Goal: Task Accomplishment & Management: Manage account settings

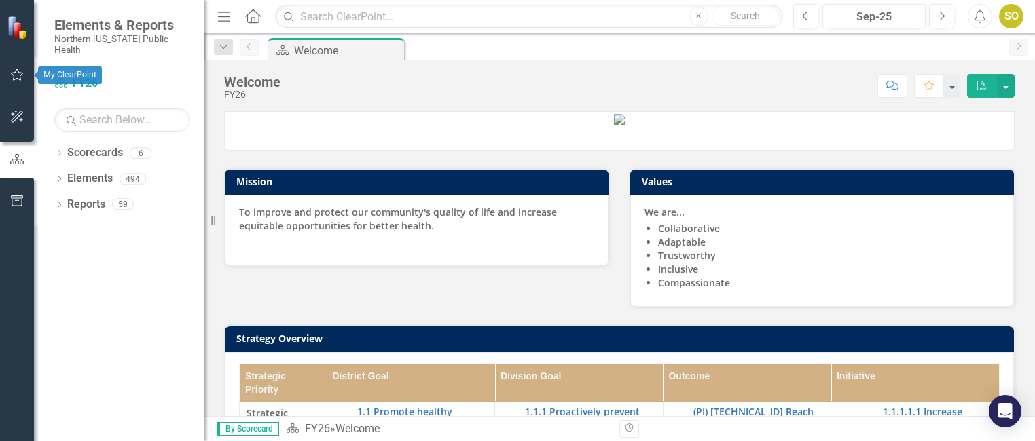
click at [20, 69] on icon "button" at bounding box center [17, 74] width 14 height 11
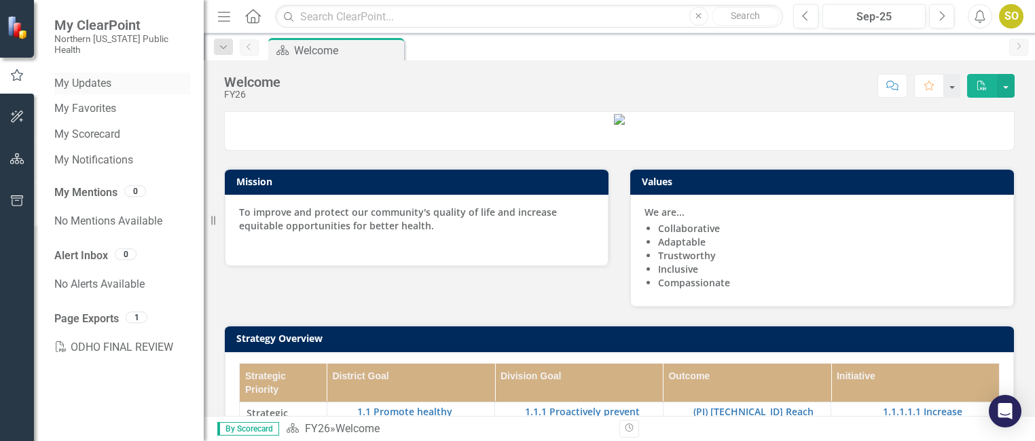
click at [91, 76] on link "My Updates" at bounding box center [122, 84] width 136 height 16
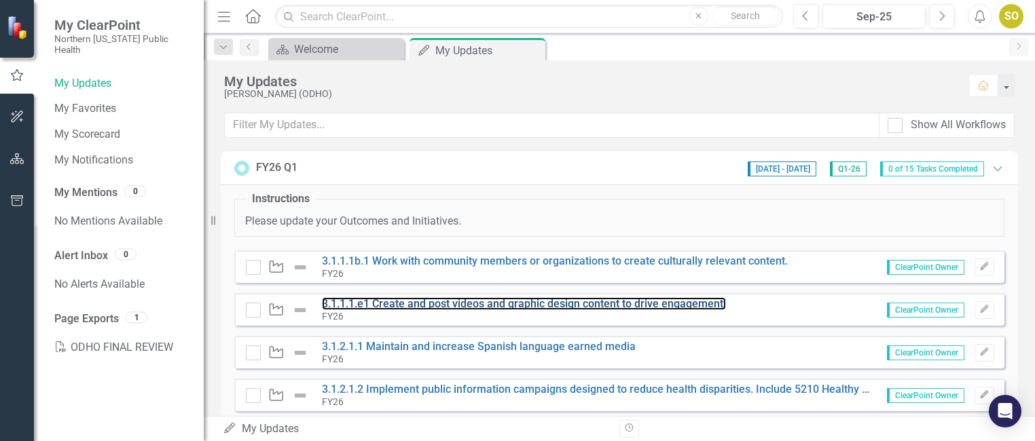
drag, startPoint x: 408, startPoint y: 304, endPoint x: 270, endPoint y: 3, distance: 331.0
click at [408, 304] on link "3.1.1.1.e1 Create and post videos and graphic design content to drive engagemen…" at bounding box center [524, 303] width 404 height 13
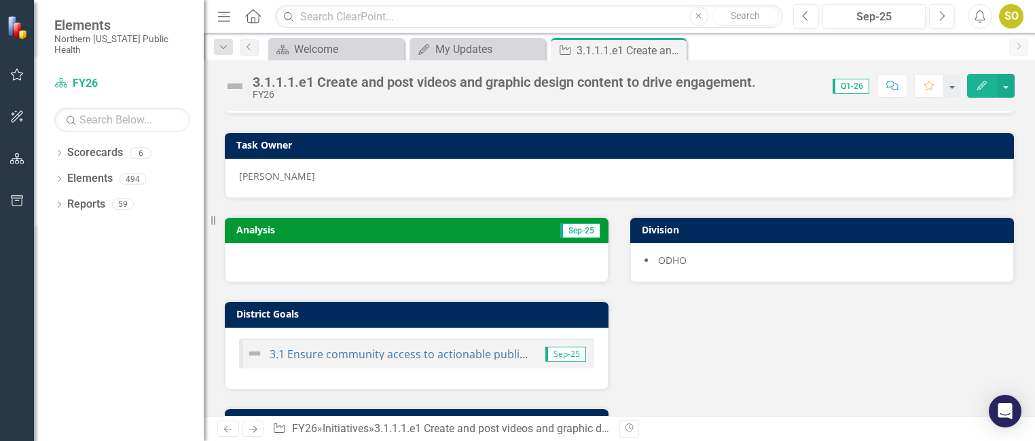
scroll to position [68, 0]
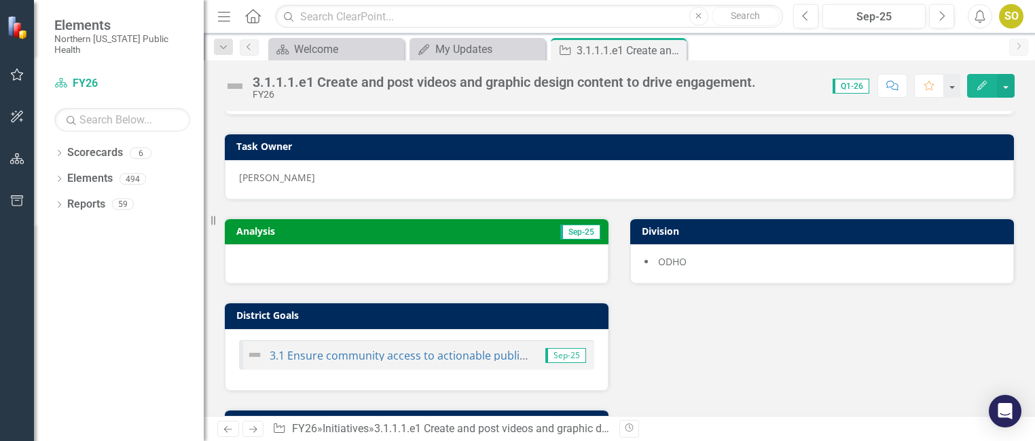
click at [414, 251] on div at bounding box center [417, 264] width 384 height 39
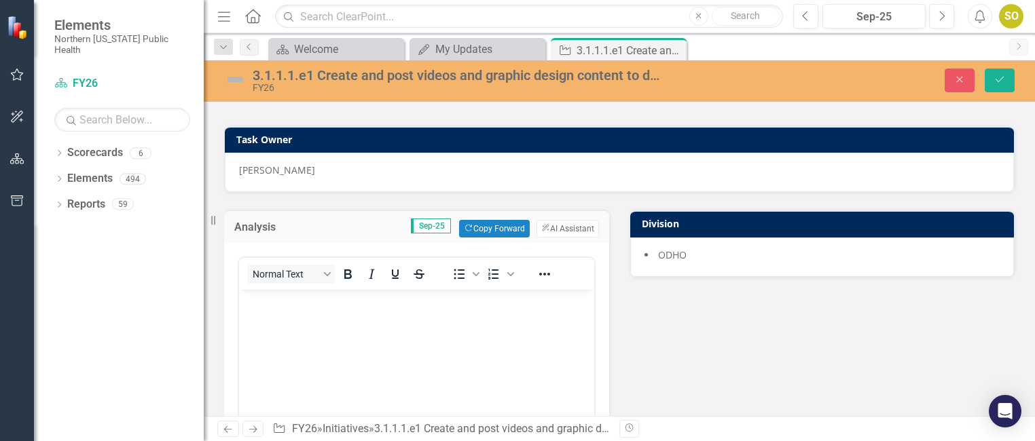
scroll to position [204, 0]
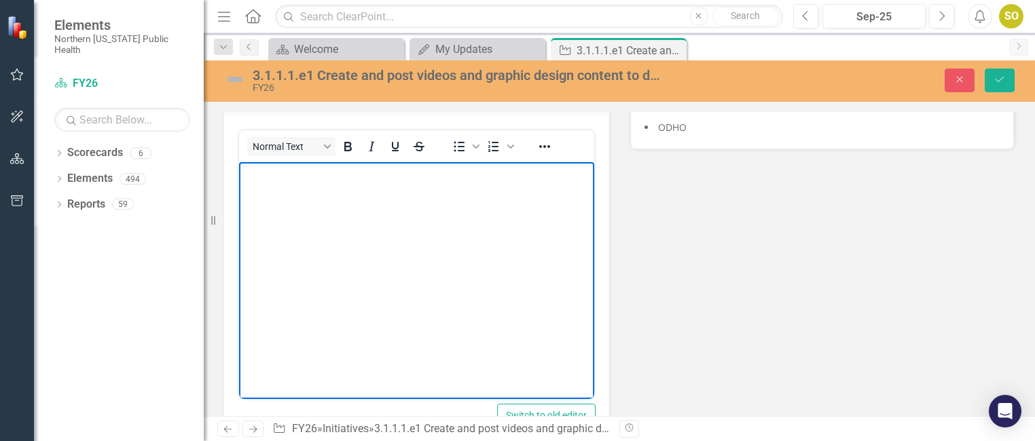
click at [435, 275] on body "Rich Text Area. Press ALT-0 for help." at bounding box center [416, 264] width 355 height 204
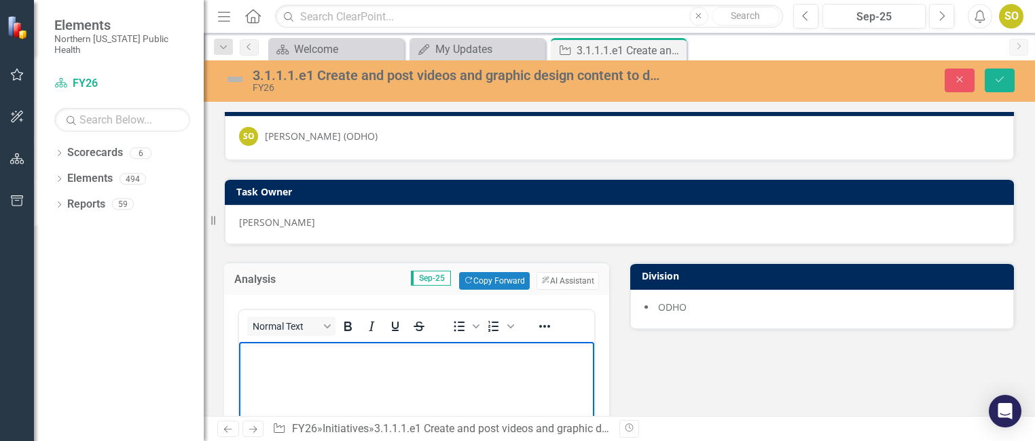
scroll to position [0, 0]
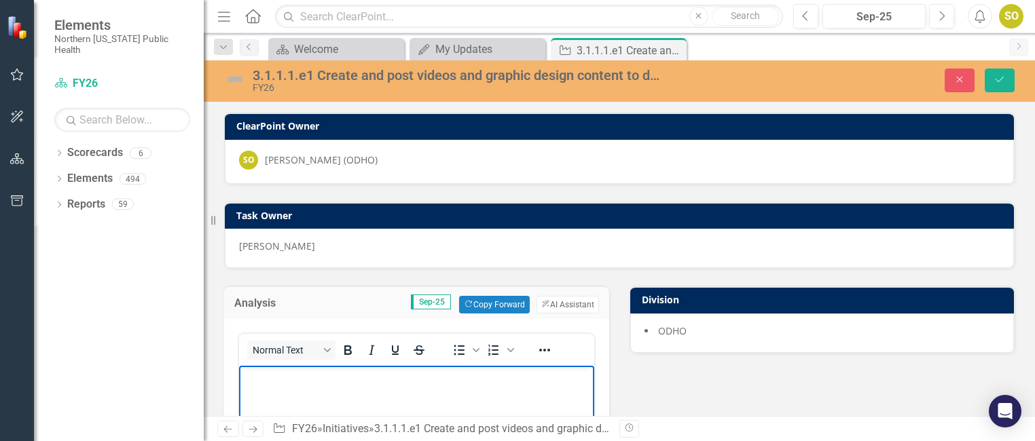
click at [357, 384] on p "Rich Text Area. Press ALT-0 for help." at bounding box center [416, 377] width 348 height 16
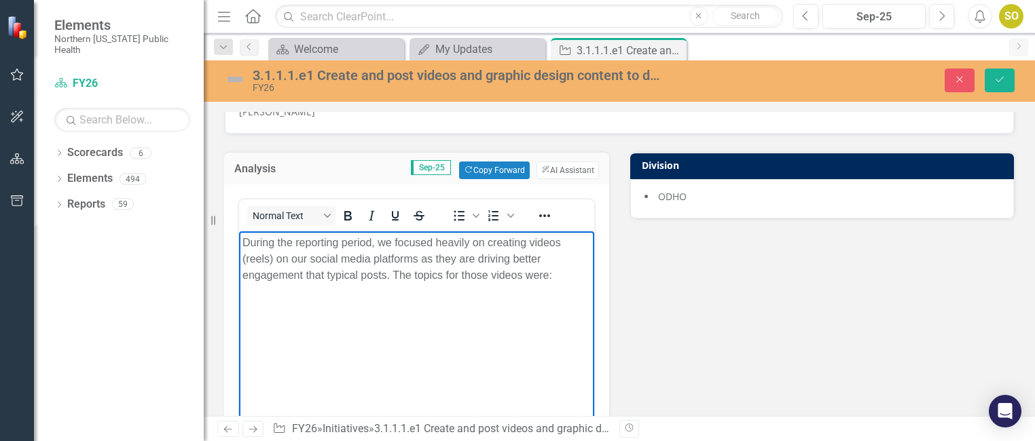
scroll to position [136, 0]
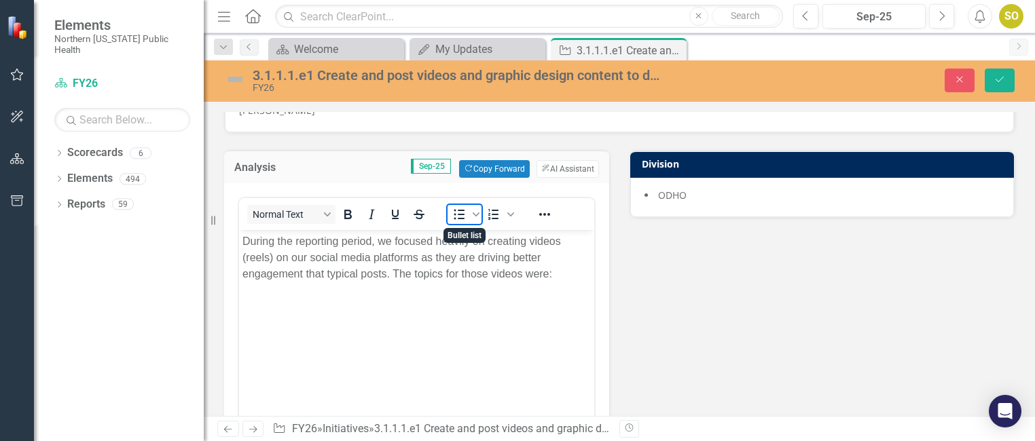
click at [463, 217] on icon "Bullet list" at bounding box center [459, 214] width 16 height 16
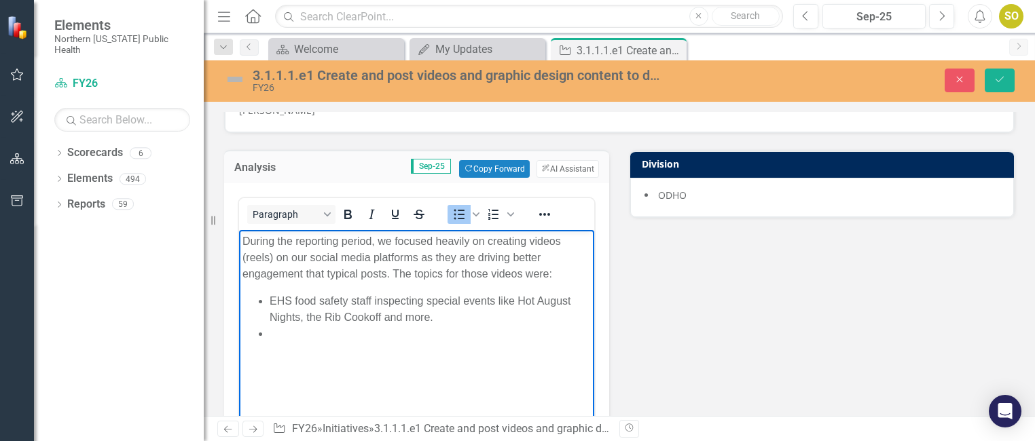
click at [396, 337] on li "Rich Text Area. Press ALT-0 for help." at bounding box center [430, 334] width 321 height 16
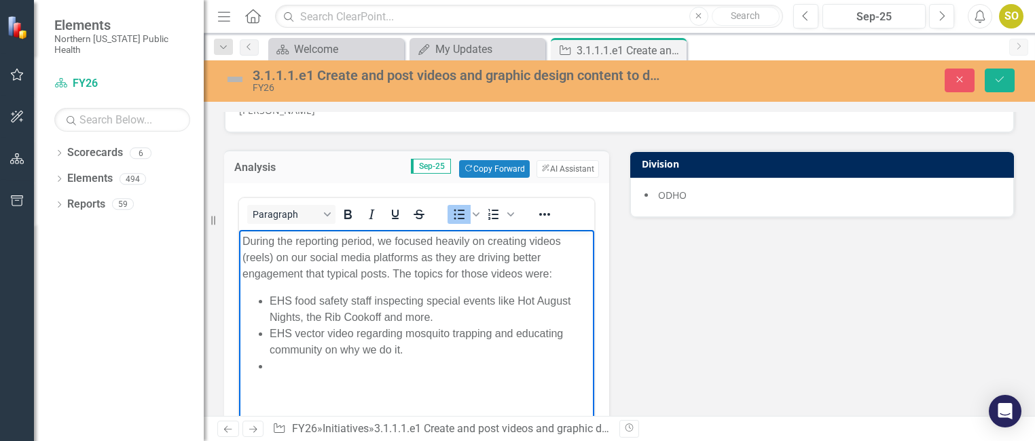
click at [359, 363] on li "Rich Text Area. Press ALT-0 for help." at bounding box center [430, 367] width 321 height 16
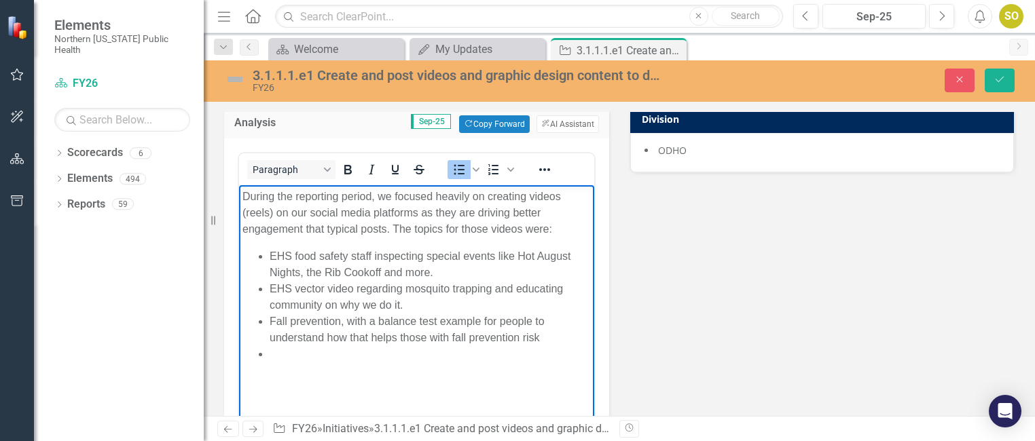
scroll to position [204, 0]
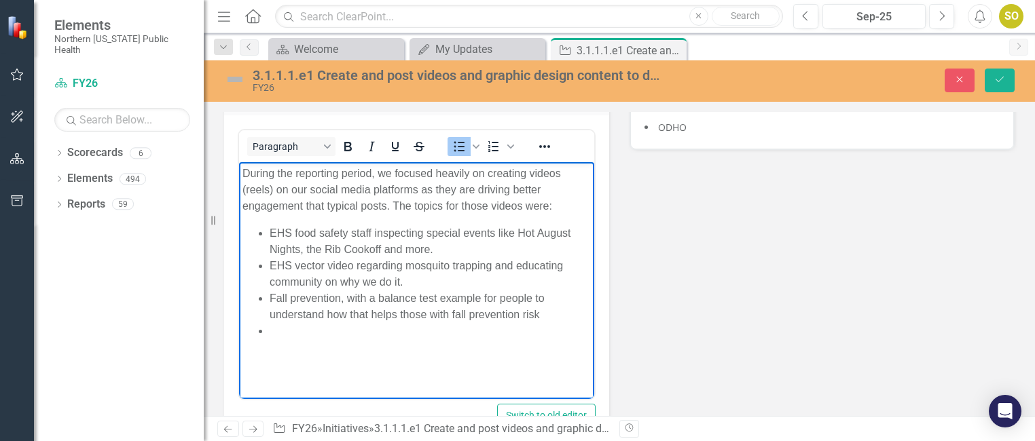
click at [364, 331] on li "Rich Text Area. Press ALT-0 for help." at bounding box center [430, 331] width 321 height 16
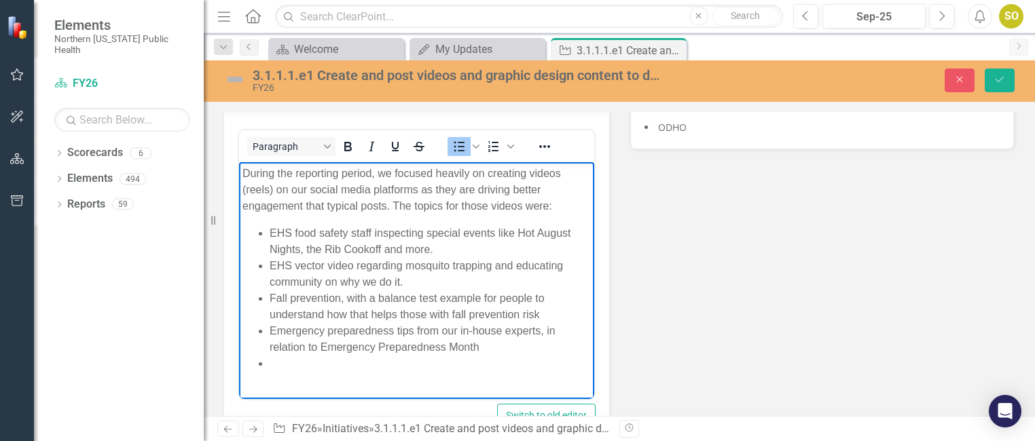
click at [373, 364] on li "Rich Text Area. Press ALT-0 for help." at bounding box center [430, 364] width 321 height 16
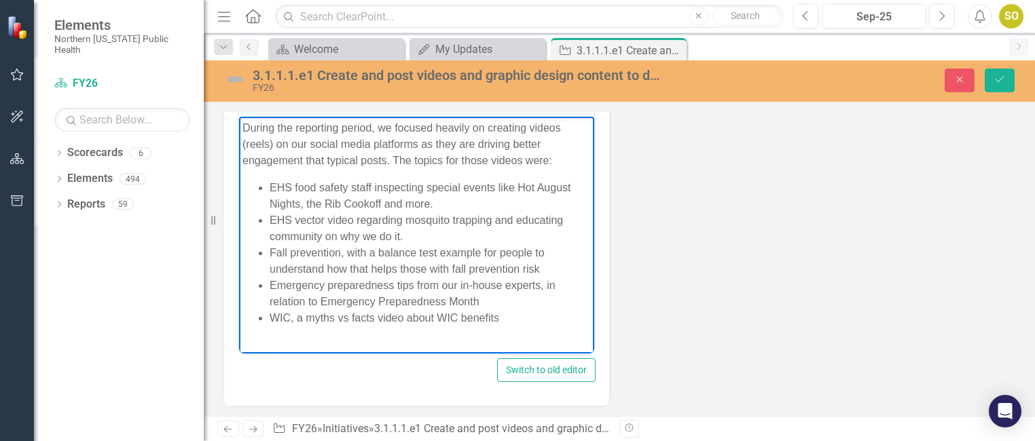
scroll to position [272, 0]
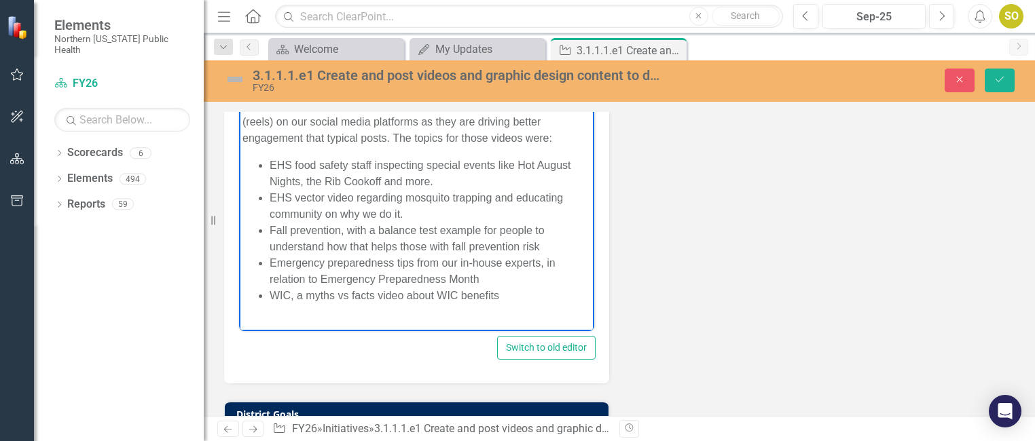
click at [297, 295] on li "WIC, a myths vs facts video about WIC benefits" at bounding box center [430, 296] width 321 height 16
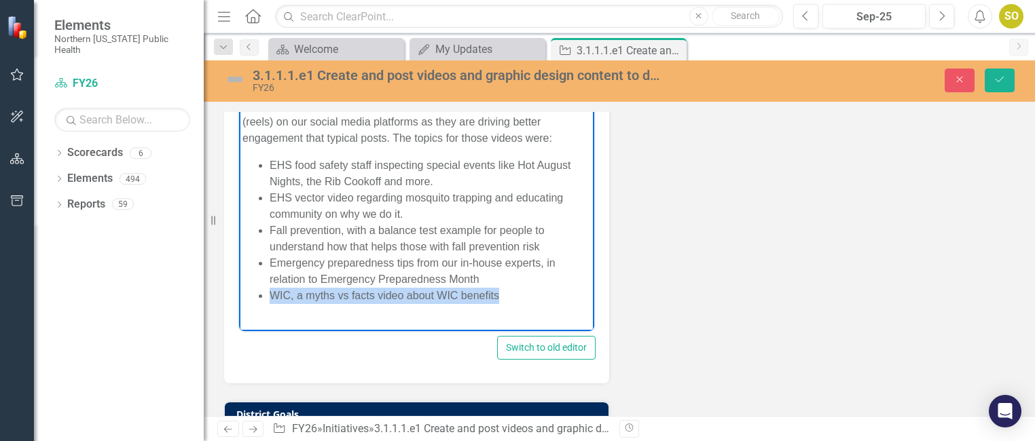
click at [297, 295] on li "WIC, a myths vs facts video about WIC benefits" at bounding box center [430, 296] width 321 height 16
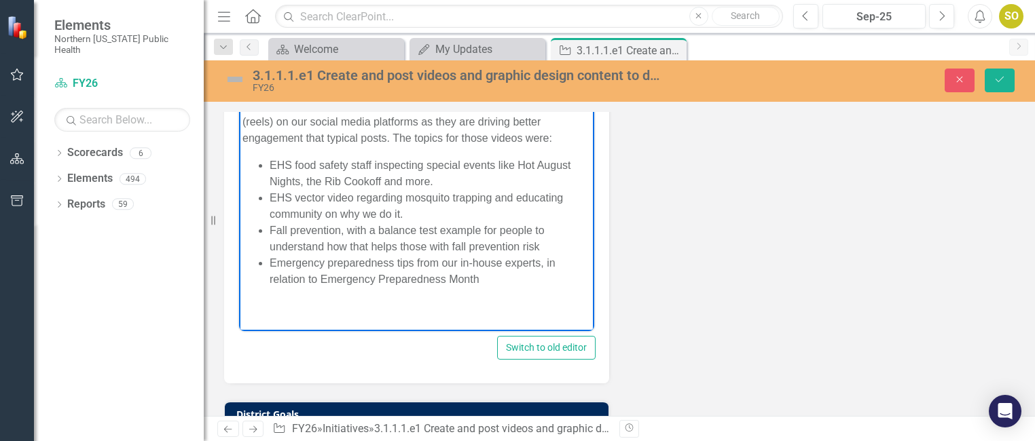
click at [233, 82] on img at bounding box center [235, 80] width 22 height 22
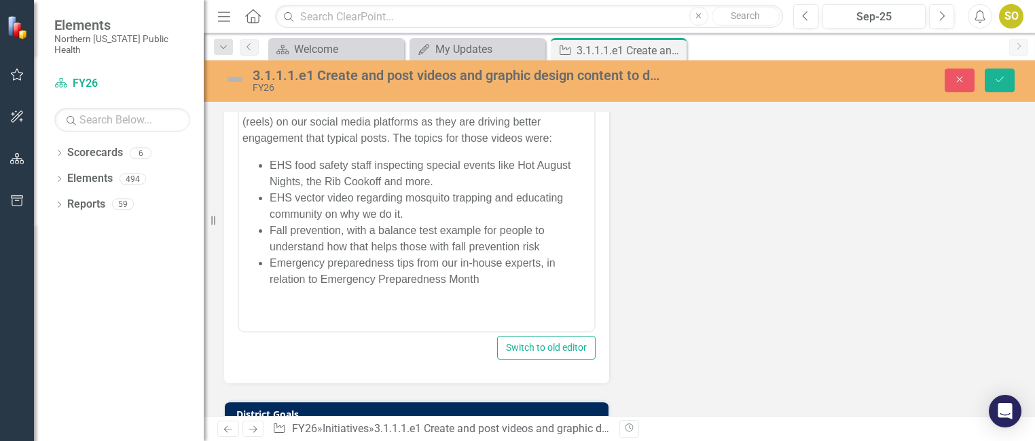
click at [233, 81] on img at bounding box center [235, 80] width 22 height 22
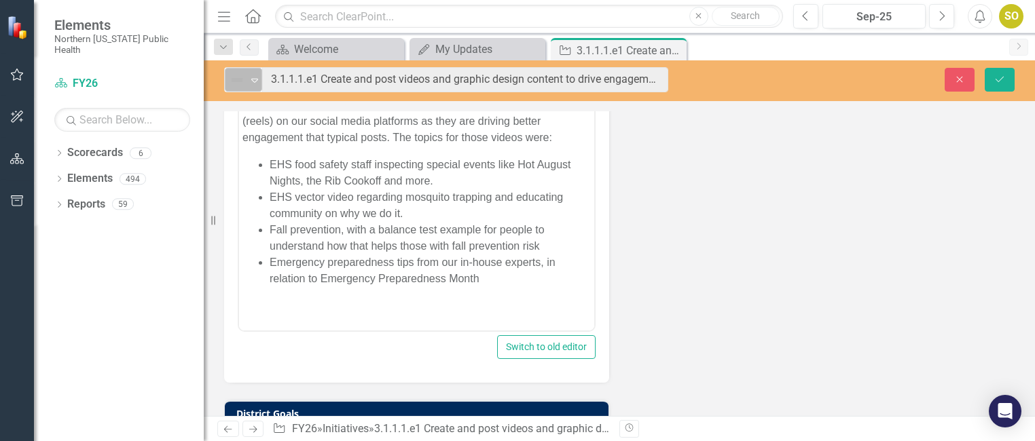
click at [256, 84] on icon "Expand" at bounding box center [255, 80] width 14 height 11
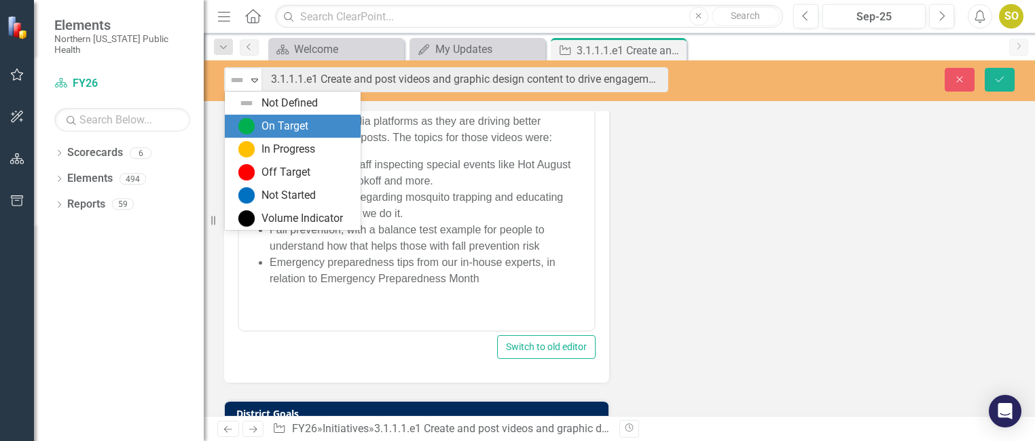
click at [256, 124] on div "On Target" at bounding box center [295, 126] width 114 height 16
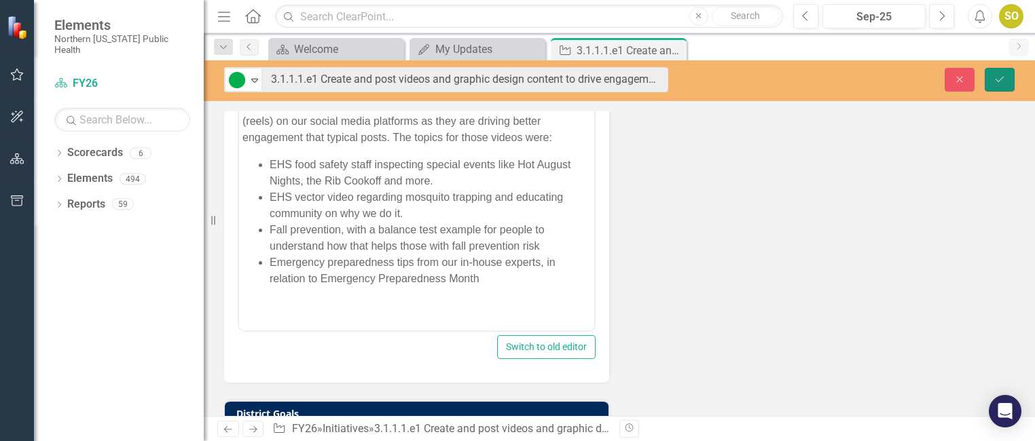
click at [994, 77] on icon "Save" at bounding box center [1000, 80] width 12 height 10
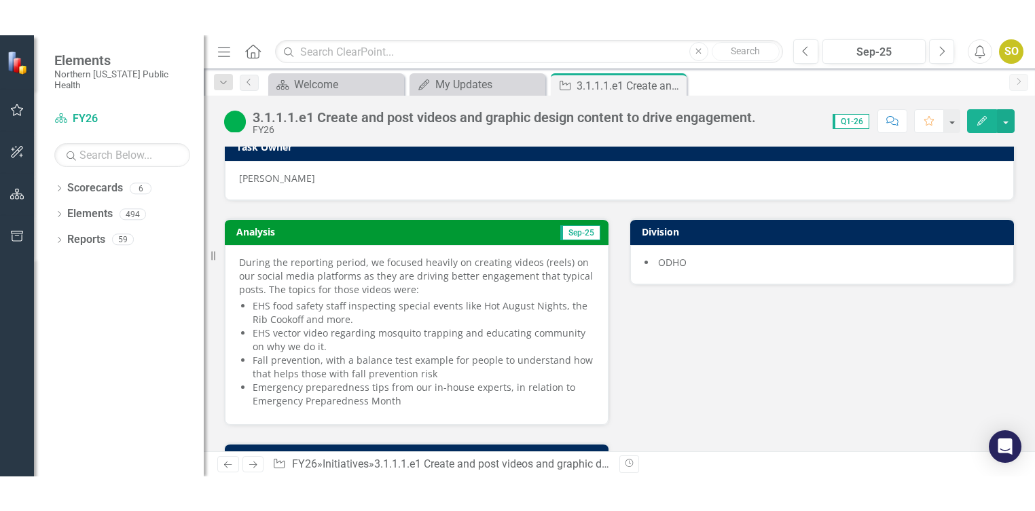
scroll to position [0, 0]
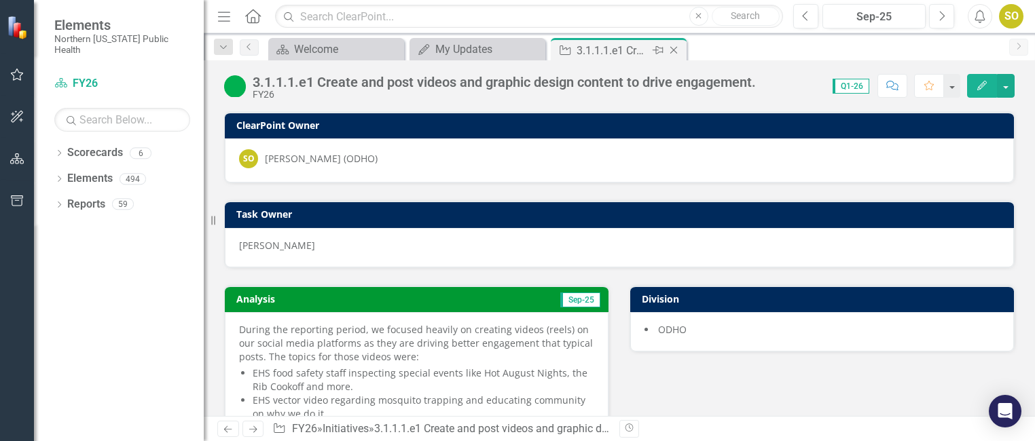
click at [671, 48] on icon at bounding box center [673, 50] width 7 height 7
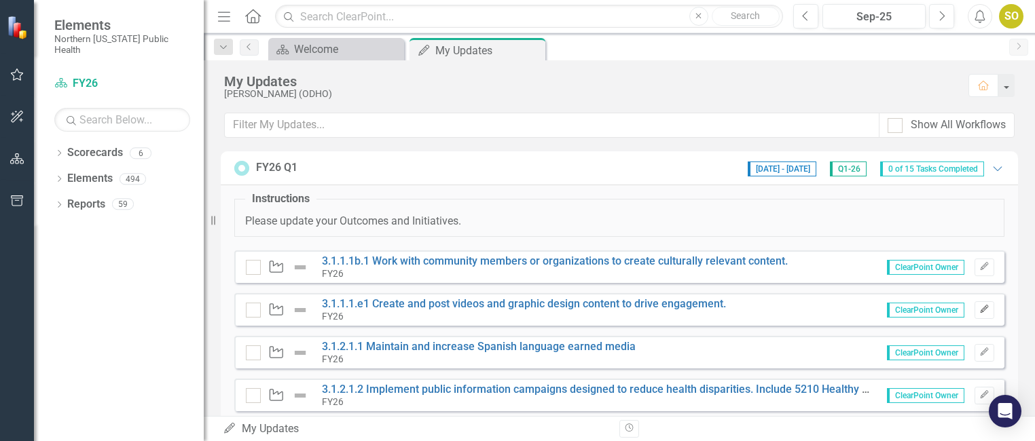
click at [979, 310] on icon "Edit" at bounding box center [984, 310] width 10 height 8
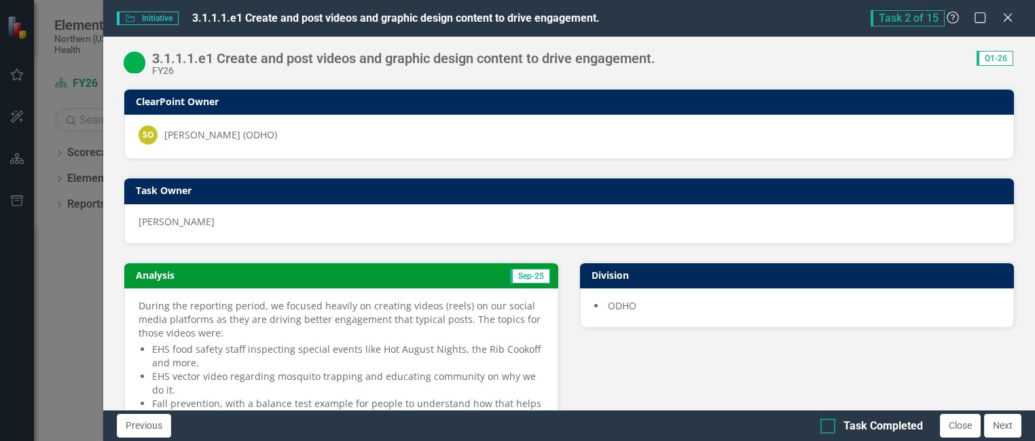
click at [872, 423] on div "Task Completed" at bounding box center [883, 427] width 79 height 16
click at [829, 423] on input "Task Completed" at bounding box center [825, 423] width 9 height 9
checkbox input "true"
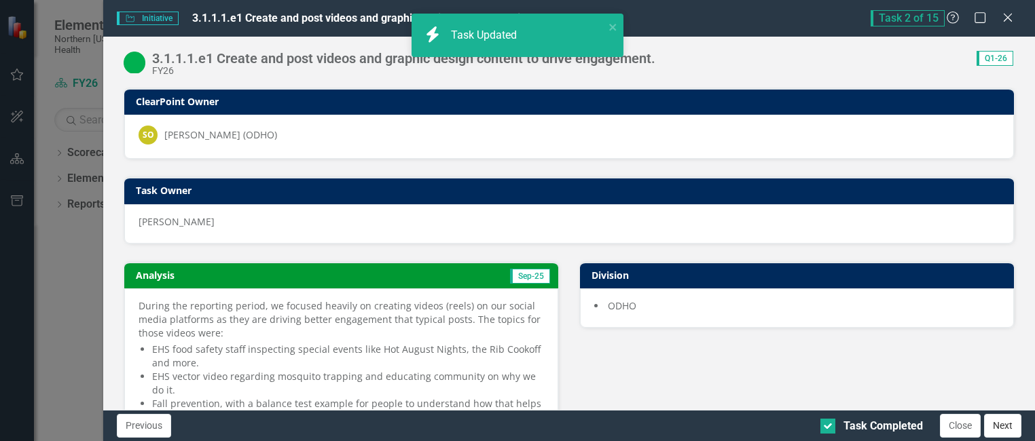
click at [1007, 428] on button "Next" at bounding box center [1002, 426] width 37 height 24
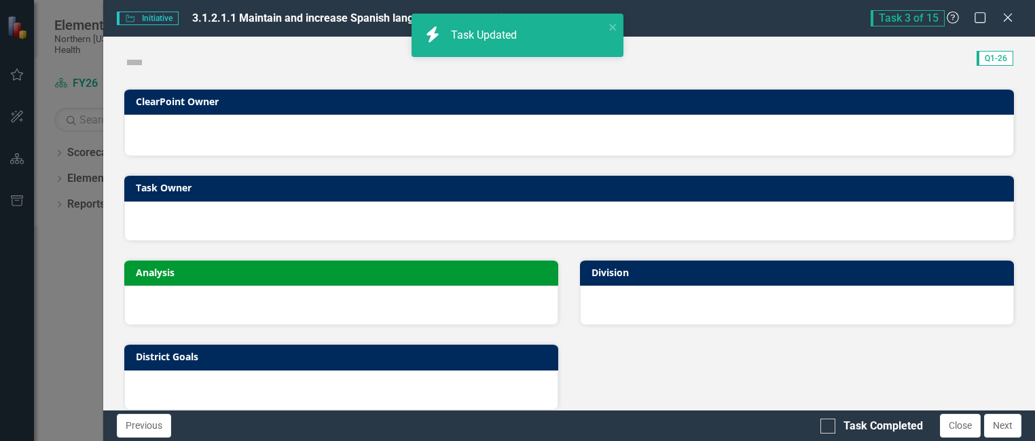
checkbox input "true"
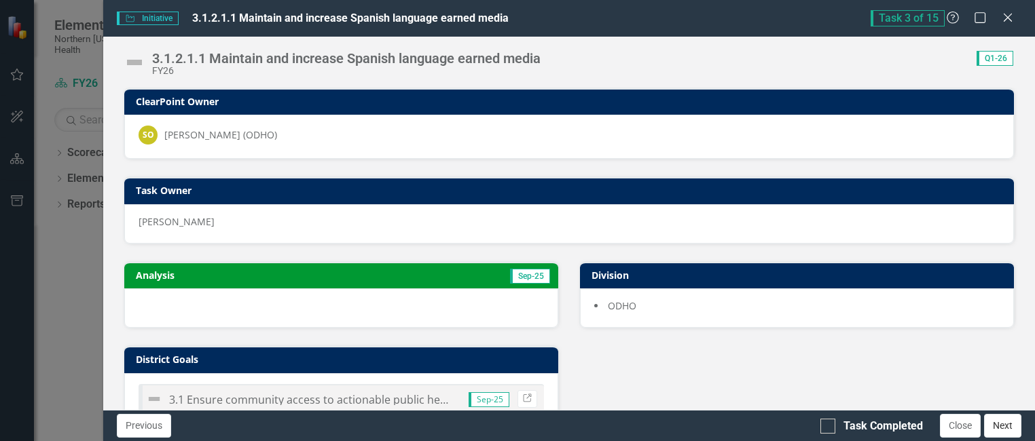
click at [1000, 426] on button "Next" at bounding box center [1002, 426] width 37 height 24
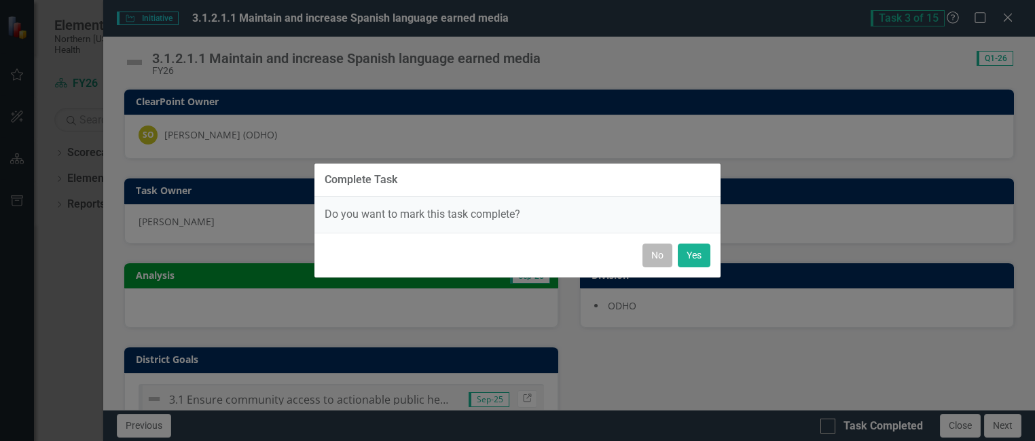
click at [649, 252] on button "No" at bounding box center [658, 256] width 30 height 24
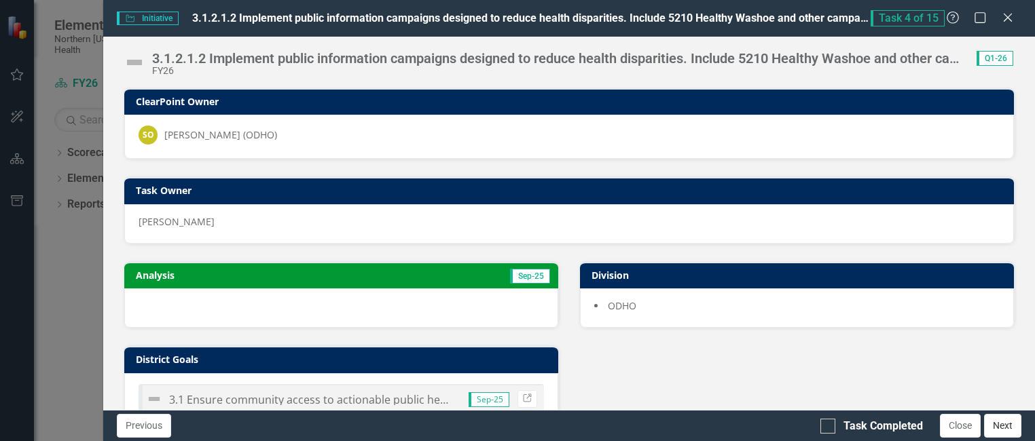
click at [1007, 427] on button "Next" at bounding box center [1002, 426] width 37 height 24
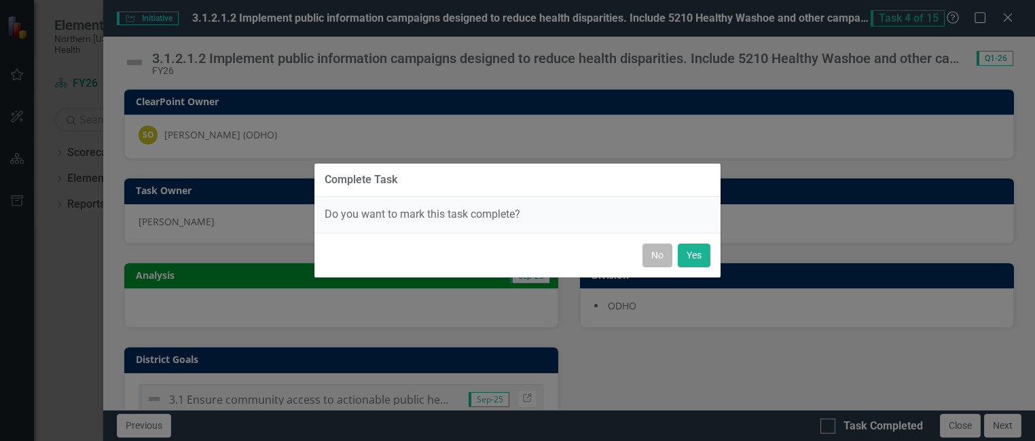
click at [663, 255] on button "No" at bounding box center [658, 256] width 30 height 24
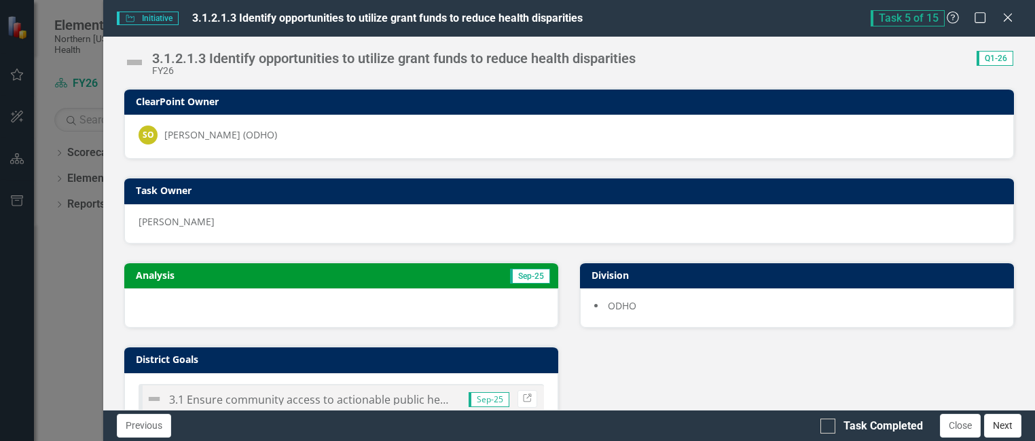
click at [1002, 429] on button "Next" at bounding box center [1002, 426] width 37 height 24
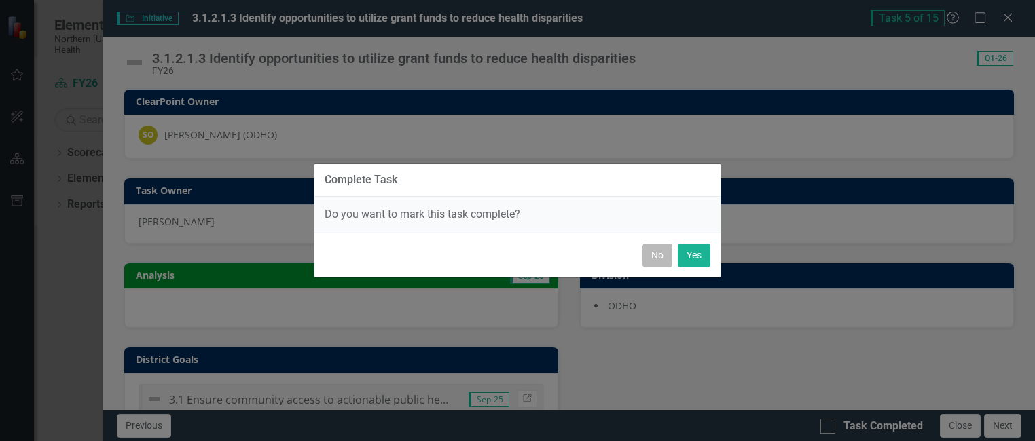
click at [651, 253] on button "No" at bounding box center [658, 256] width 30 height 24
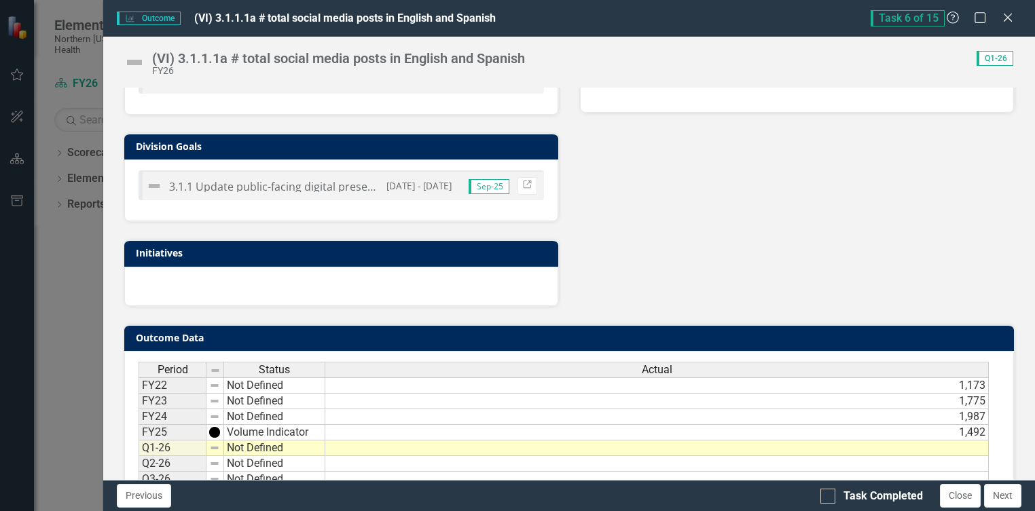
scroll to position [463, 0]
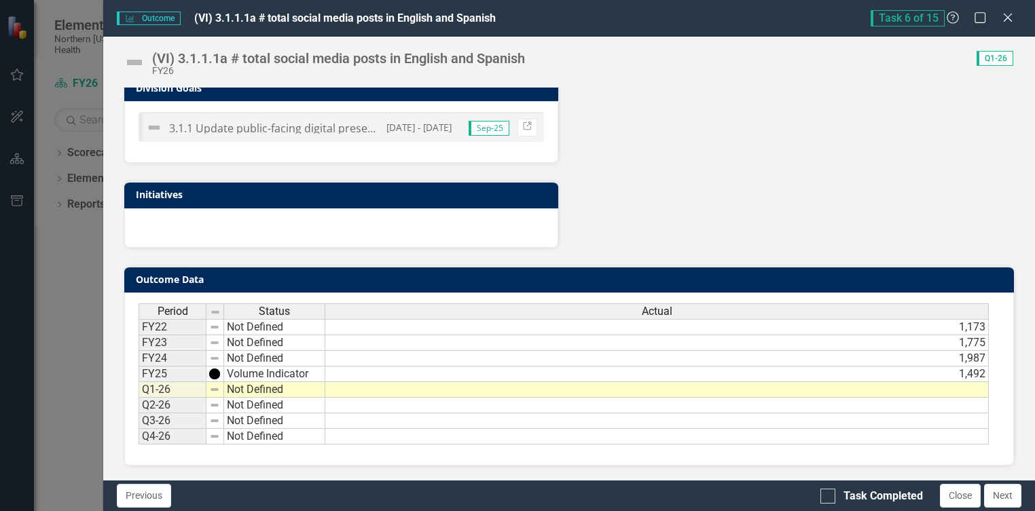
click at [810, 395] on td at bounding box center [657, 390] width 664 height 16
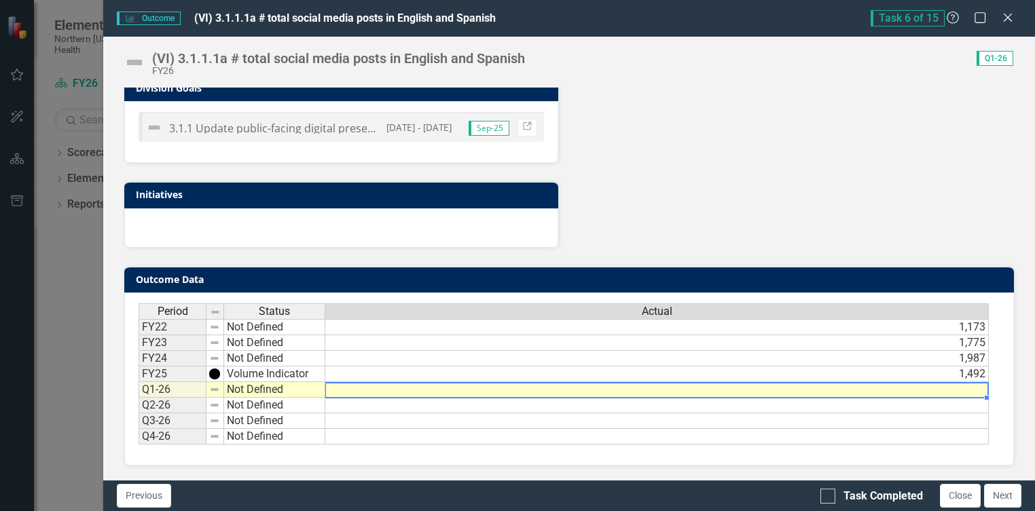
click at [810, 395] on td at bounding box center [657, 390] width 664 height 16
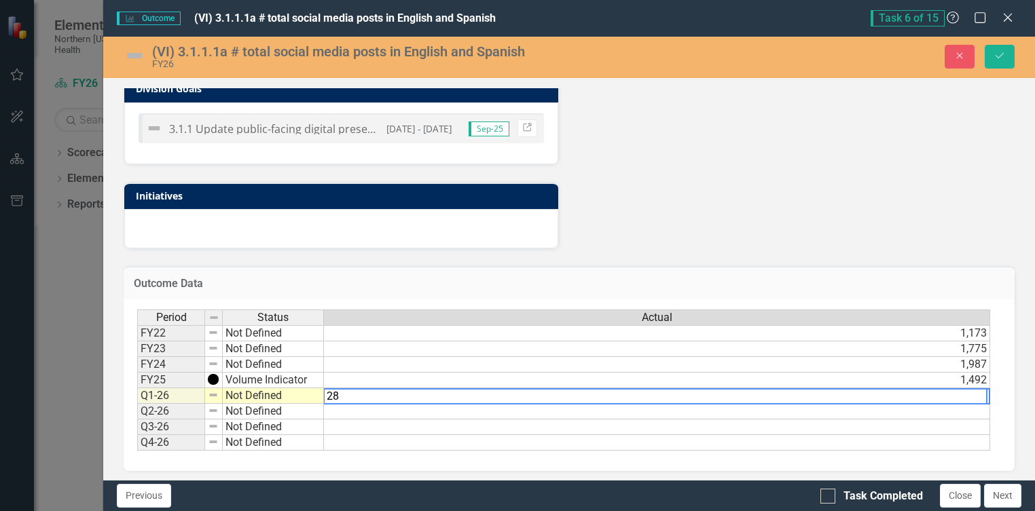
type textarea "282"
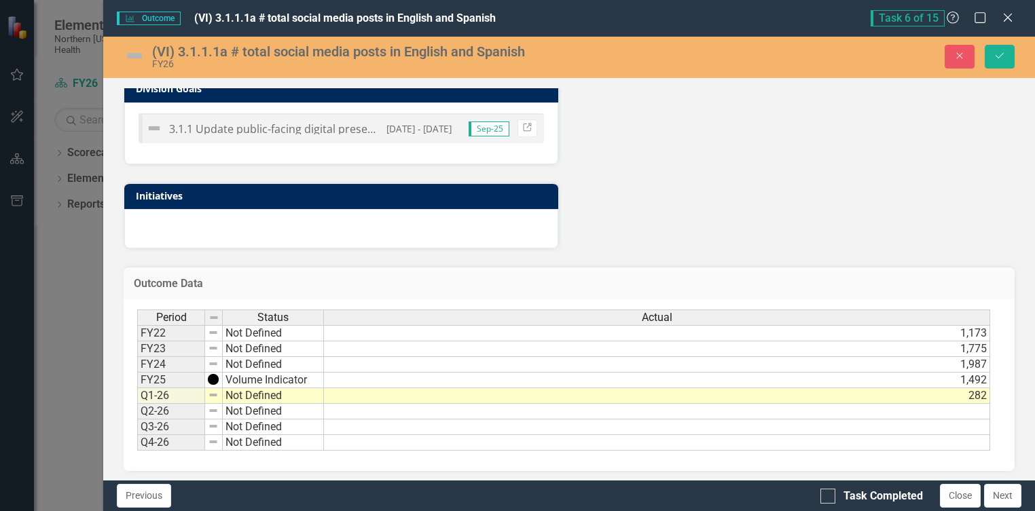
click at [136, 58] on img at bounding box center [135, 56] width 22 height 22
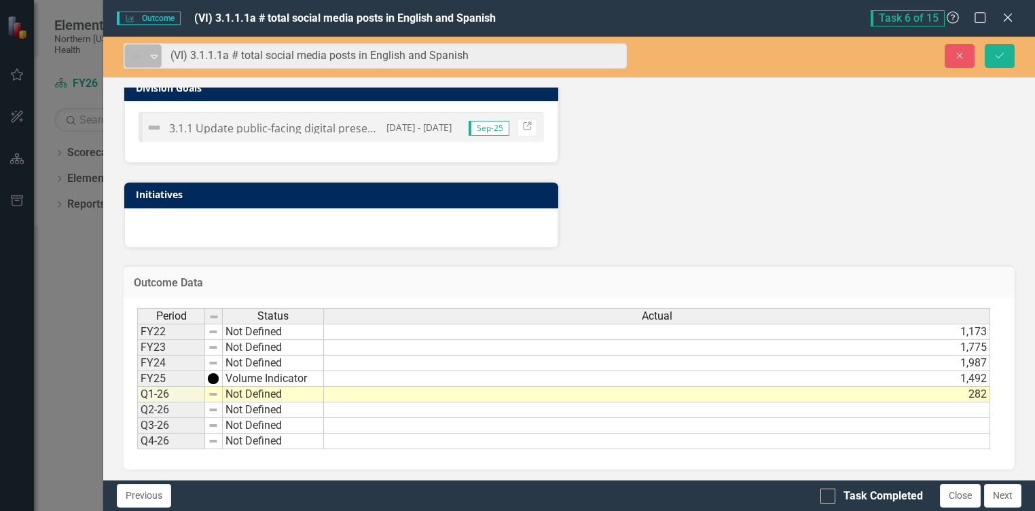
click at [149, 58] on icon "Expand" at bounding box center [154, 56] width 14 height 11
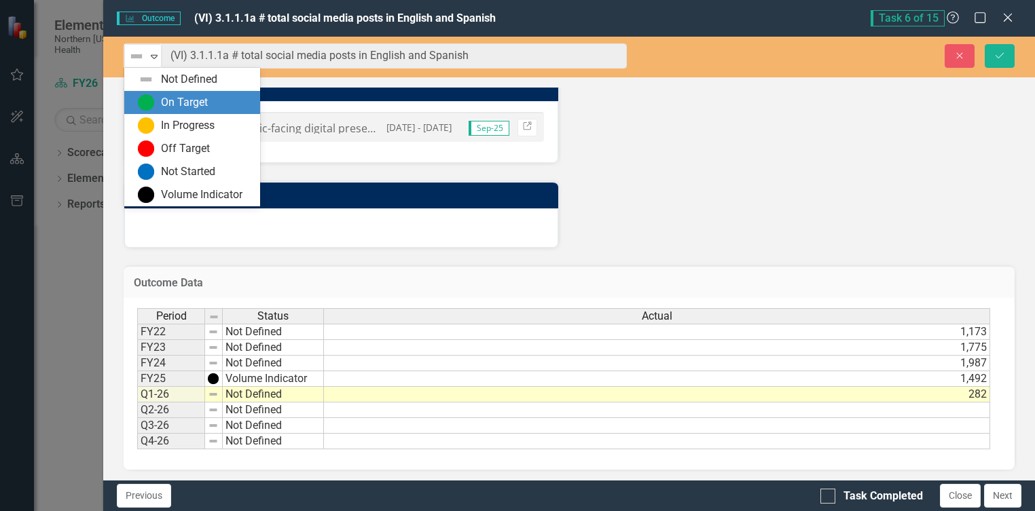
click at [166, 95] on div "On Target" at bounding box center [184, 103] width 47 height 16
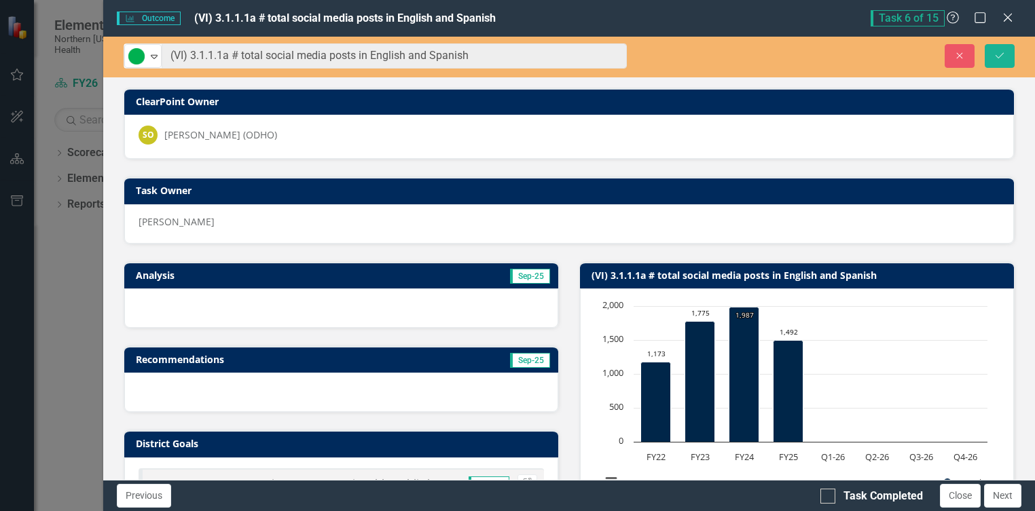
scroll to position [68, 0]
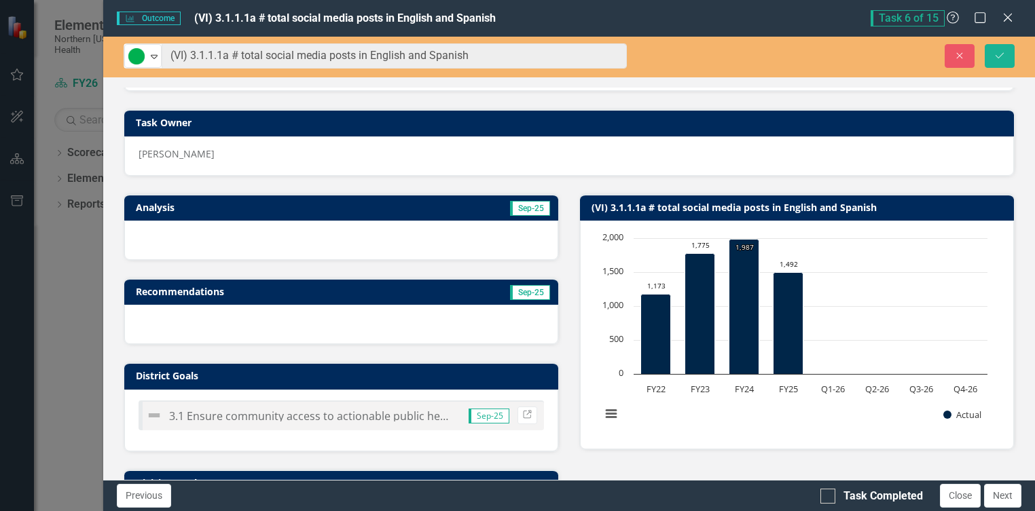
click at [363, 230] on div at bounding box center [341, 240] width 434 height 39
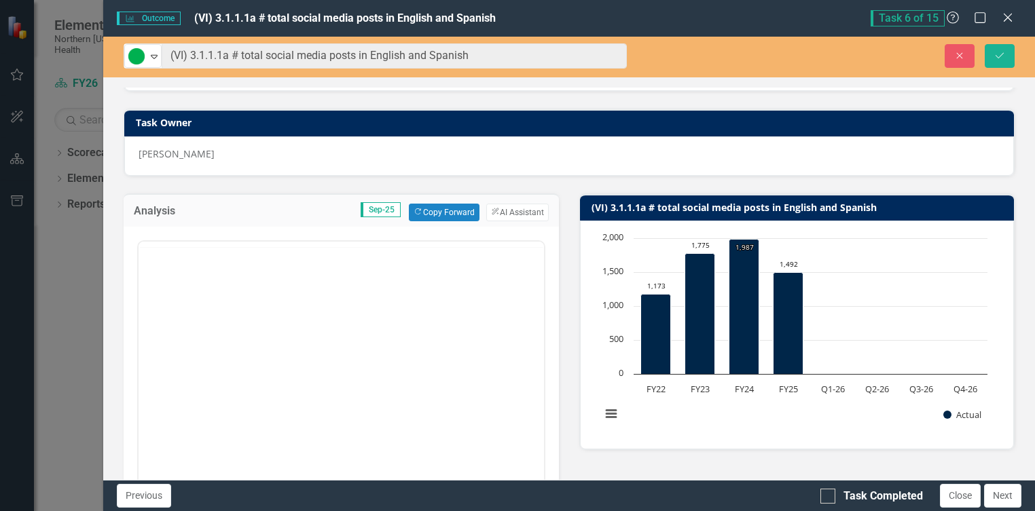
scroll to position [0, 0]
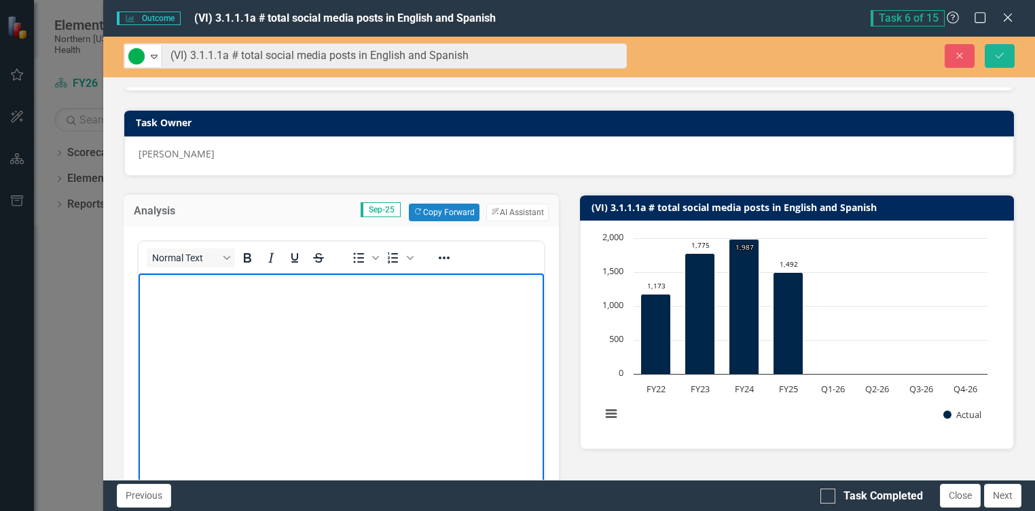
click at [205, 323] on body "Rich Text Area. Press ALT-0 for help." at bounding box center [341, 375] width 405 height 204
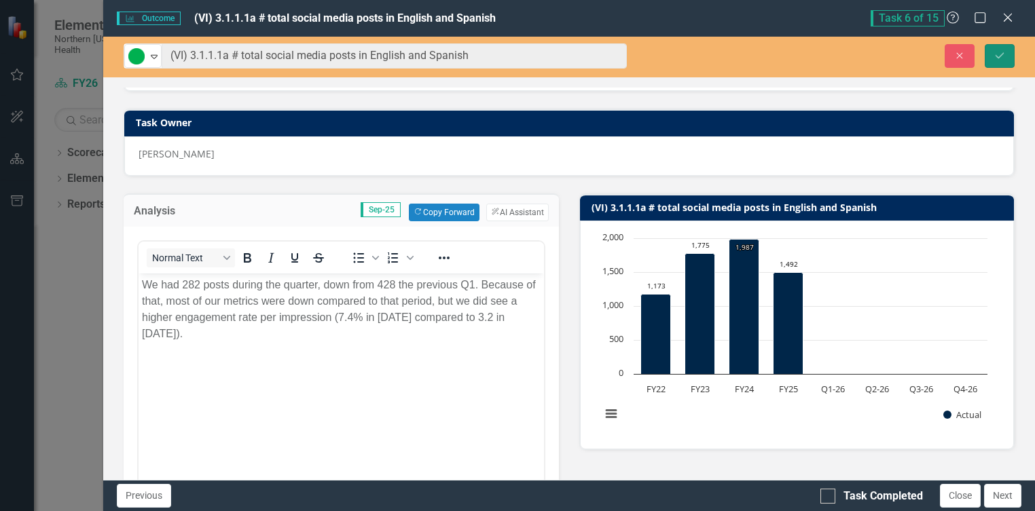
click at [995, 54] on icon "Save" at bounding box center [1000, 56] width 12 height 10
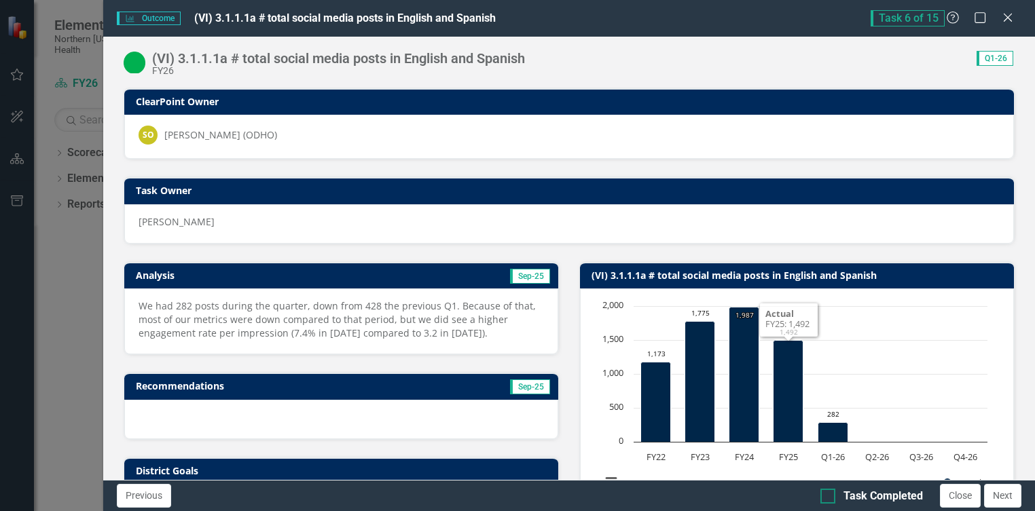
click at [850, 441] on div "Task Completed" at bounding box center [883, 497] width 79 height 16
click at [829, 441] on input "Task Completed" at bounding box center [825, 493] width 9 height 9
checkbox input "true"
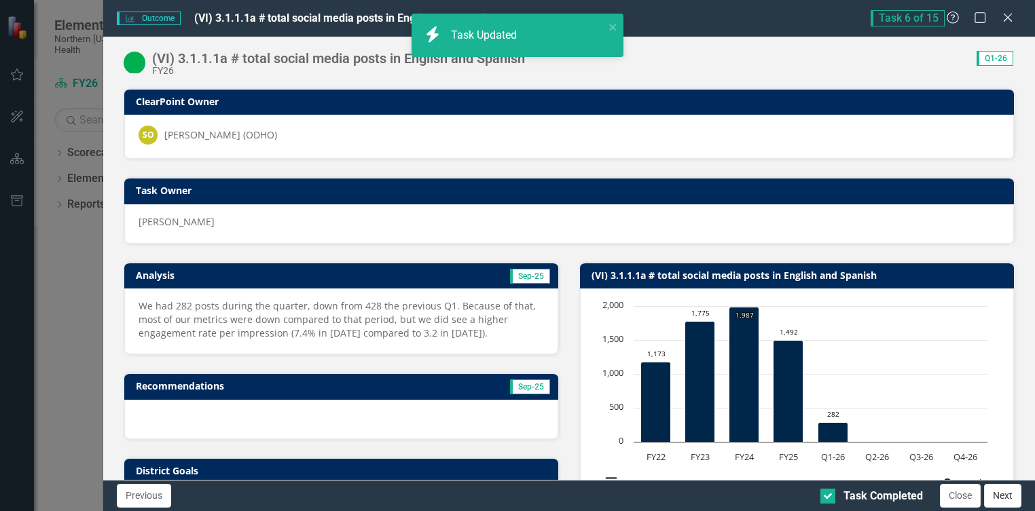
click at [1005, 441] on button "Next" at bounding box center [1002, 496] width 37 height 24
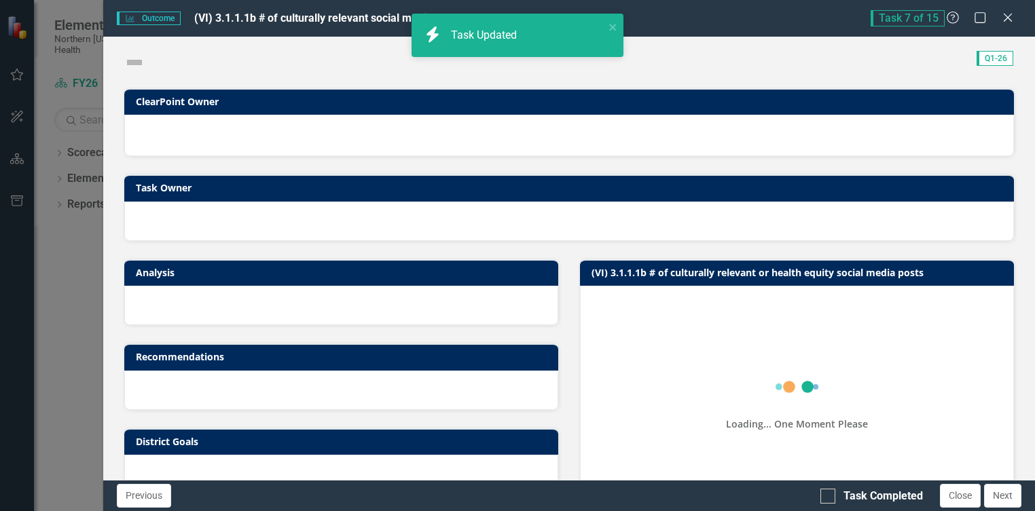
checkbox input "true"
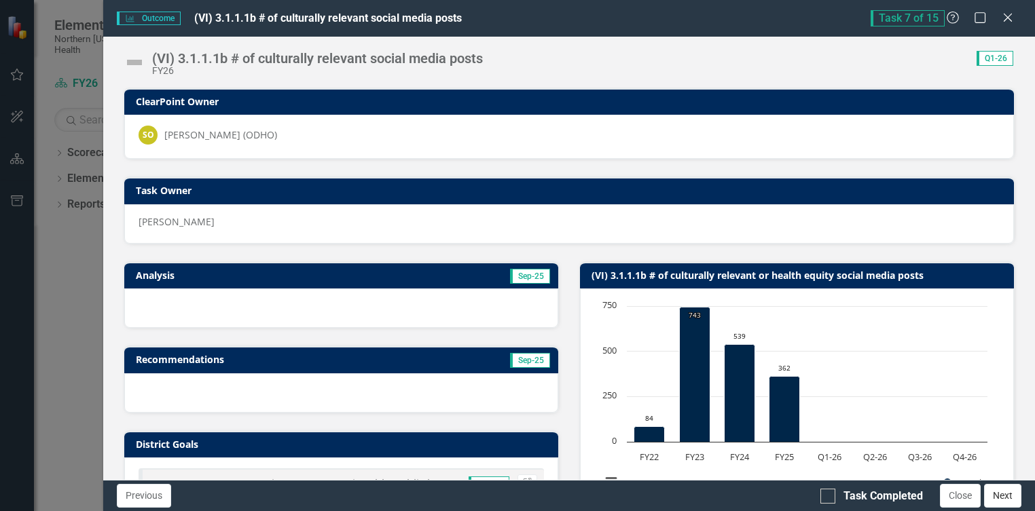
click at [1003, 441] on button "Next" at bounding box center [1002, 496] width 37 height 24
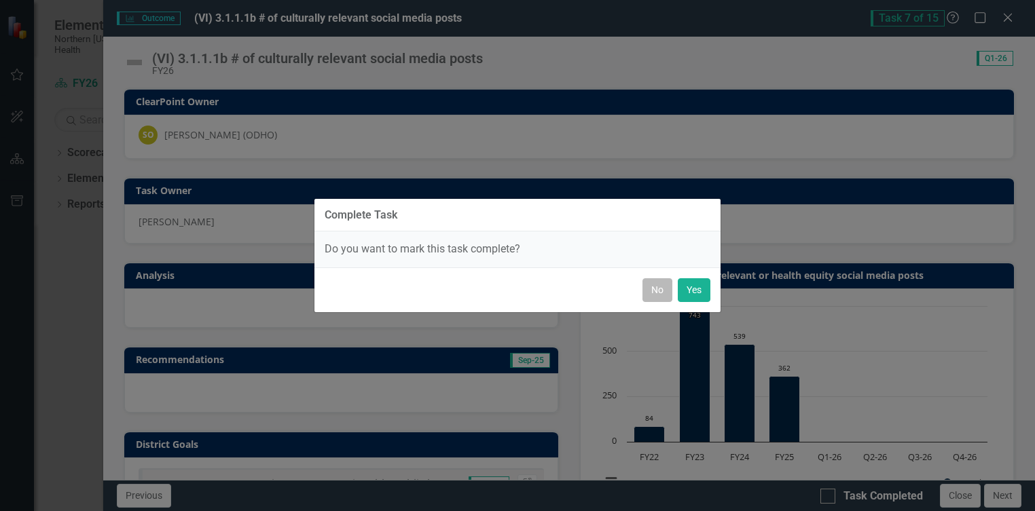
click at [665, 290] on button "No" at bounding box center [658, 290] width 30 height 24
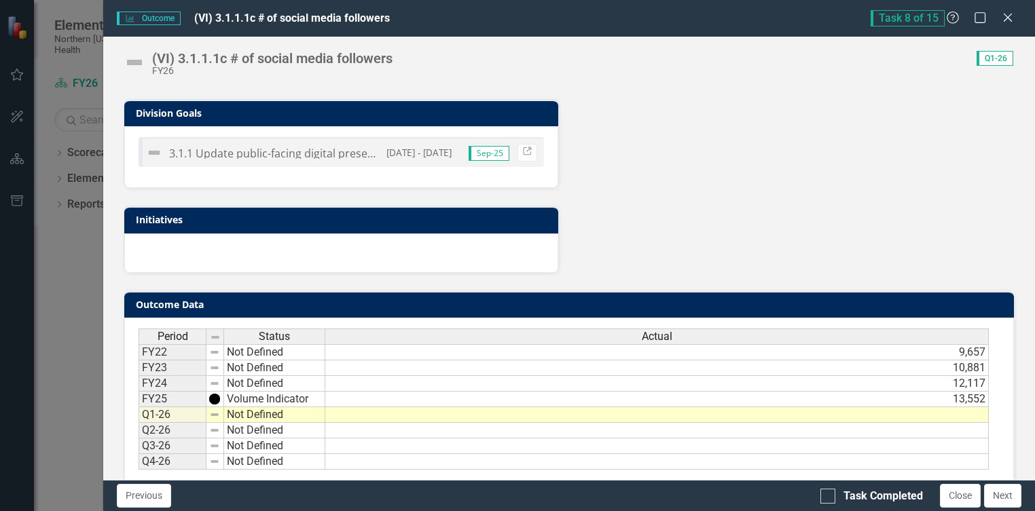
scroll to position [463, 0]
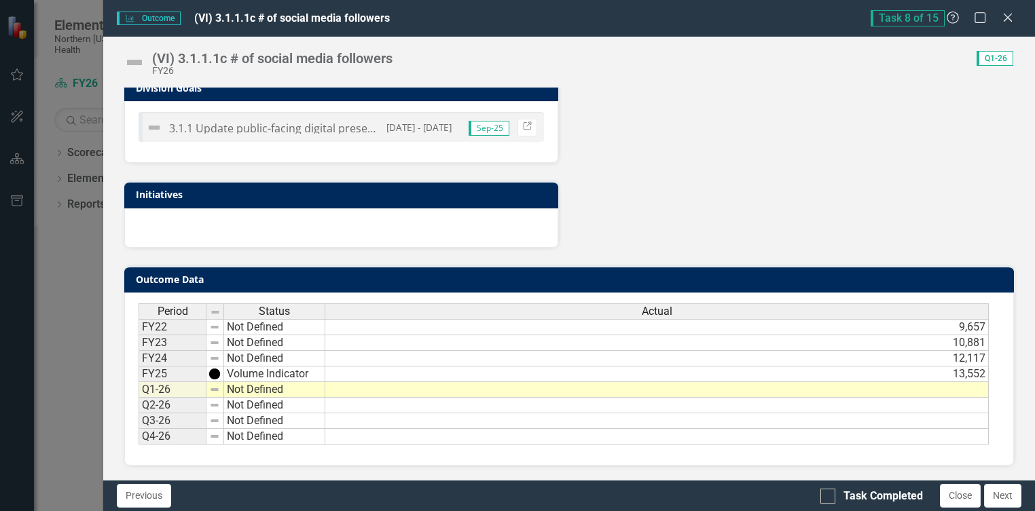
click at [446, 386] on td at bounding box center [657, 390] width 664 height 16
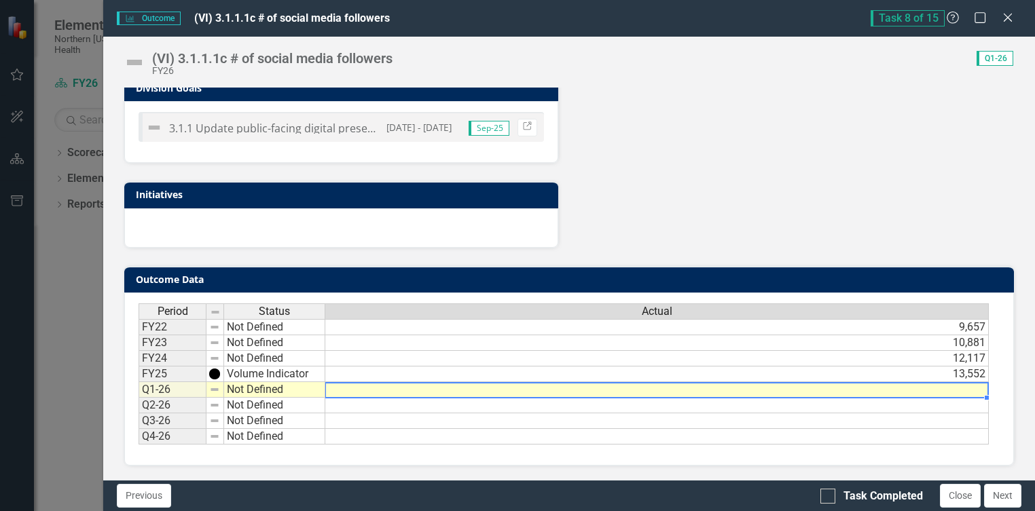
click at [446, 386] on td at bounding box center [657, 390] width 664 height 16
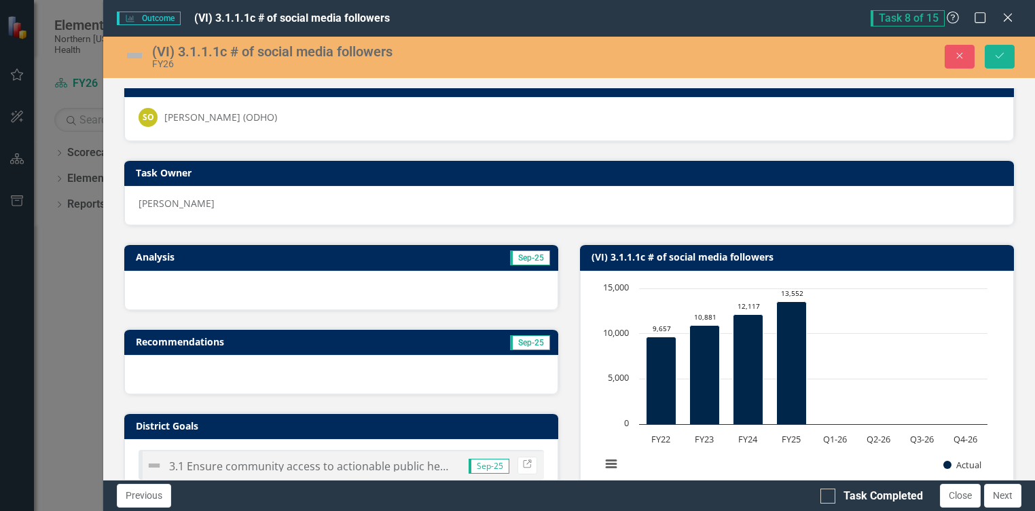
scroll to position [0, 0]
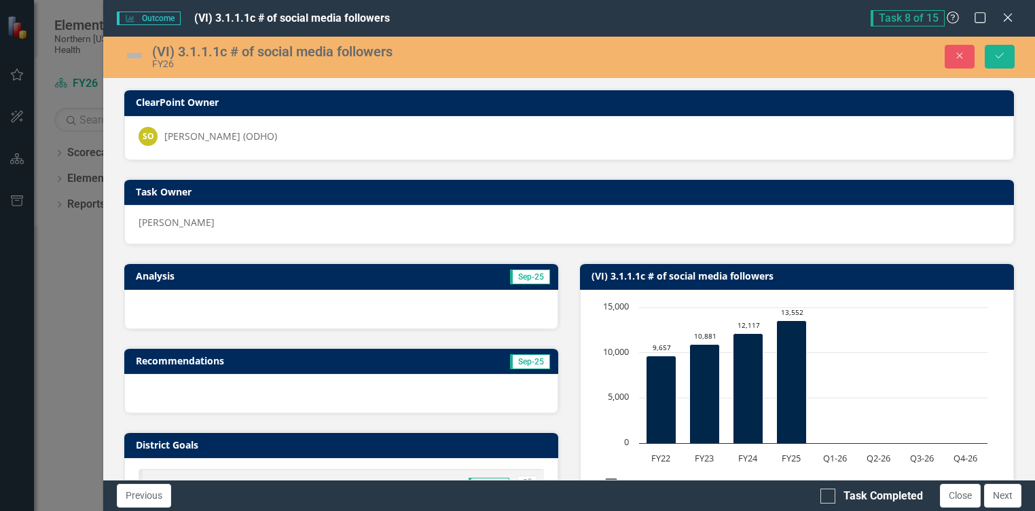
type textarea "13766"
click at [136, 57] on img at bounding box center [135, 56] width 22 height 22
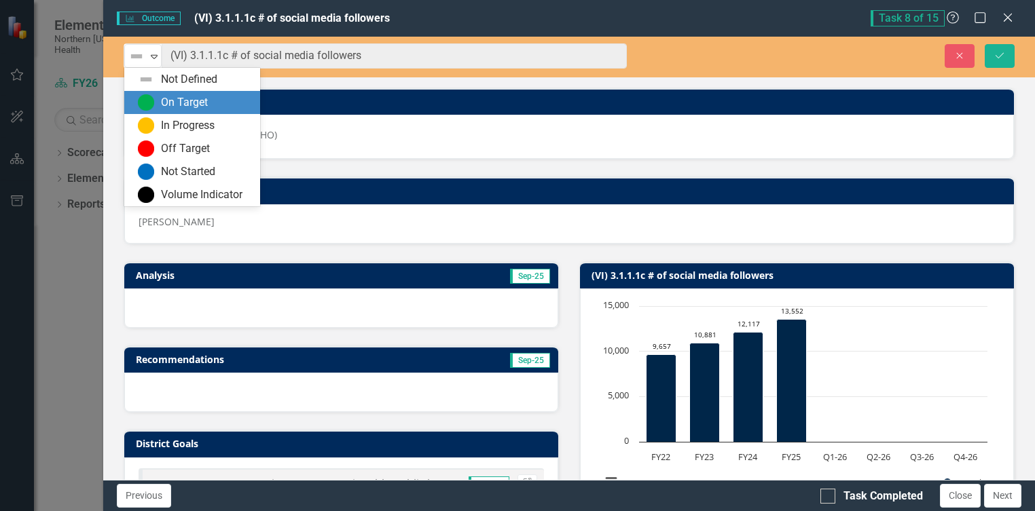
click at [157, 103] on div "On Target" at bounding box center [195, 102] width 114 height 16
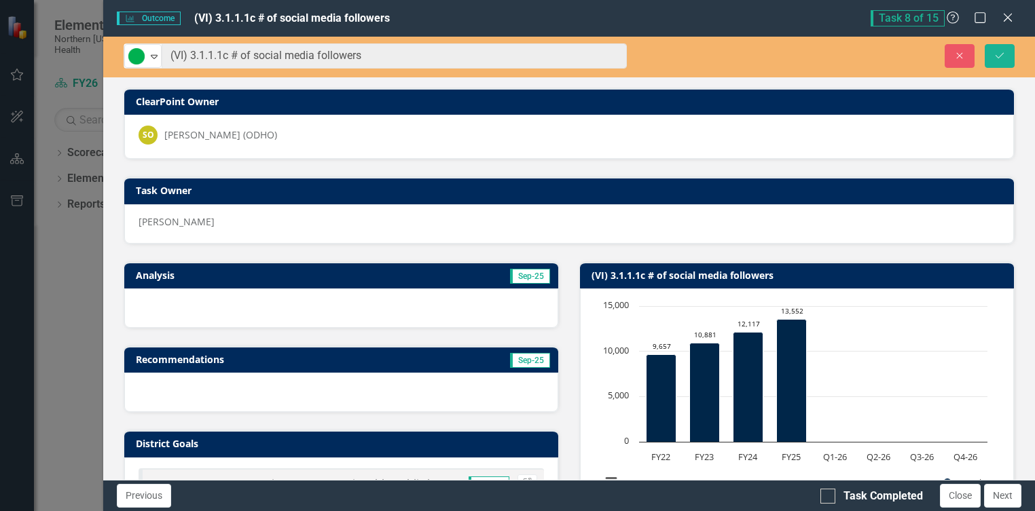
click at [186, 308] on div at bounding box center [341, 308] width 434 height 39
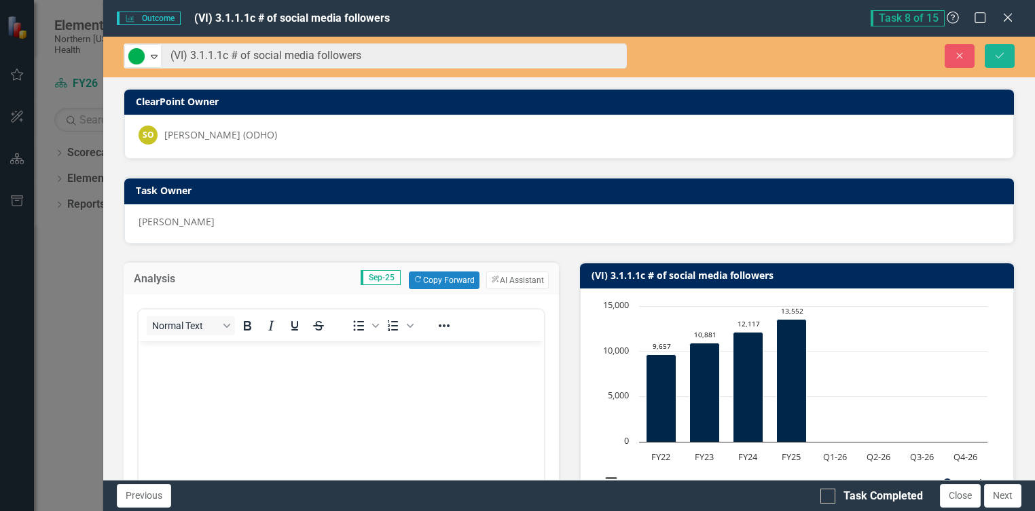
click at [218, 362] on body "Rich Text Area. Press ALT-0 for help." at bounding box center [341, 443] width 405 height 204
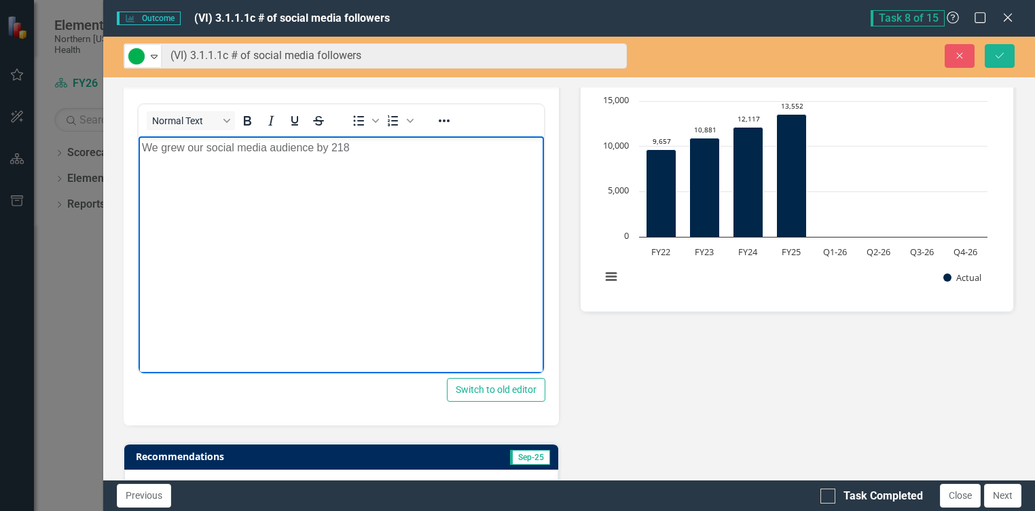
scroll to position [204, 0]
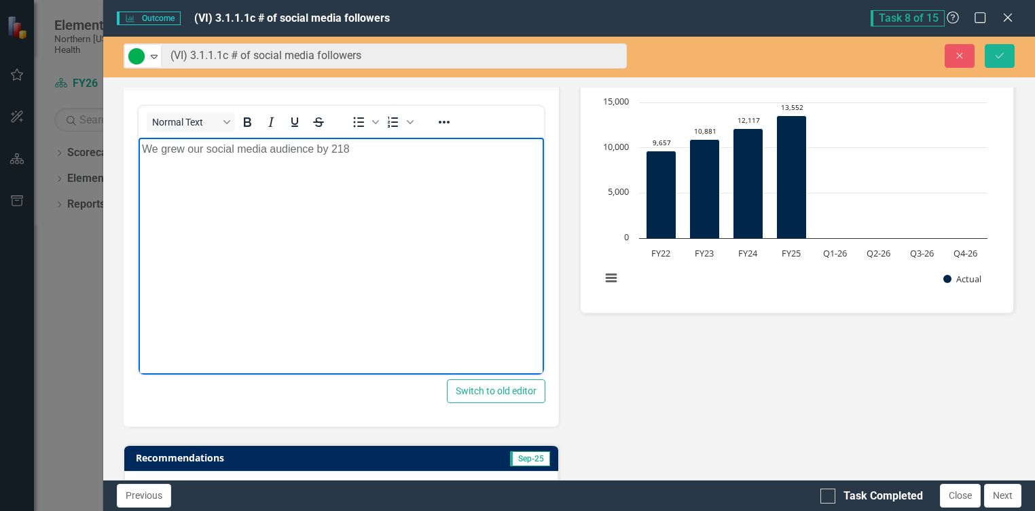
click at [386, 144] on p "We grew our social media audience by 218" at bounding box center [341, 149] width 399 height 16
click at [422, 153] on p "We grew our social media audience by 214 followers in Q1." at bounding box center [341, 149] width 399 height 16
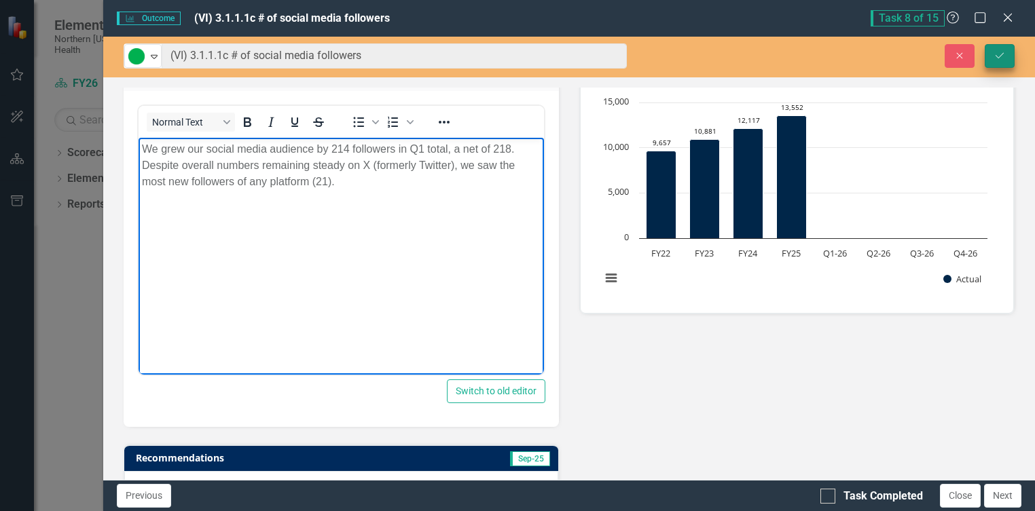
click at [1005, 61] on button "Save" at bounding box center [1000, 56] width 30 height 24
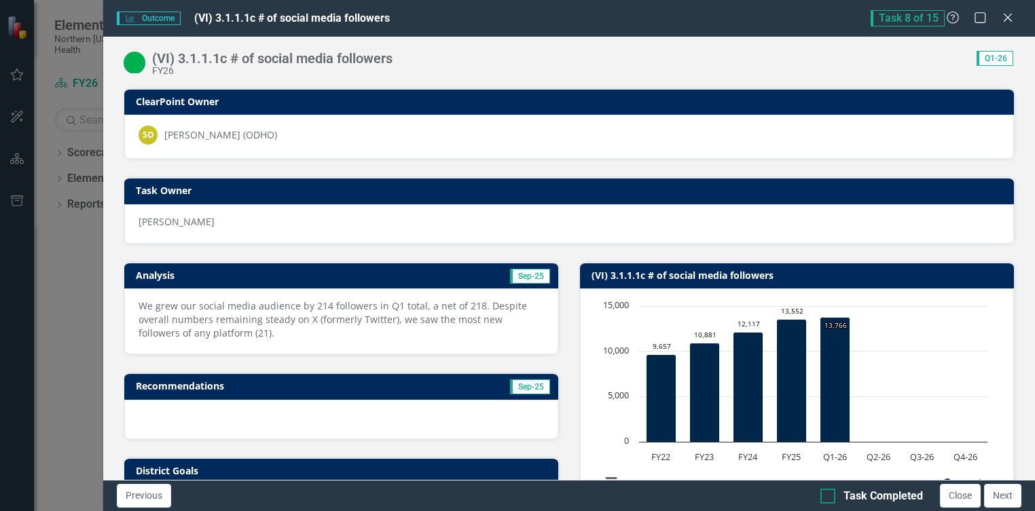
click at [881, 441] on div "Task Completed" at bounding box center [883, 497] width 79 height 16
click at [829, 441] on input "Task Completed" at bounding box center [825, 493] width 9 height 9
checkbox input "true"
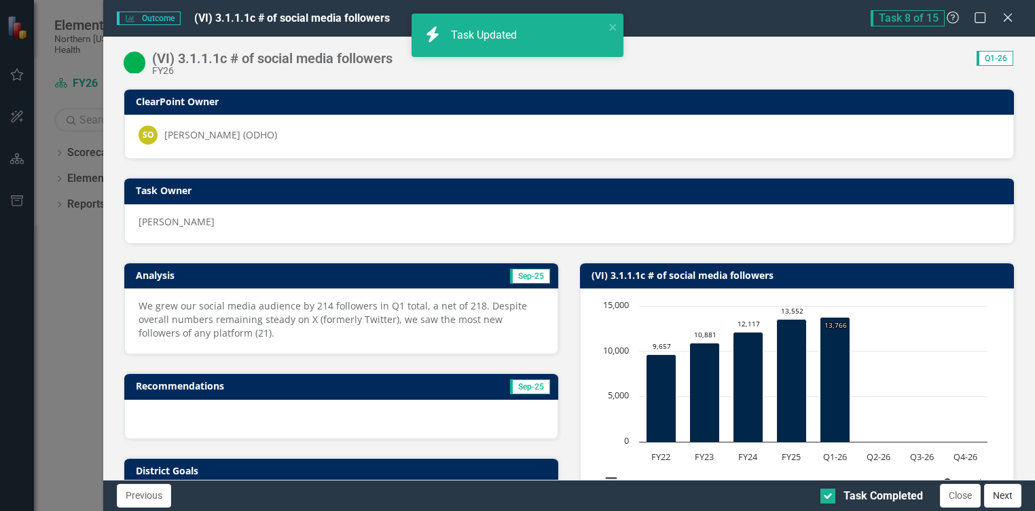
click at [1015, 441] on button "Next" at bounding box center [1002, 496] width 37 height 24
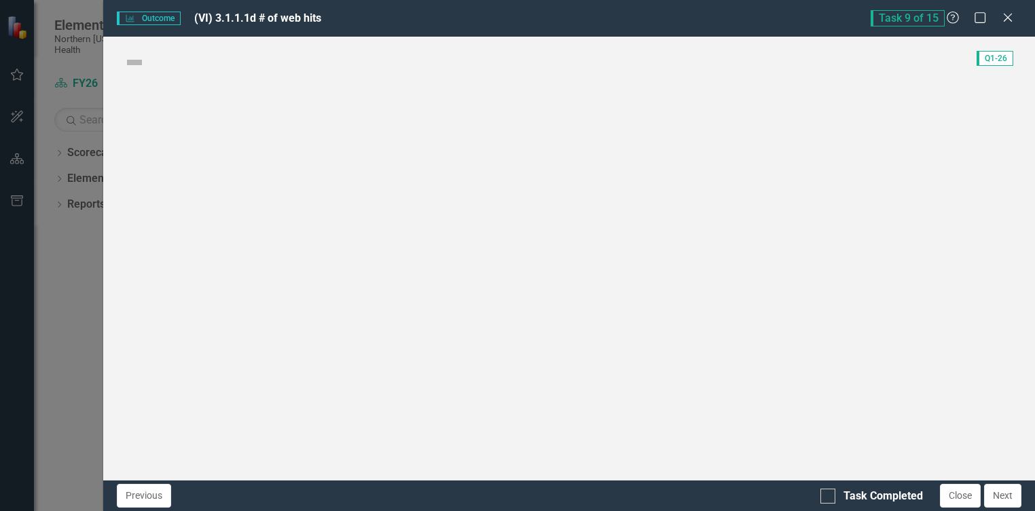
checkbox input "true"
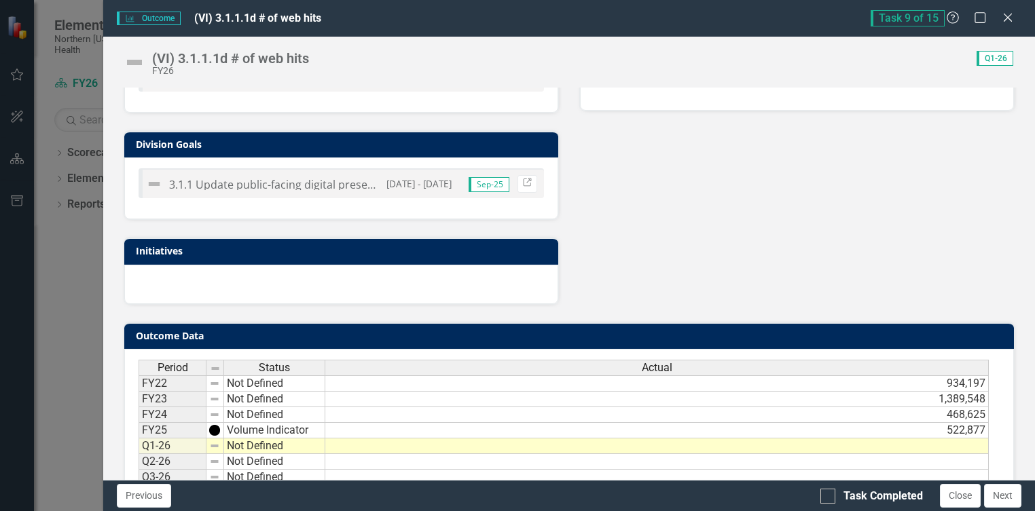
scroll to position [463, 0]
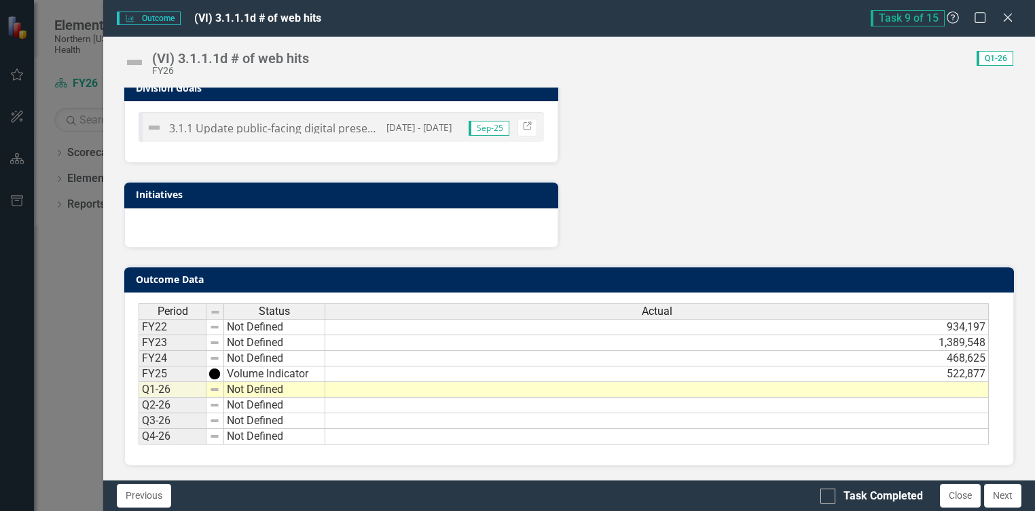
click at [1000, 246] on div "Analysis Sep-25 Recommendations Sep-25 District Goals 3.1 Ensure community acce…" at bounding box center [569, 14] width 912 height 467
click at [425, 394] on td at bounding box center [657, 390] width 664 height 16
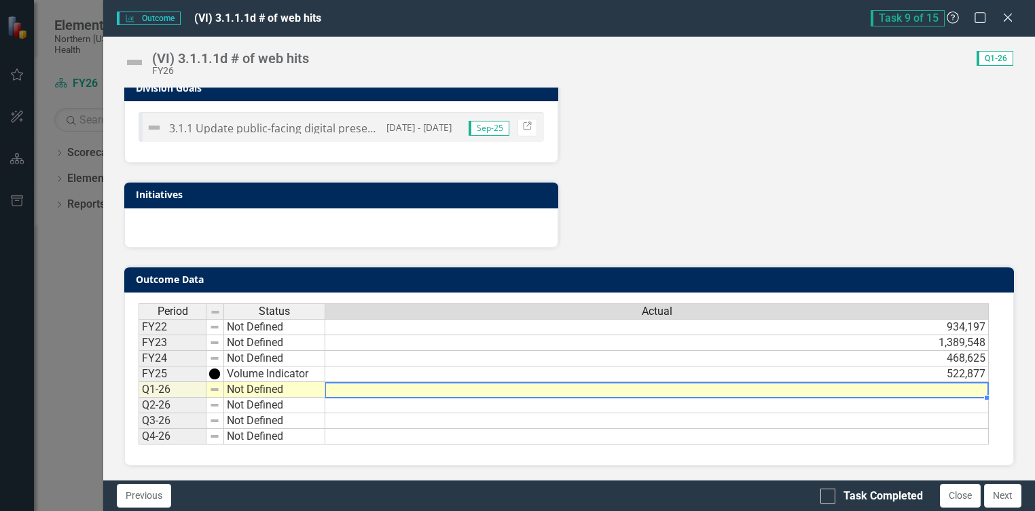
click at [895, 388] on td at bounding box center [657, 390] width 664 height 16
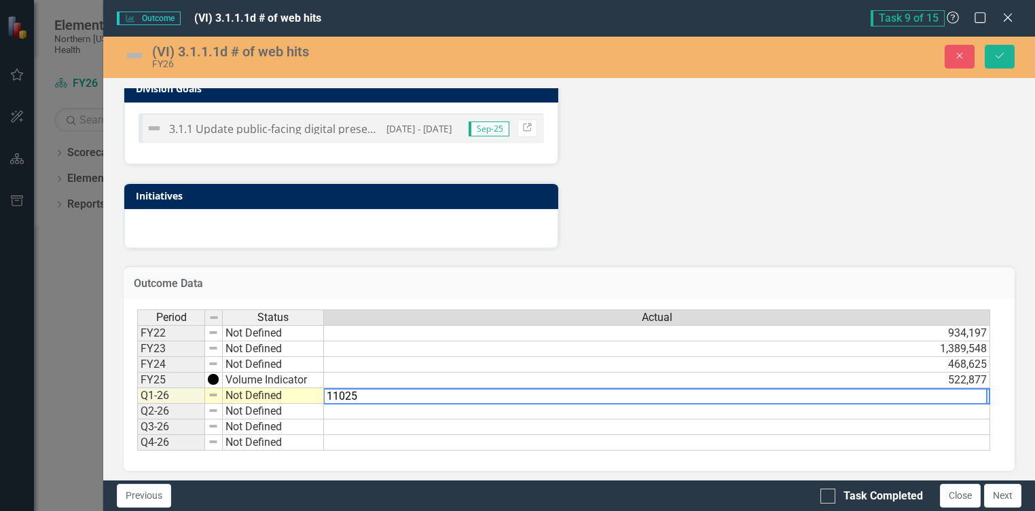
type textarea "110251"
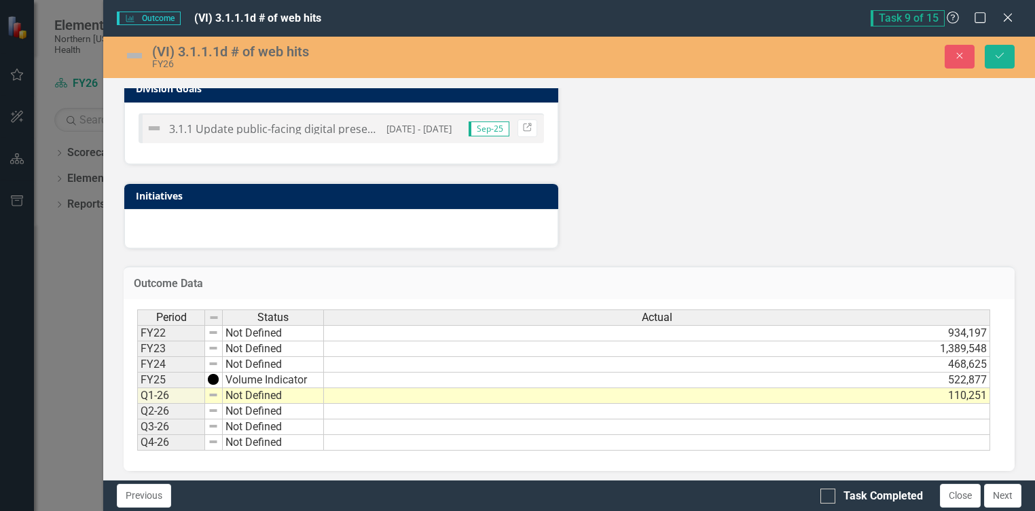
click at [130, 58] on img at bounding box center [135, 56] width 22 height 22
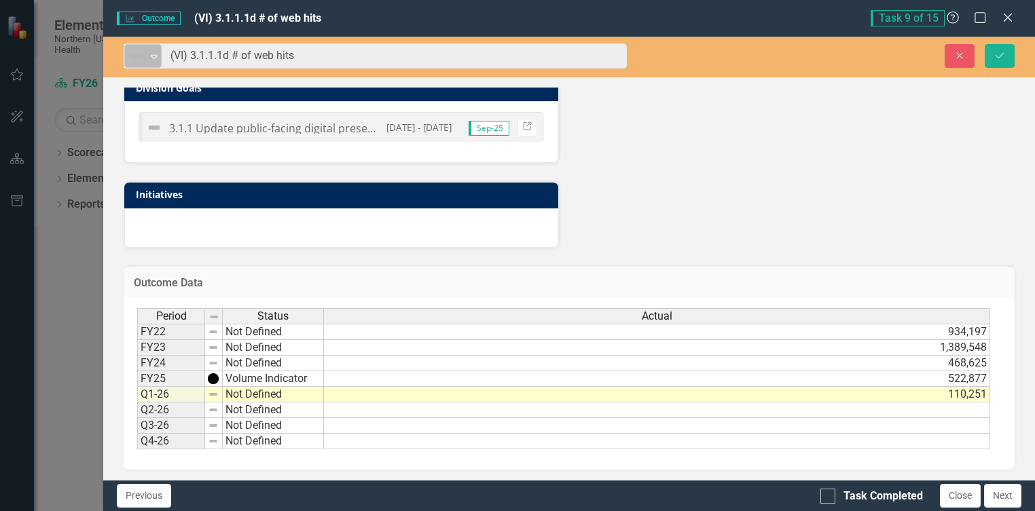
click at [152, 55] on icon at bounding box center [154, 57] width 7 height 4
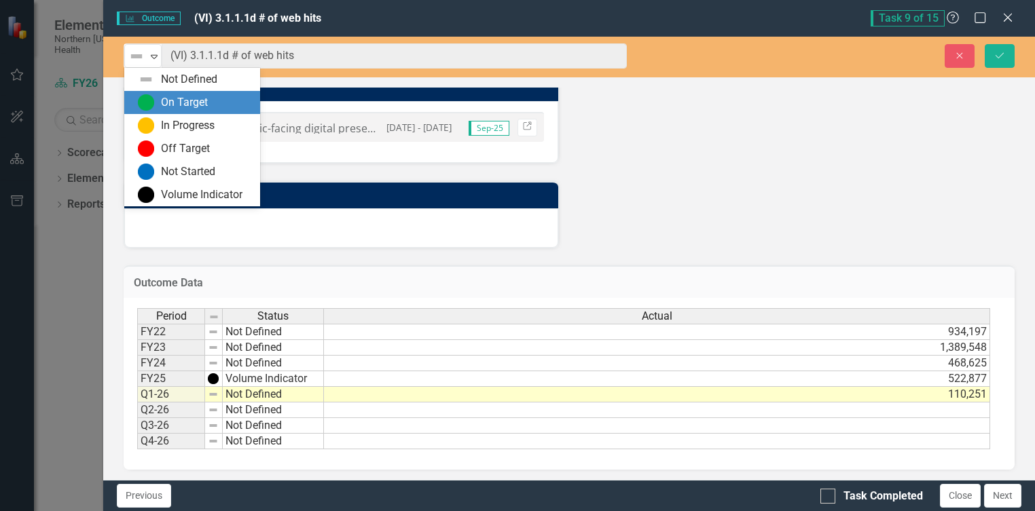
click at [163, 107] on div "On Target" at bounding box center [184, 103] width 47 height 16
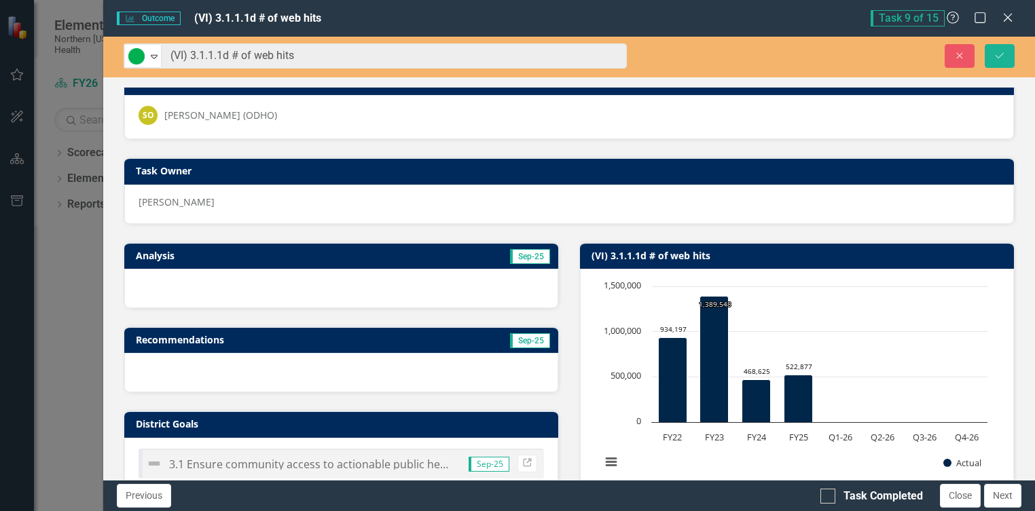
scroll to position [0, 0]
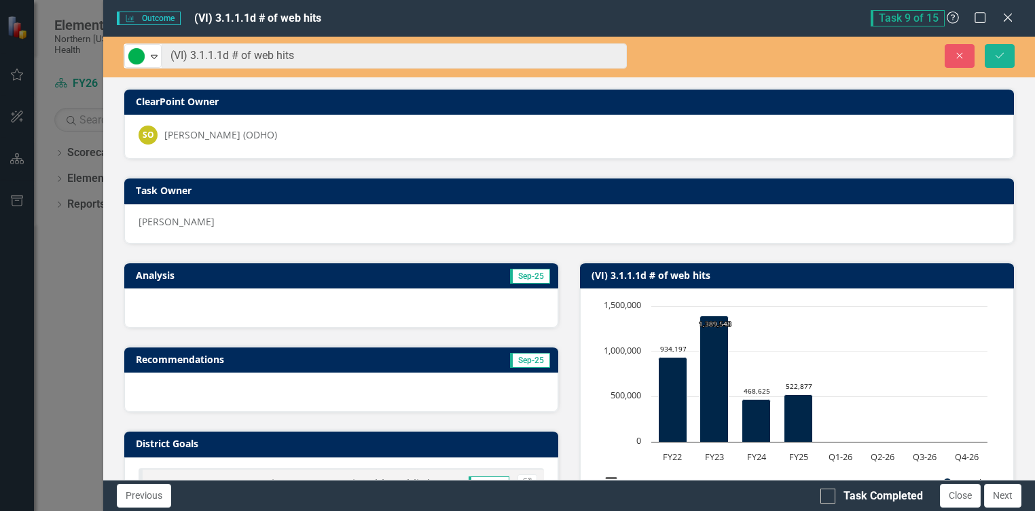
click at [200, 304] on div at bounding box center [341, 308] width 434 height 39
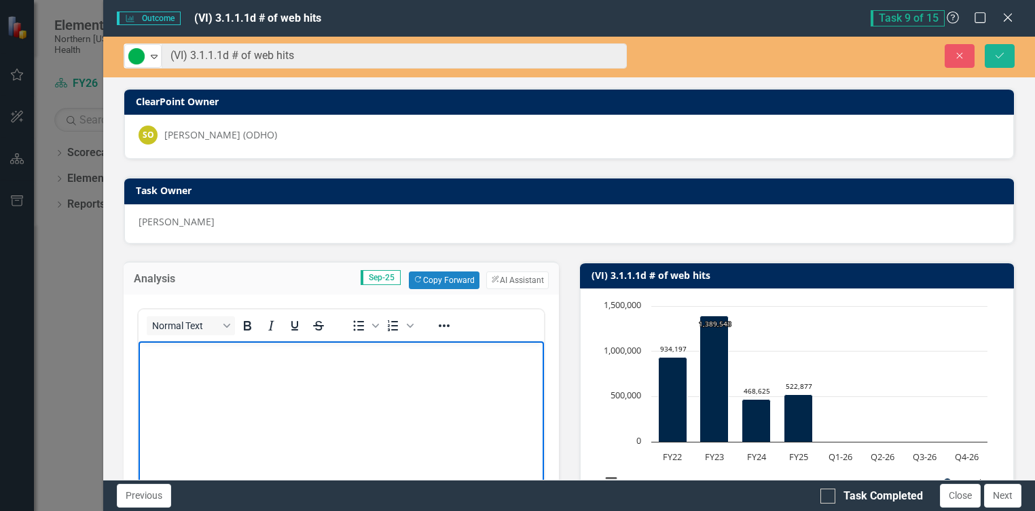
click at [291, 399] on body "Rich Text Area. Press ALT-0 for help." at bounding box center [341, 443] width 405 height 204
click at [365, 357] on p "The 110,251 website views to NNPH.org" at bounding box center [341, 352] width 399 height 16
click at [369, 355] on p "The 110,251 website views to NNPH.org is" at bounding box center [341, 352] width 399 height 16
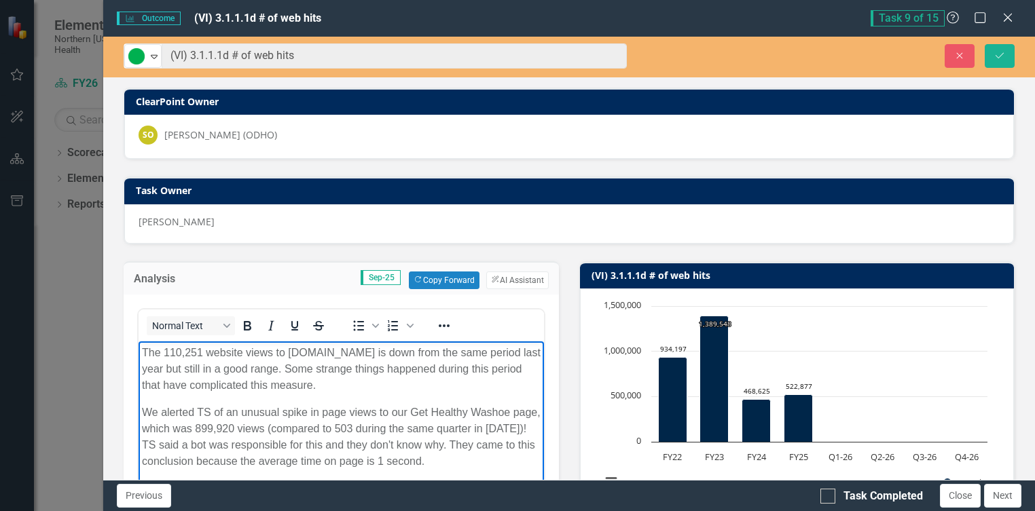
scroll to position [41, 0]
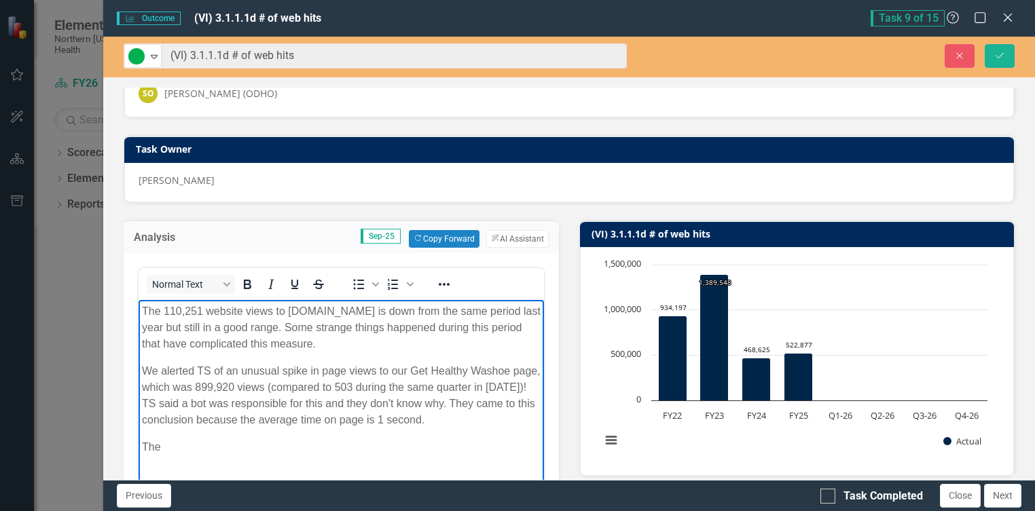
click at [281, 447] on p "The" at bounding box center [341, 447] width 399 height 16
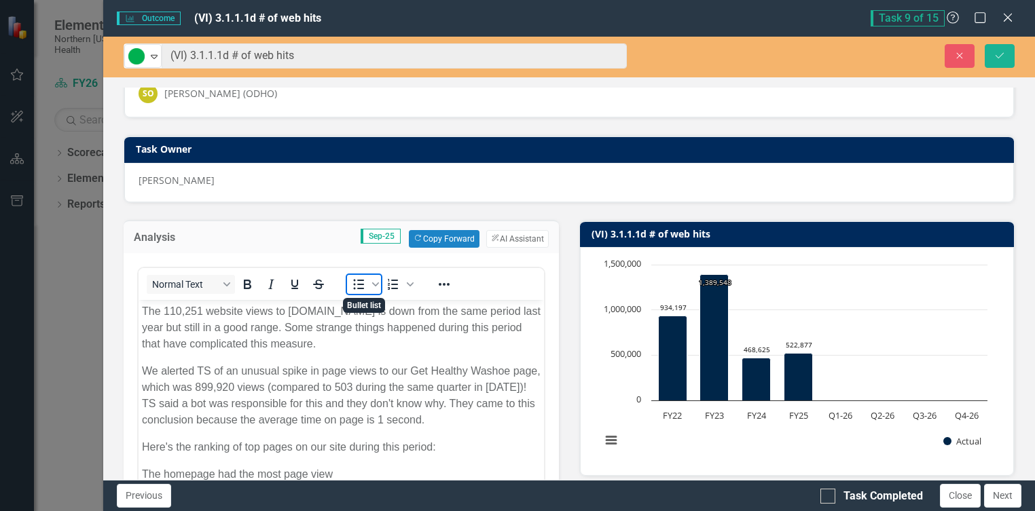
click at [359, 285] on icon "Bullet list" at bounding box center [359, 284] width 11 height 10
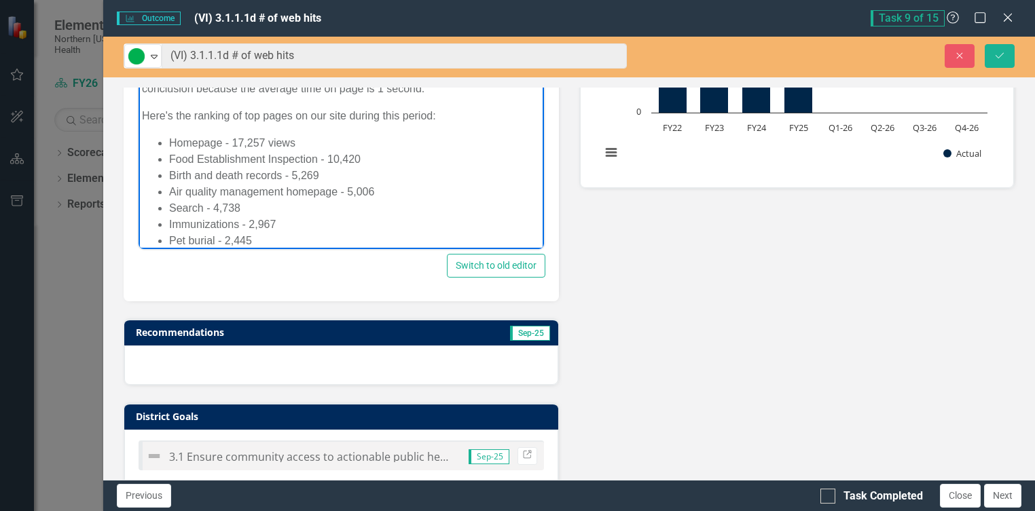
scroll to position [0, 0]
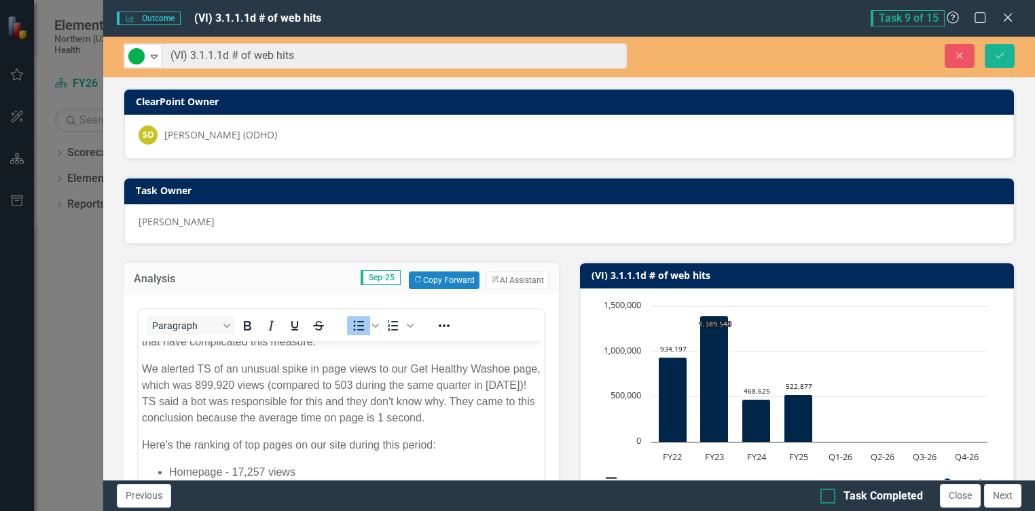
click at [875, 497] on div "Task Completed" at bounding box center [883, 497] width 79 height 16
click at [829, 497] on input "Task Completed" at bounding box center [825, 493] width 9 height 9
checkbox input "true"
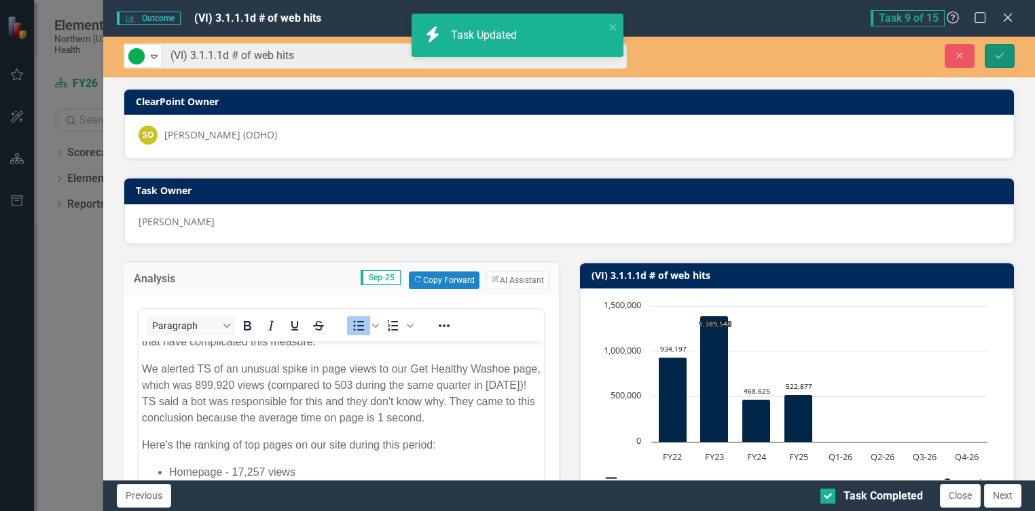
click at [997, 55] on icon "Save" at bounding box center [1000, 56] width 12 height 10
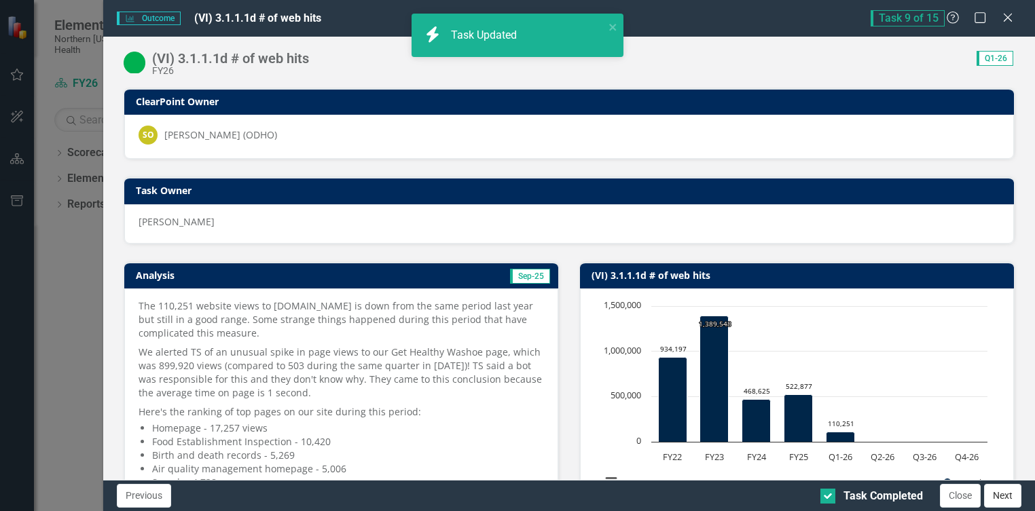
click at [1003, 497] on button "Next" at bounding box center [1002, 496] width 37 height 24
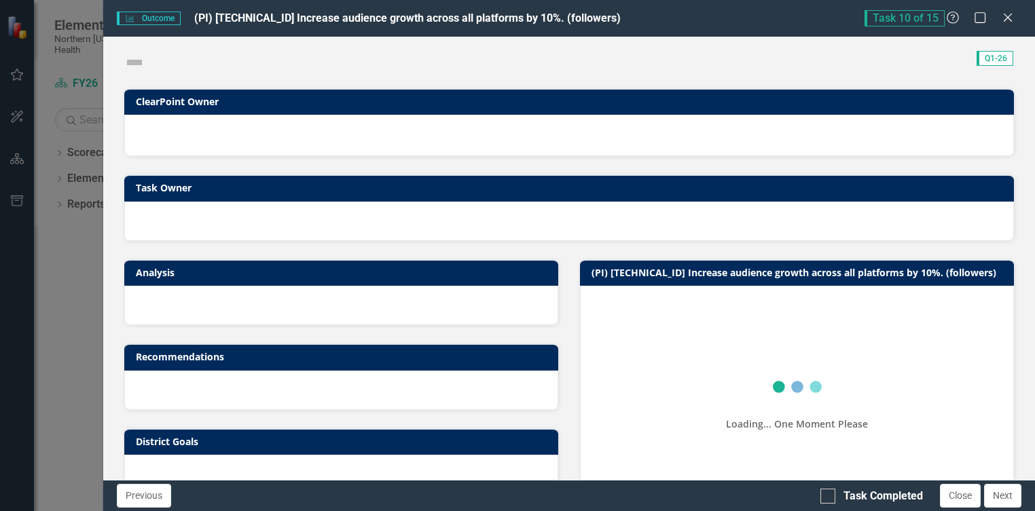
checkbox input "true"
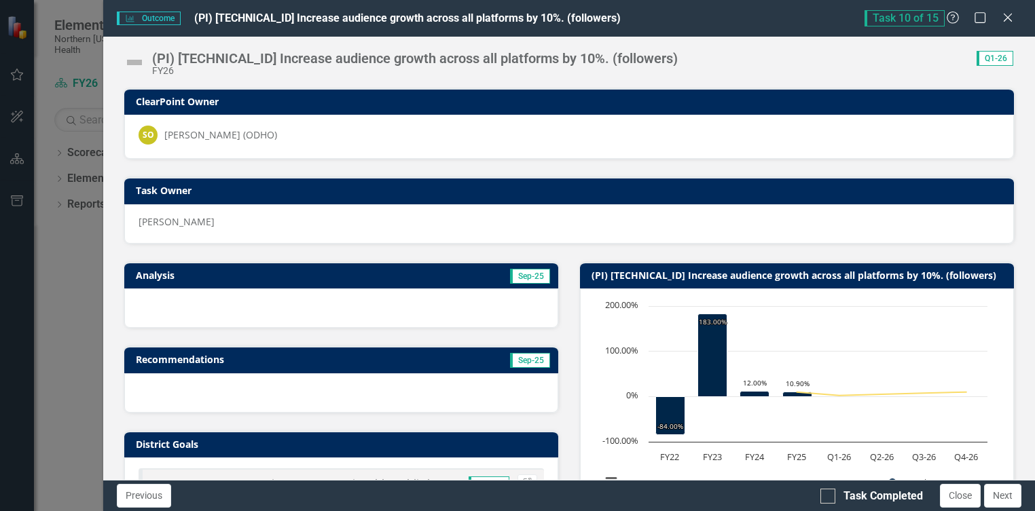
click at [134, 61] on img at bounding box center [135, 63] width 22 height 22
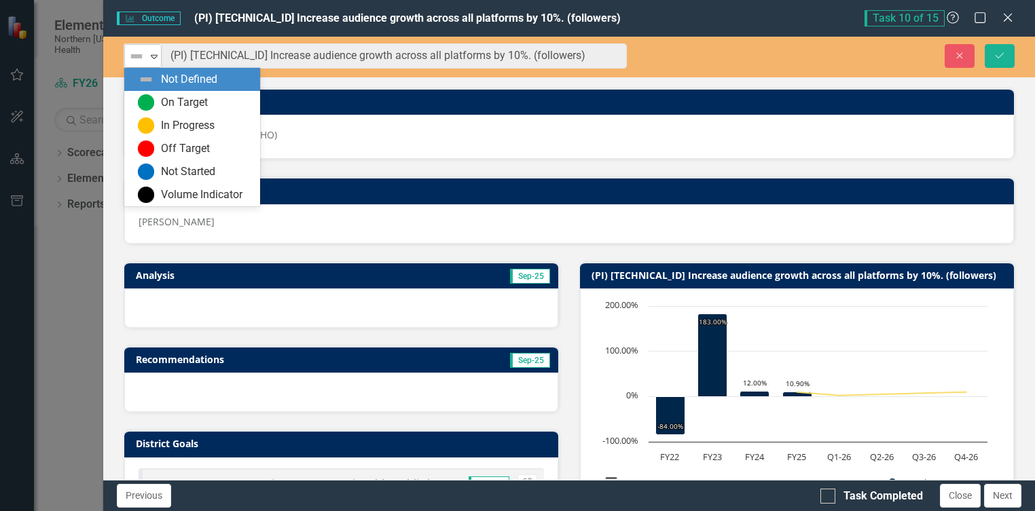
click at [153, 60] on icon "Expand" at bounding box center [154, 56] width 14 height 11
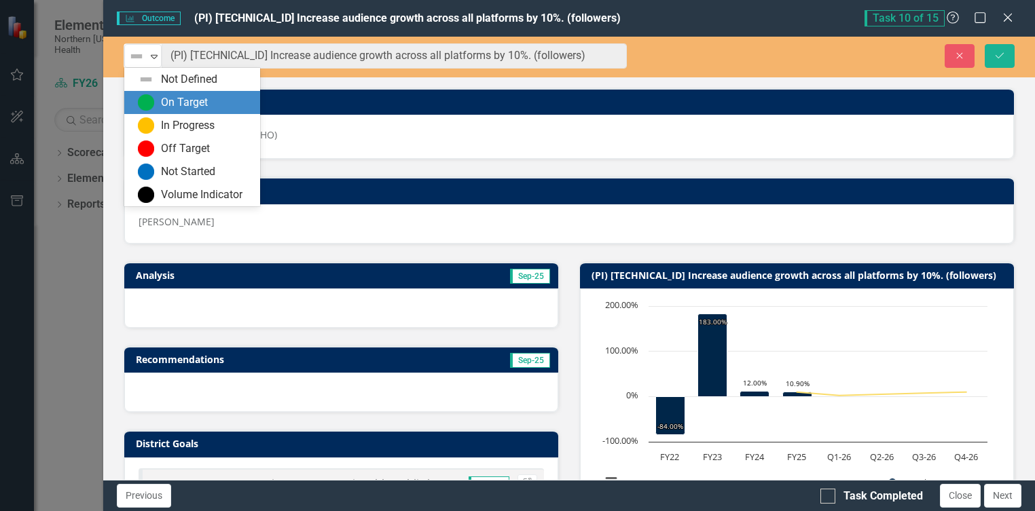
click at [169, 96] on div "On Target" at bounding box center [184, 103] width 47 height 16
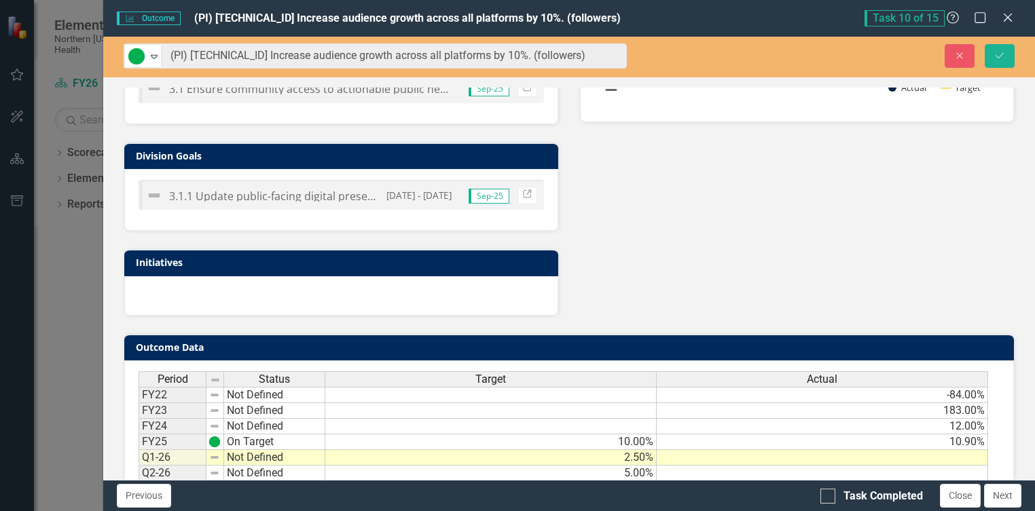
scroll to position [463, 0]
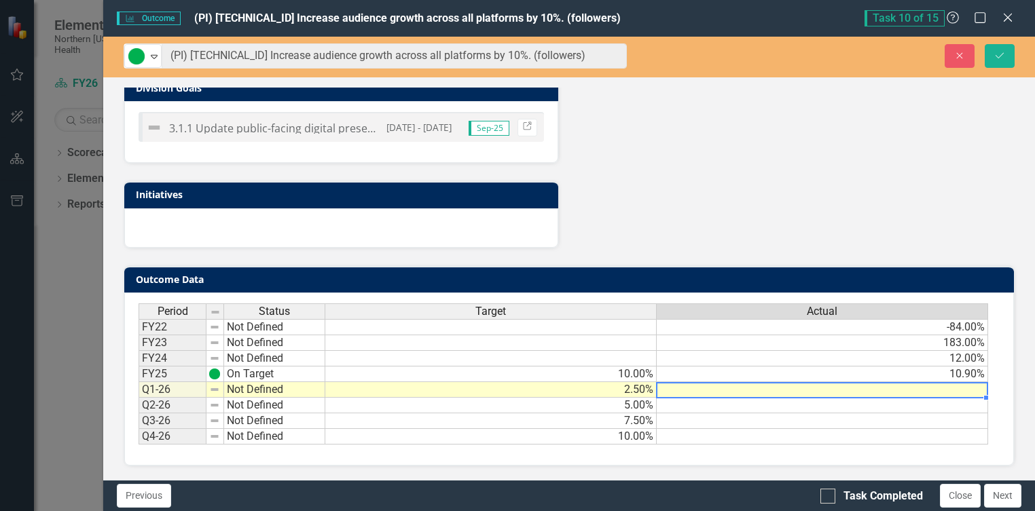
click at [840, 396] on td at bounding box center [822, 390] width 331 height 16
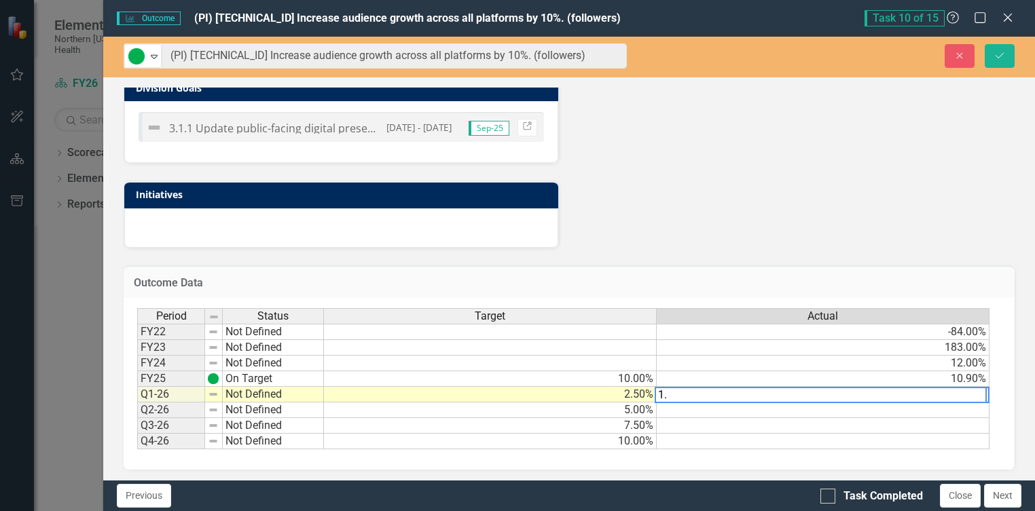
type textarea "1.6"
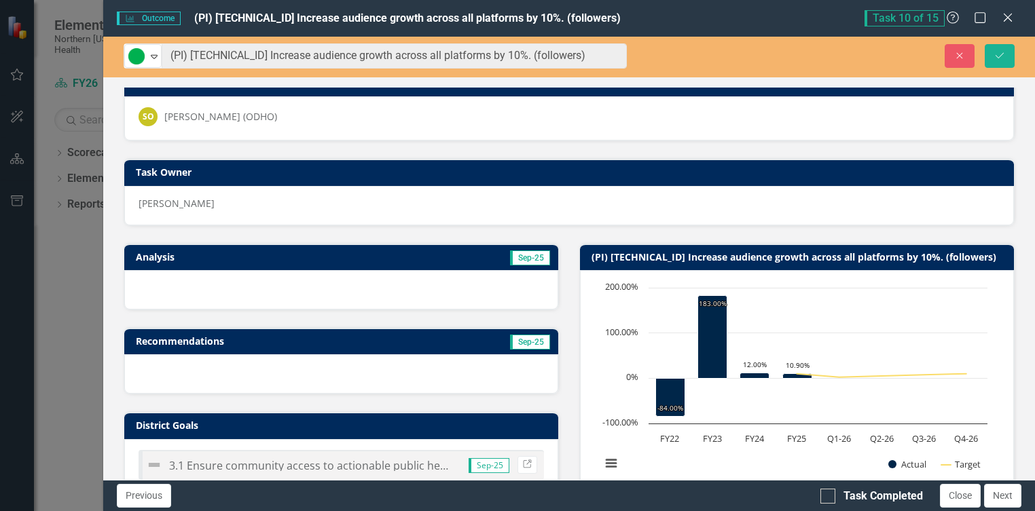
scroll to position [0, 0]
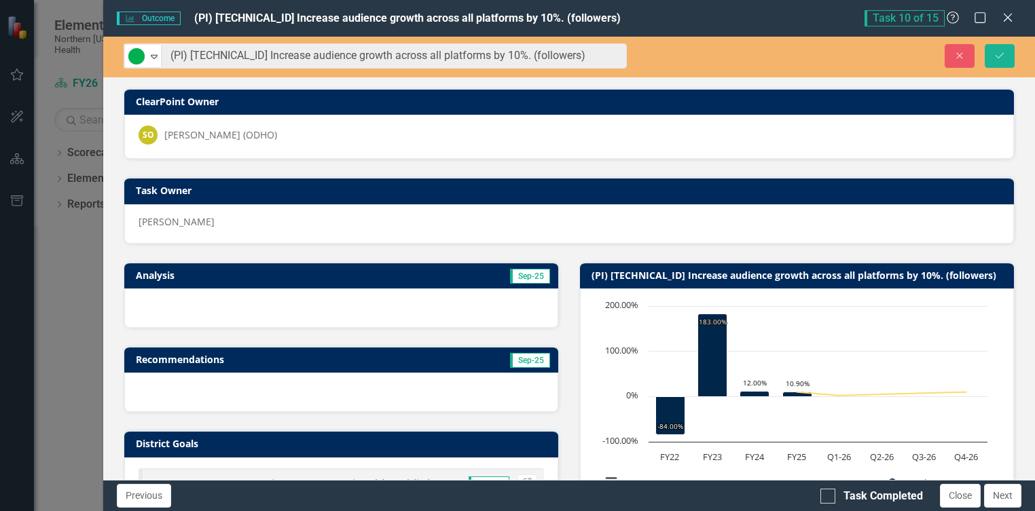
click at [293, 303] on div at bounding box center [341, 308] width 434 height 39
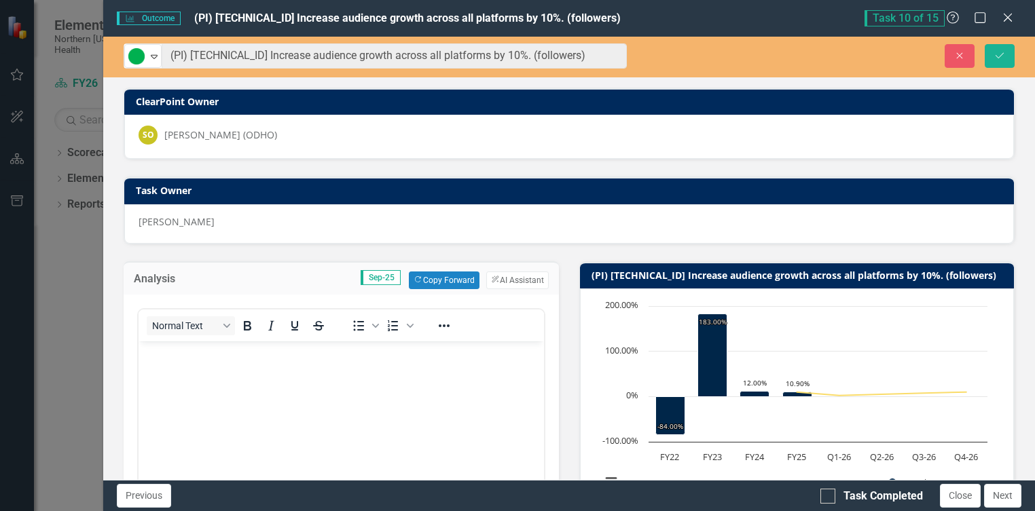
click at [221, 354] on p "Rich Text Area. Press ALT-0 for help." at bounding box center [341, 352] width 399 height 16
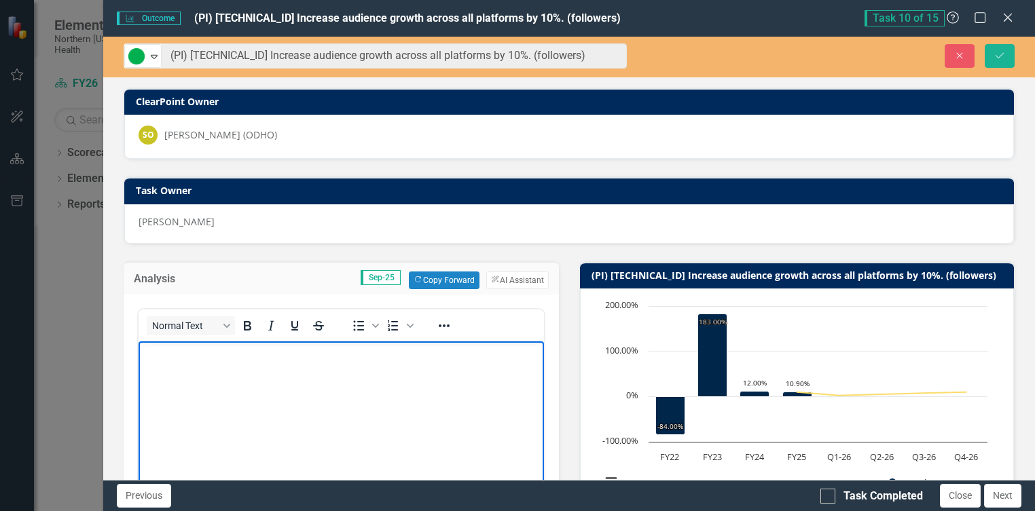
click at [268, 376] on body "Rich Text Area. Press ALT-0 for help." at bounding box center [341, 443] width 405 height 204
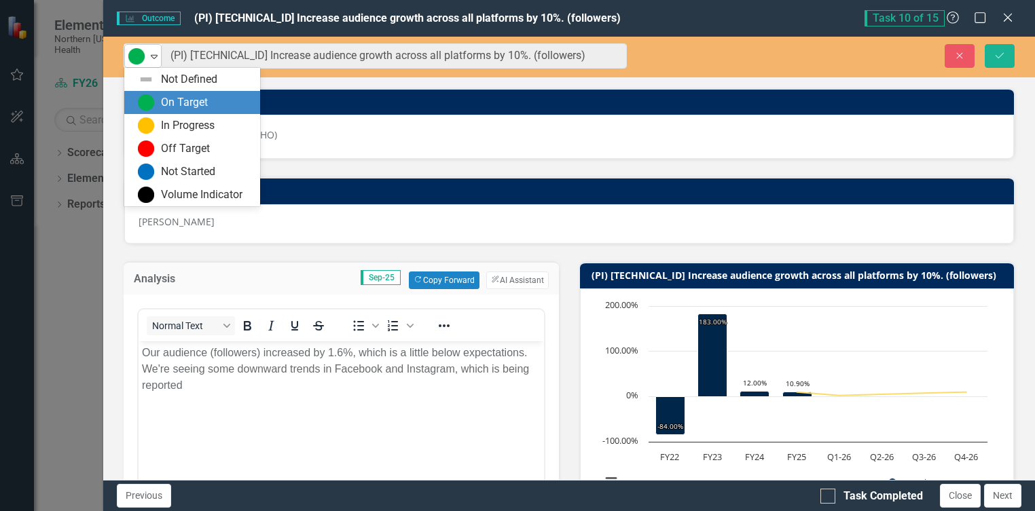
click at [153, 54] on icon "Expand" at bounding box center [154, 56] width 14 height 11
click at [175, 127] on div "In Progress" at bounding box center [188, 126] width 54 height 16
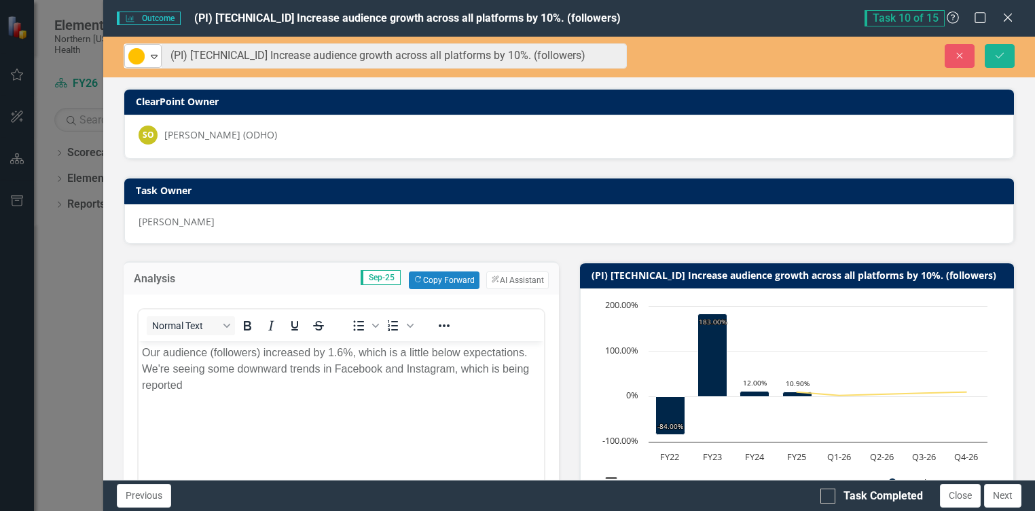
click at [153, 54] on icon "Expand" at bounding box center [154, 56] width 14 height 11
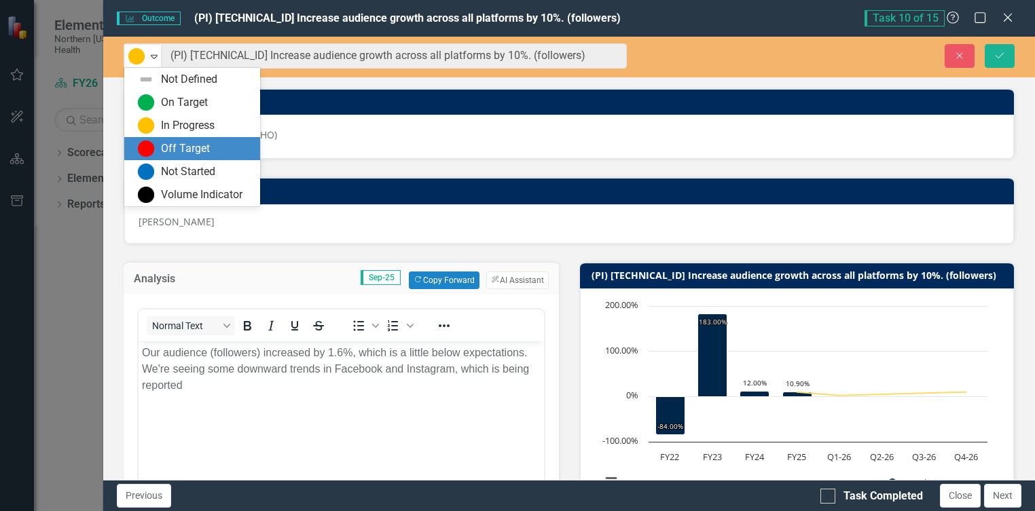
click at [183, 148] on div "Off Target" at bounding box center [185, 149] width 49 height 16
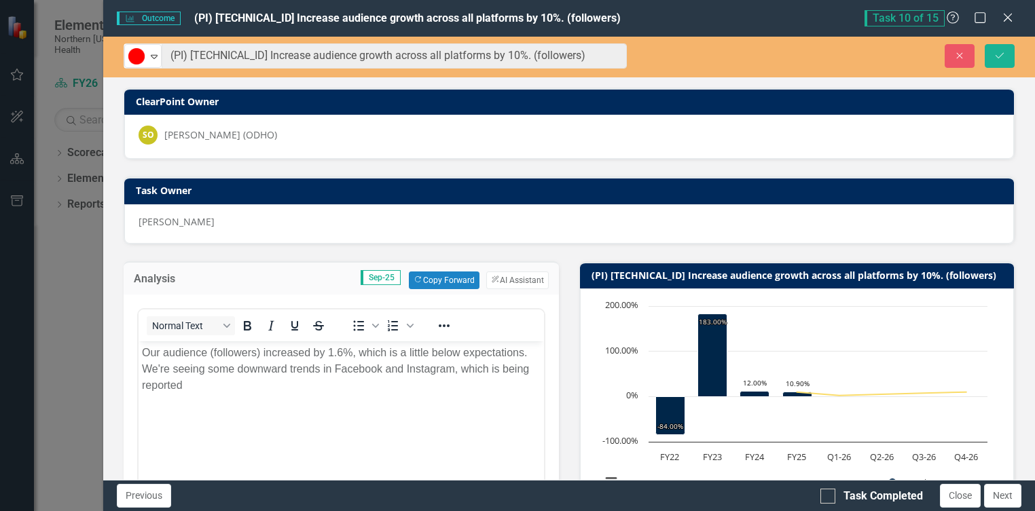
click at [289, 392] on p "Our audience (followers) increased by 1.6%, which is a little below expectation…" at bounding box center [341, 368] width 399 height 49
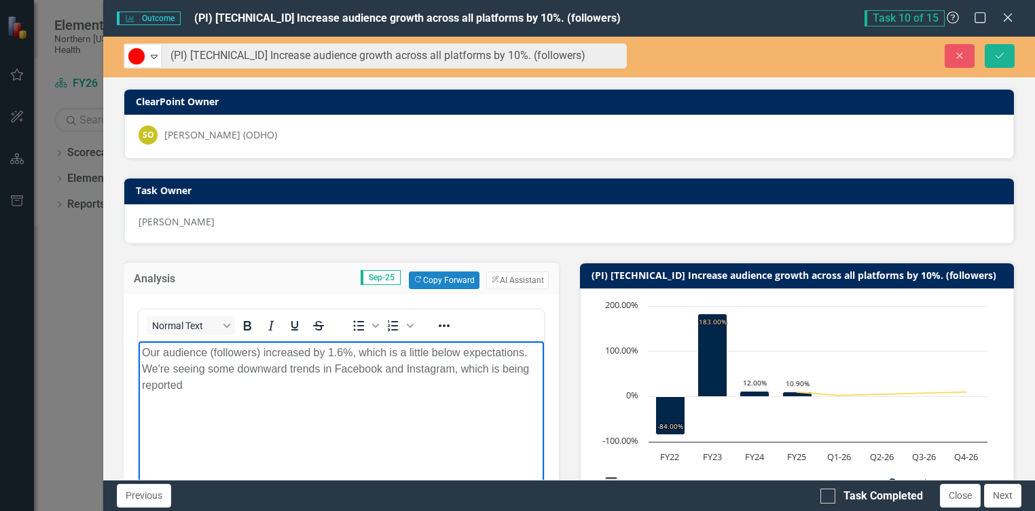
click at [523, 358] on p "Our audience (followers) increased by 1.6%, which is a little below expectation…" at bounding box center [341, 368] width 399 height 49
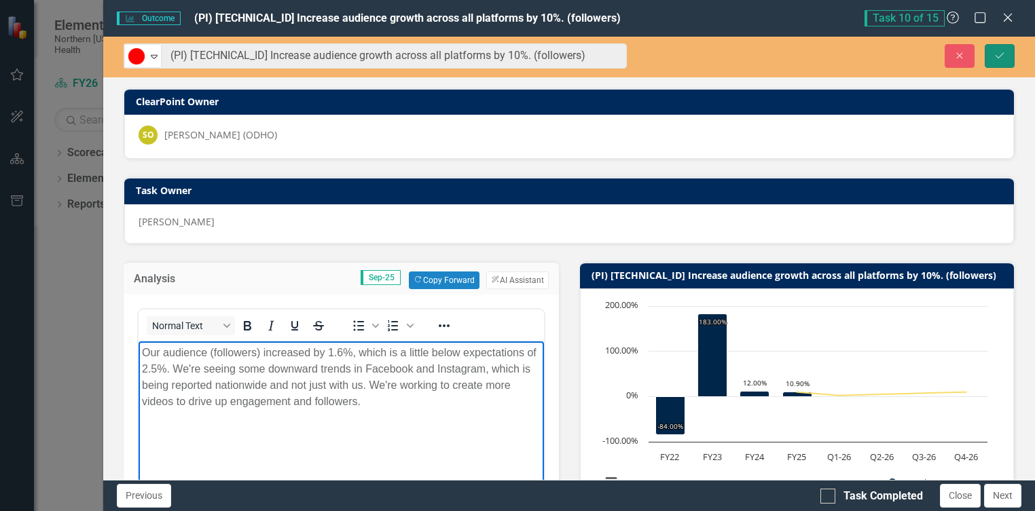
click at [994, 59] on icon "Save" at bounding box center [1000, 56] width 12 height 10
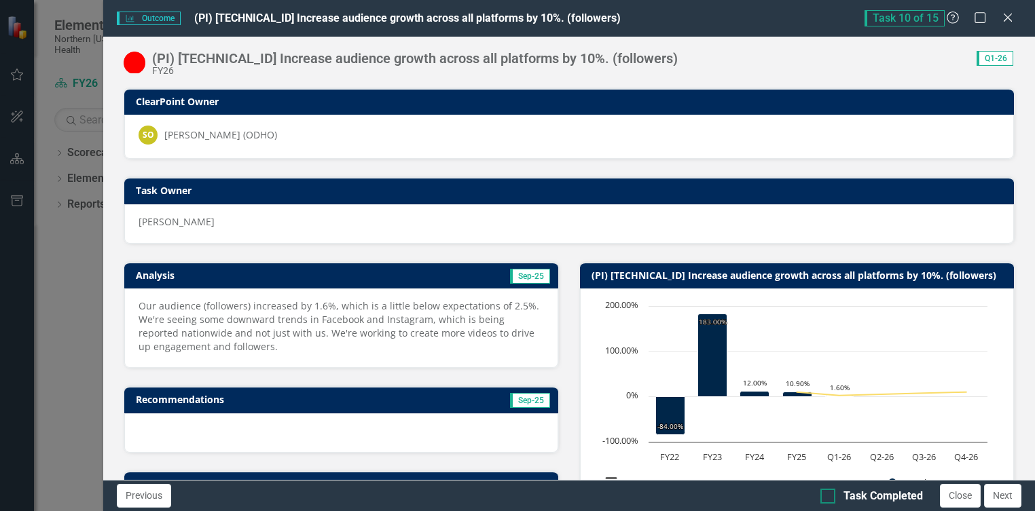
click at [883, 498] on div "Task Completed" at bounding box center [883, 497] width 79 height 16
click at [829, 498] on input "Task Completed" at bounding box center [825, 493] width 9 height 9
checkbox input "true"
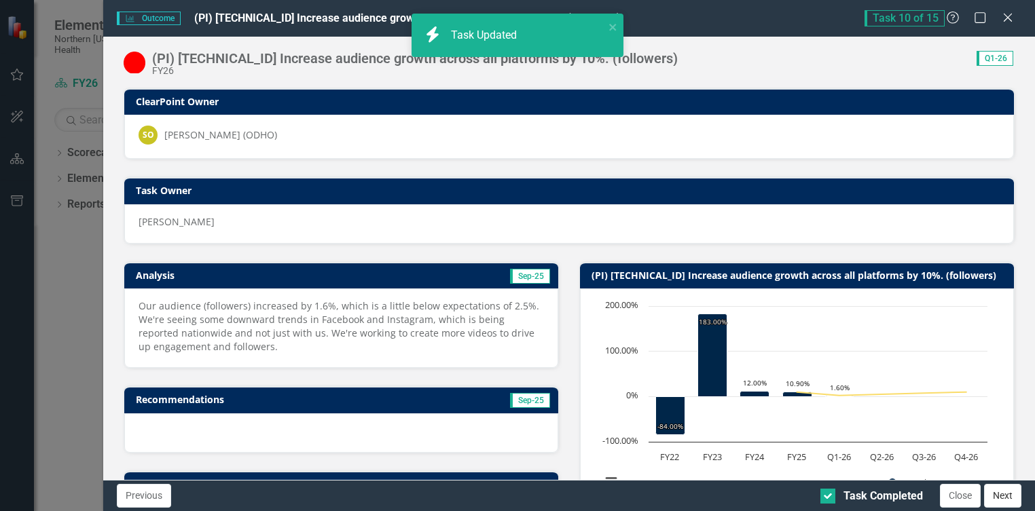
click at [1003, 503] on button "Next" at bounding box center [1002, 496] width 37 height 24
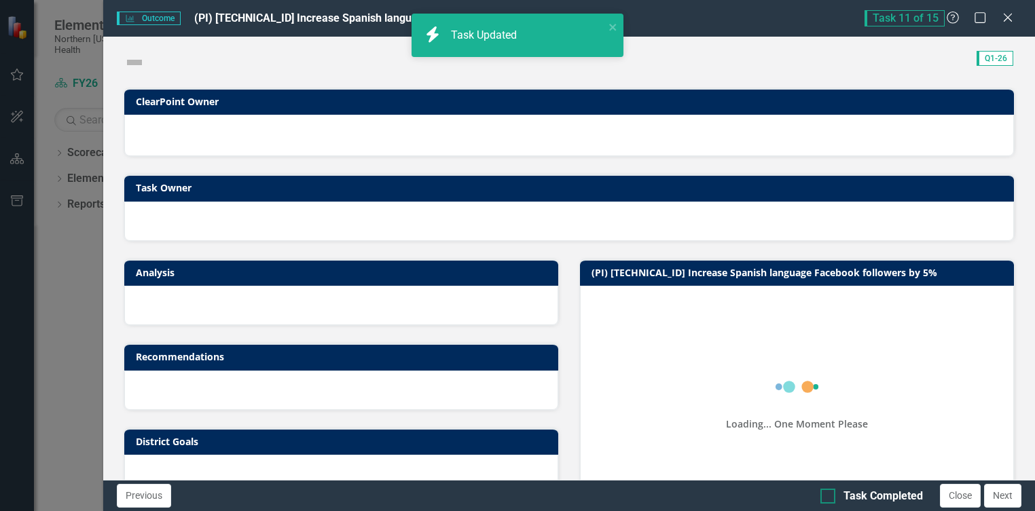
checkbox input "true"
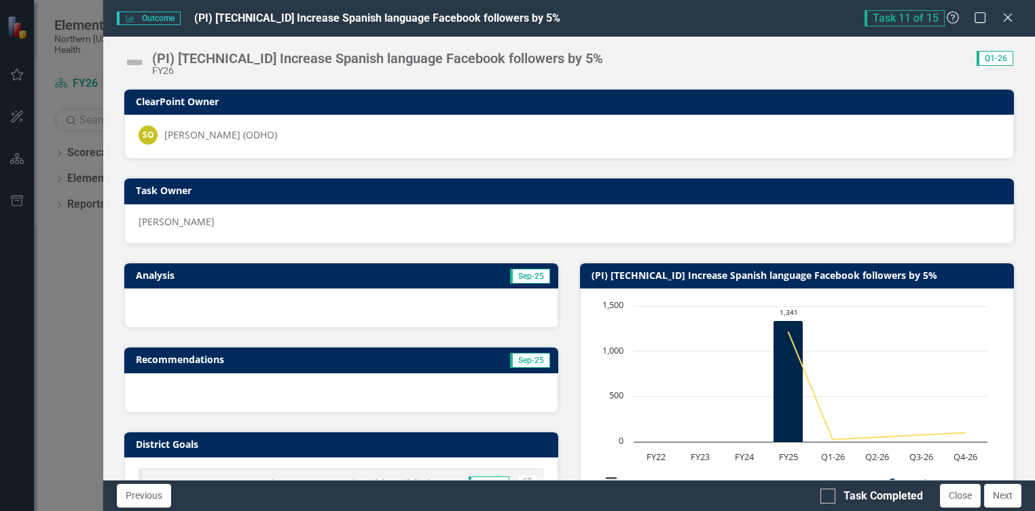
click at [139, 64] on img at bounding box center [135, 63] width 22 height 22
click at [138, 60] on img at bounding box center [135, 63] width 22 height 22
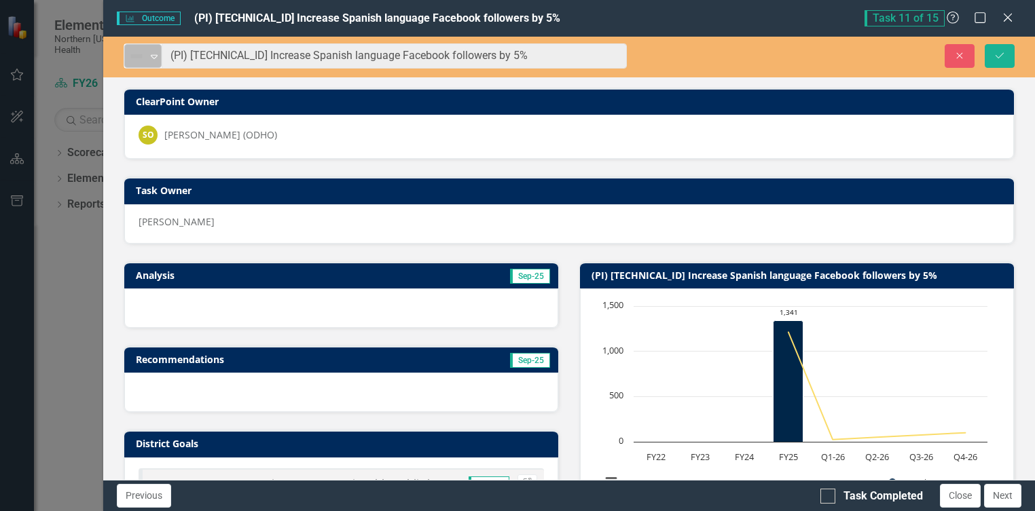
click at [154, 60] on icon "Expand" at bounding box center [154, 56] width 14 height 11
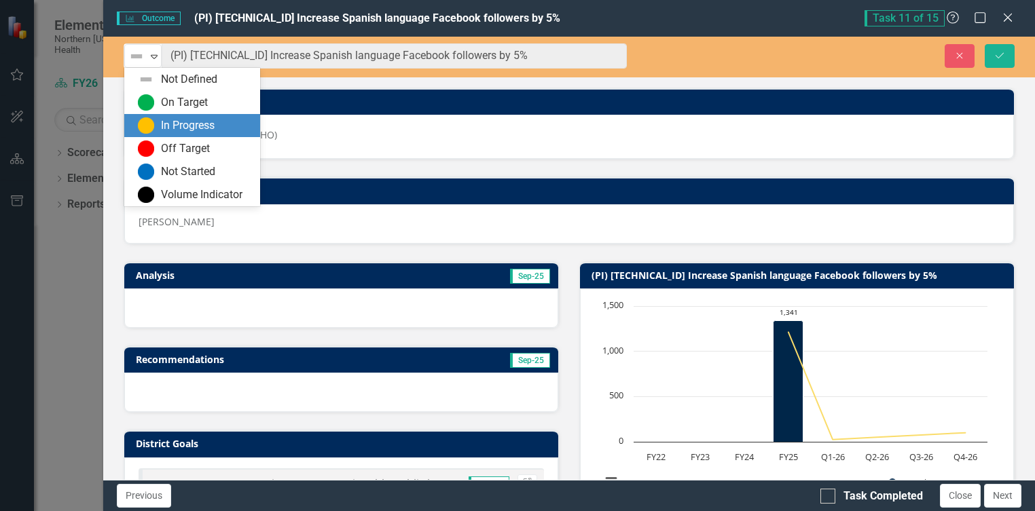
click at [179, 118] on div "In Progress" at bounding box center [188, 126] width 54 height 16
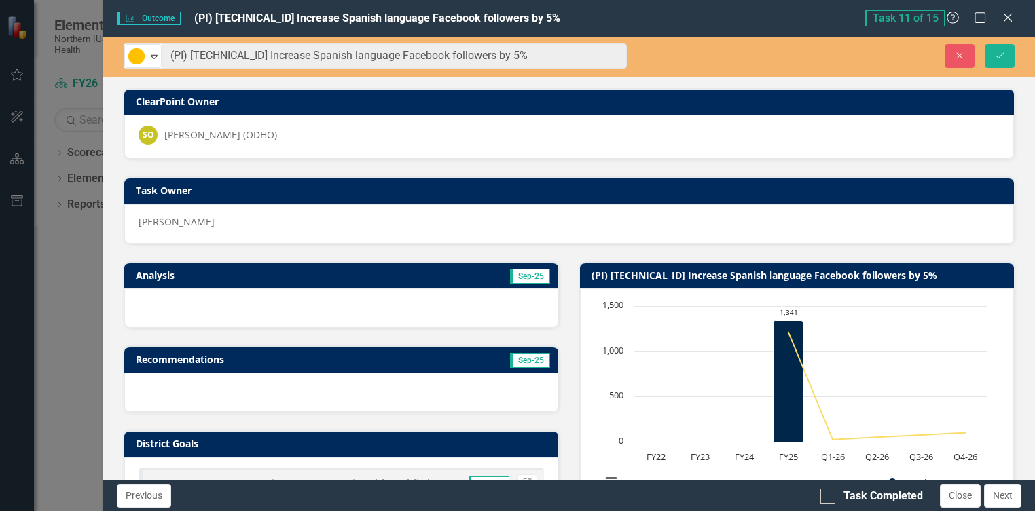
click at [276, 318] on div at bounding box center [341, 308] width 434 height 39
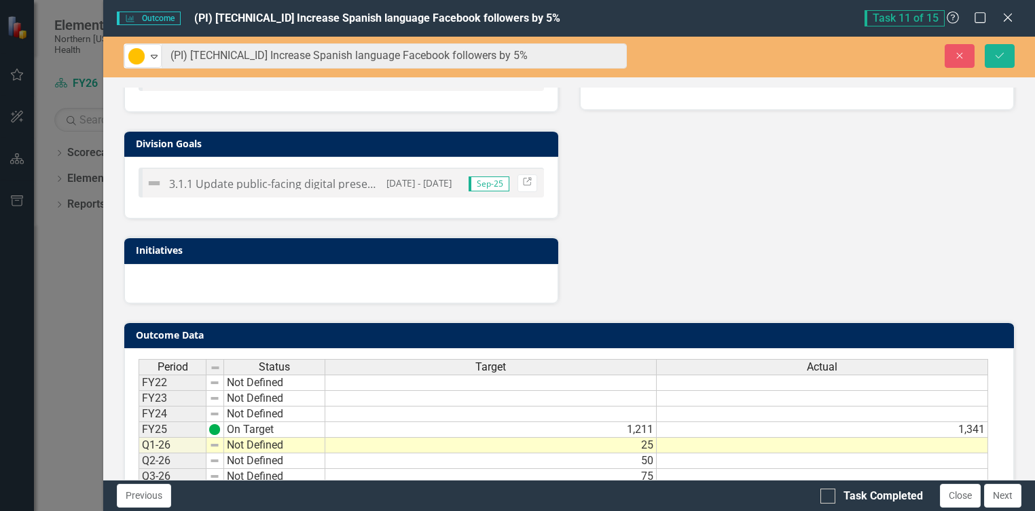
scroll to position [463, 0]
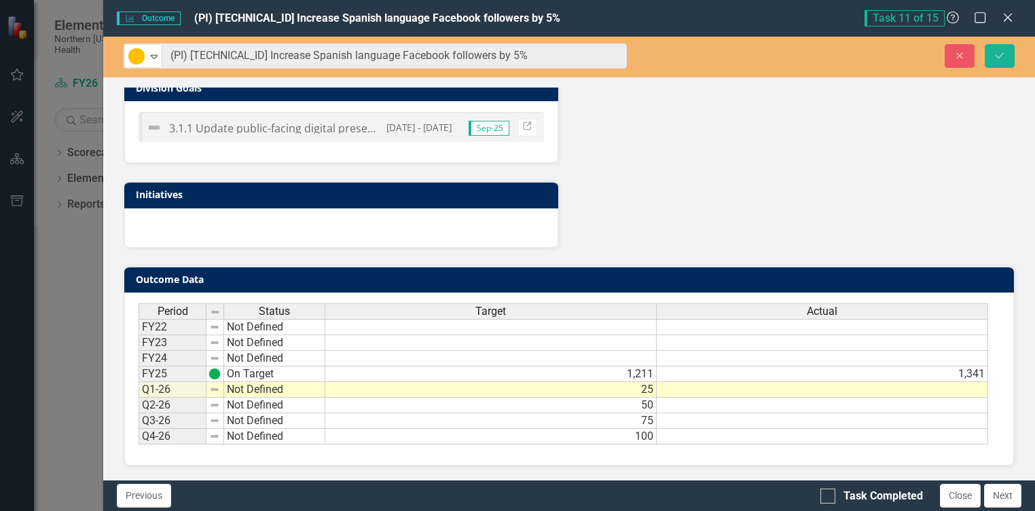
click at [693, 391] on td at bounding box center [822, 390] width 331 height 16
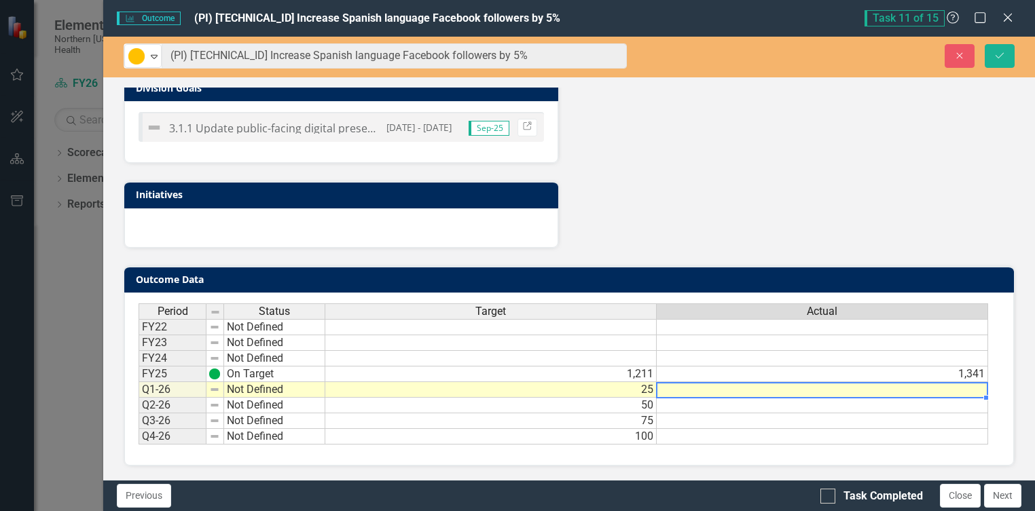
click at [693, 391] on td at bounding box center [822, 390] width 331 height 16
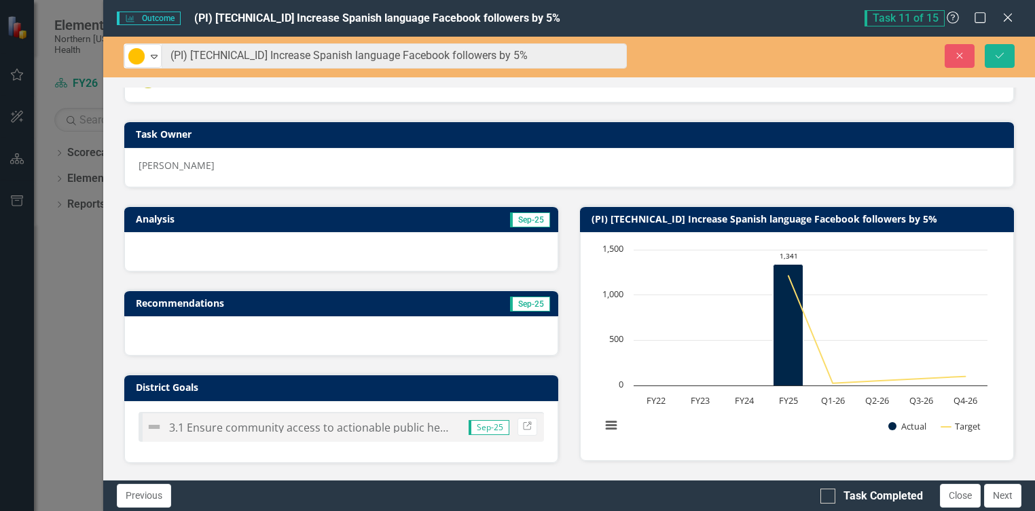
scroll to position [56, 0]
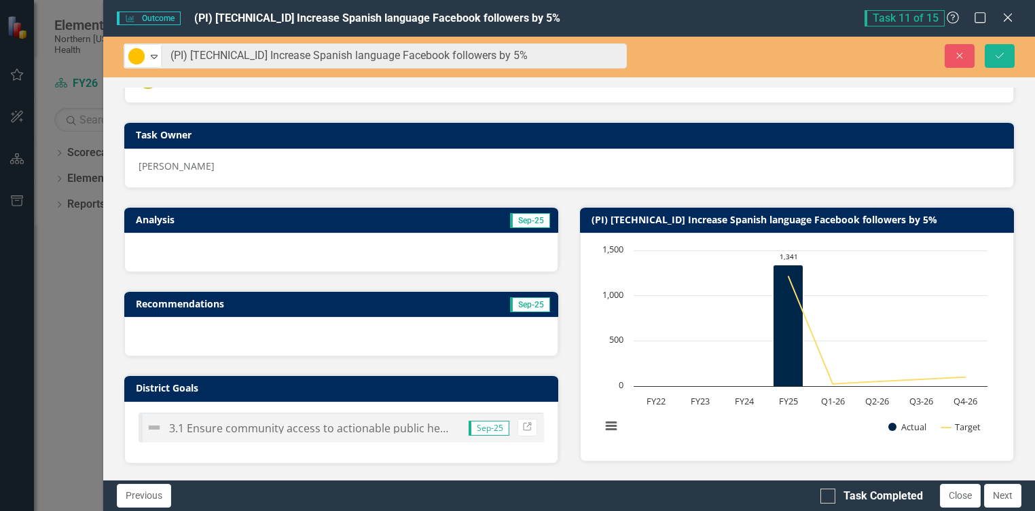
type textarea "1341"
click at [172, 247] on div at bounding box center [341, 252] width 434 height 39
click at [170, 250] on div at bounding box center [341, 252] width 434 height 39
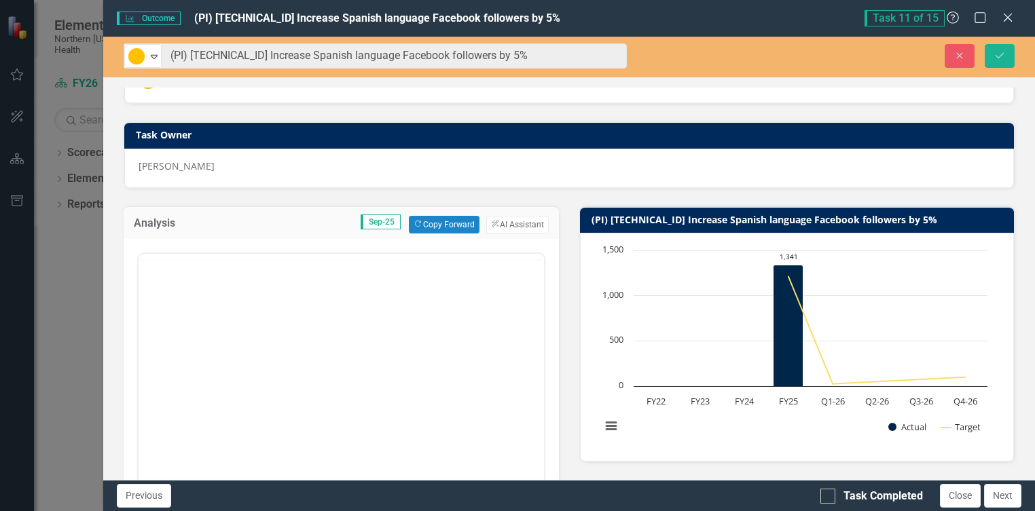
scroll to position [0, 0]
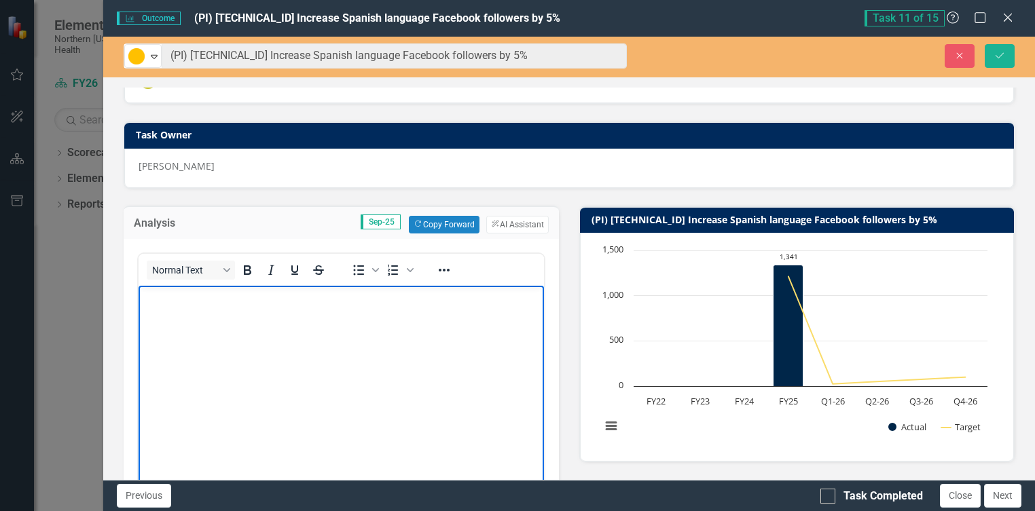
click at [312, 346] on body "Rich Text Area. Press ALT-0 for help." at bounding box center [341, 387] width 405 height 204
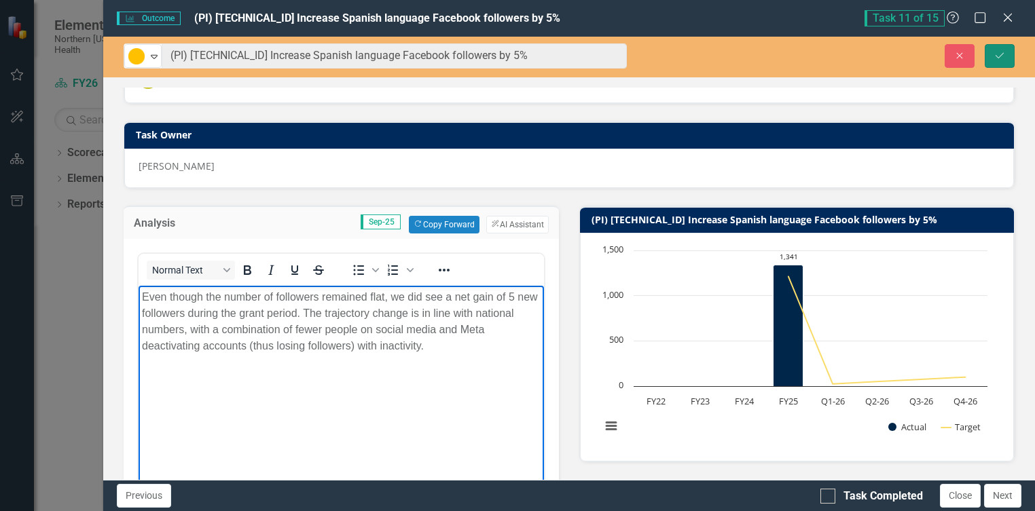
click at [1005, 59] on icon "Save" at bounding box center [1000, 56] width 12 height 10
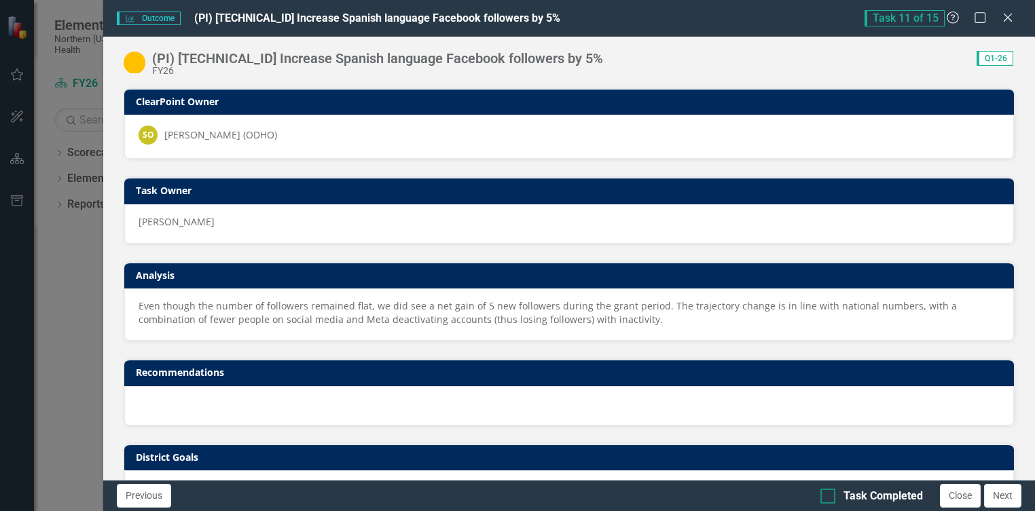
click at [881, 497] on div "Task Completed" at bounding box center [883, 497] width 79 height 16
click at [829, 497] on input "Task Completed" at bounding box center [825, 493] width 9 height 9
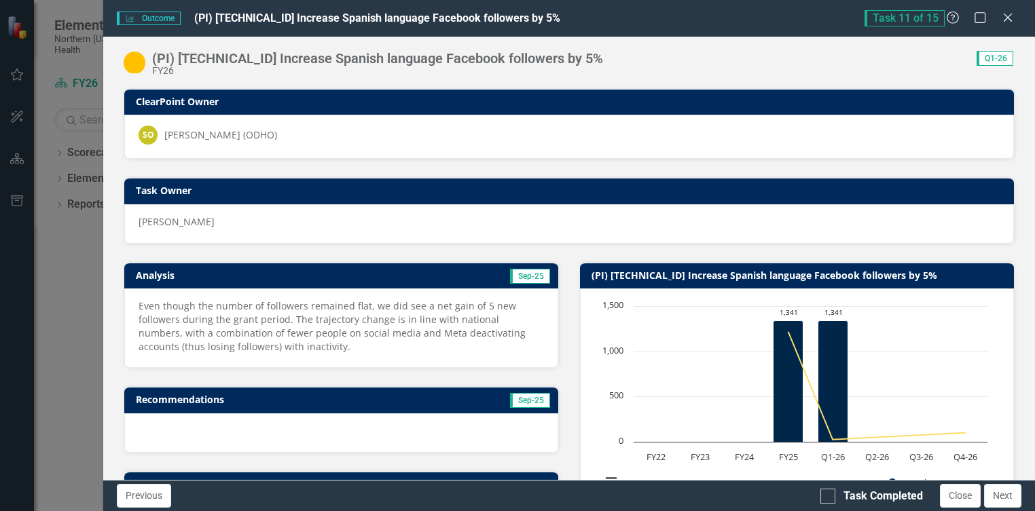
checkbox input "true"
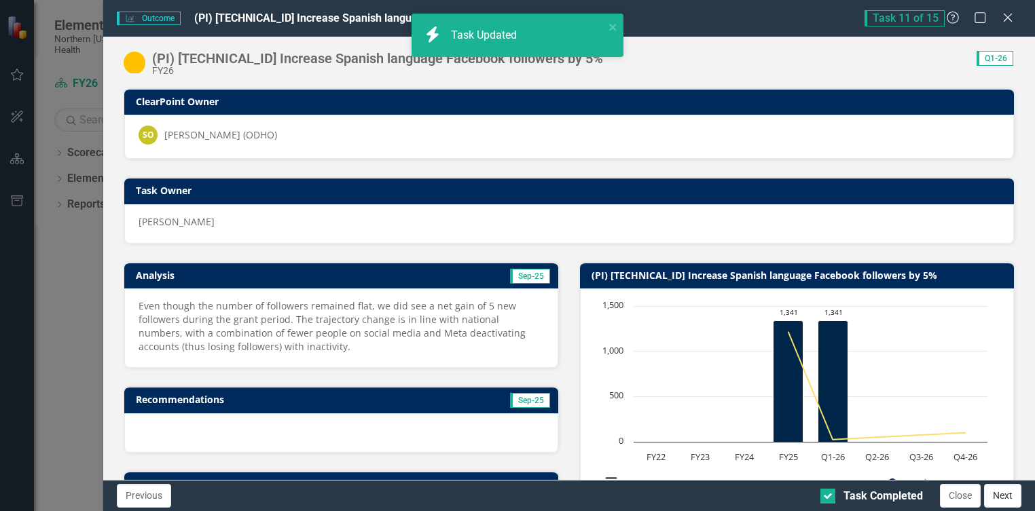
click at [1008, 499] on button "Next" at bounding box center [1002, 496] width 37 height 24
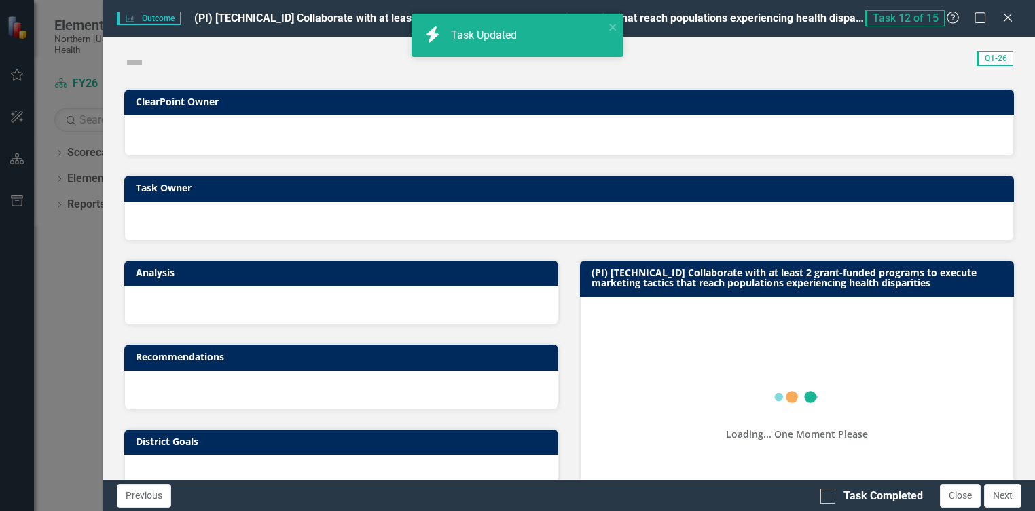
checkbox input "true"
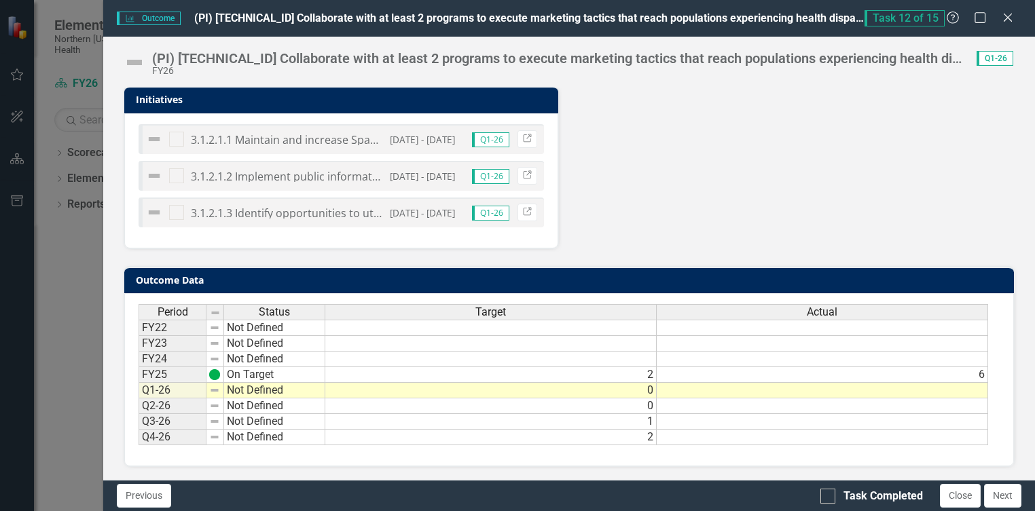
scroll to position [559, 0]
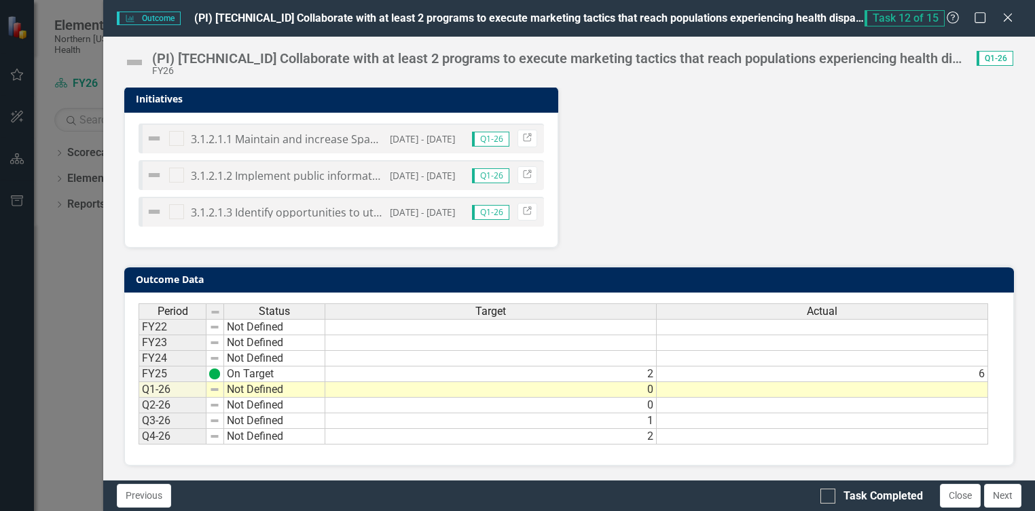
click at [706, 389] on td at bounding box center [822, 390] width 331 height 16
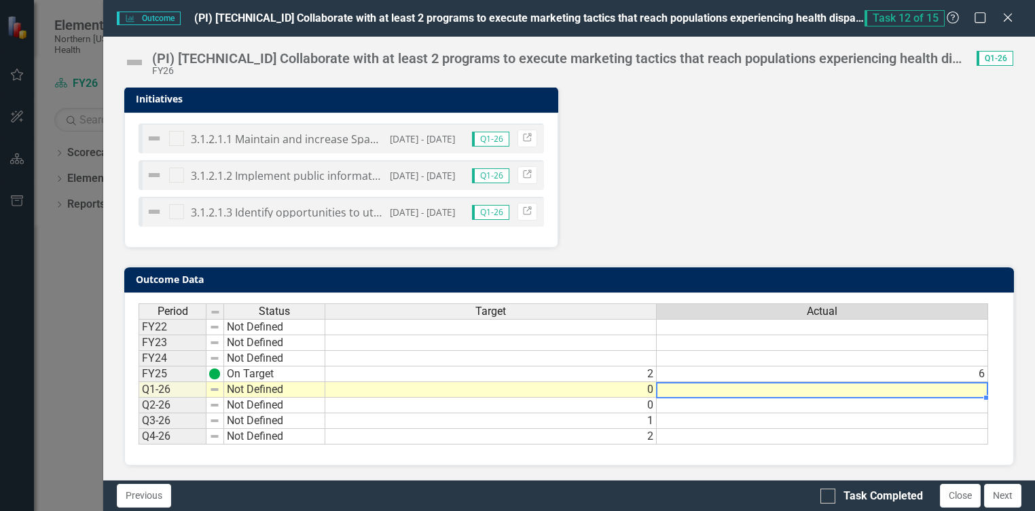
click at [706, 389] on td at bounding box center [822, 390] width 331 height 16
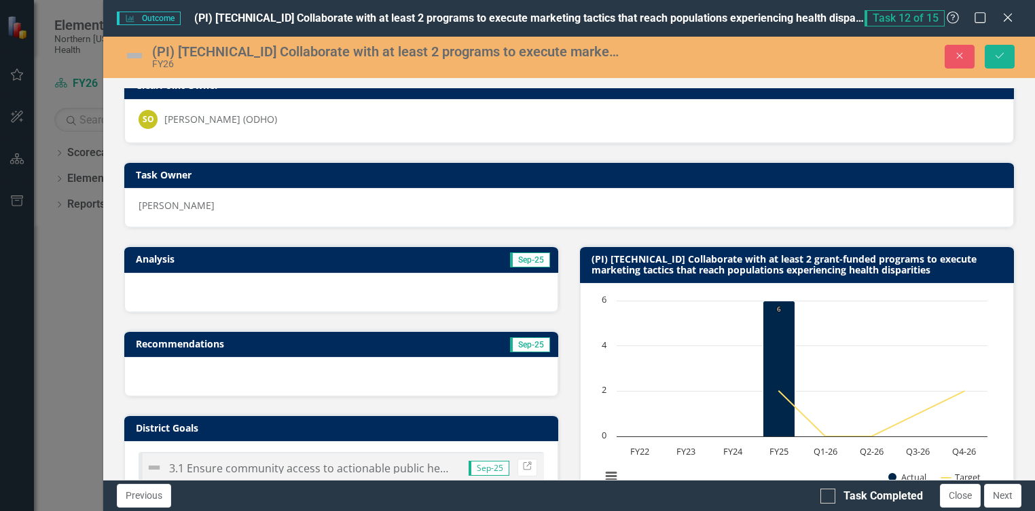
scroll to position [0, 0]
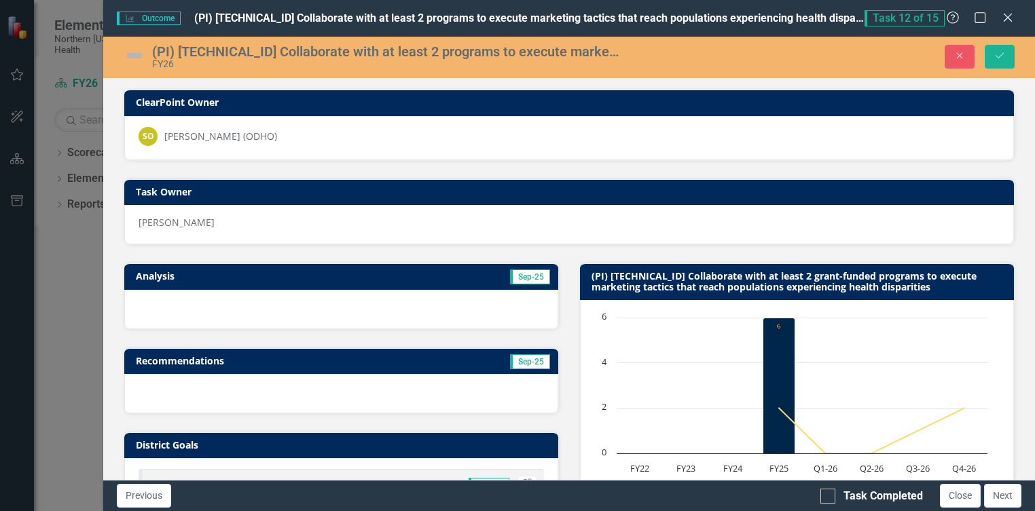
type textarea "2"
click at [132, 54] on img at bounding box center [135, 56] width 22 height 22
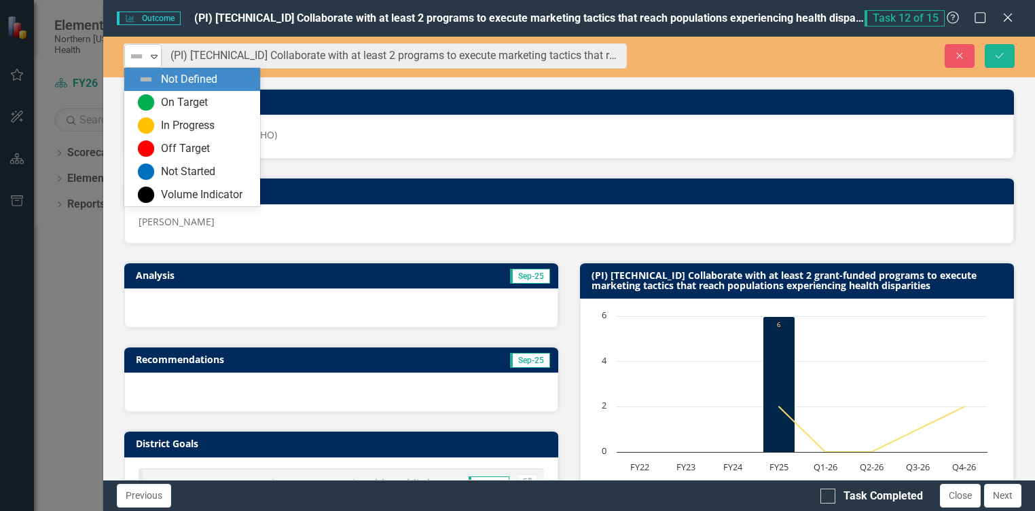
drag, startPoint x: 138, startPoint y: 55, endPoint x: 138, endPoint y: 66, distance: 10.9
click at [138, 56] on img at bounding box center [136, 56] width 16 height 16
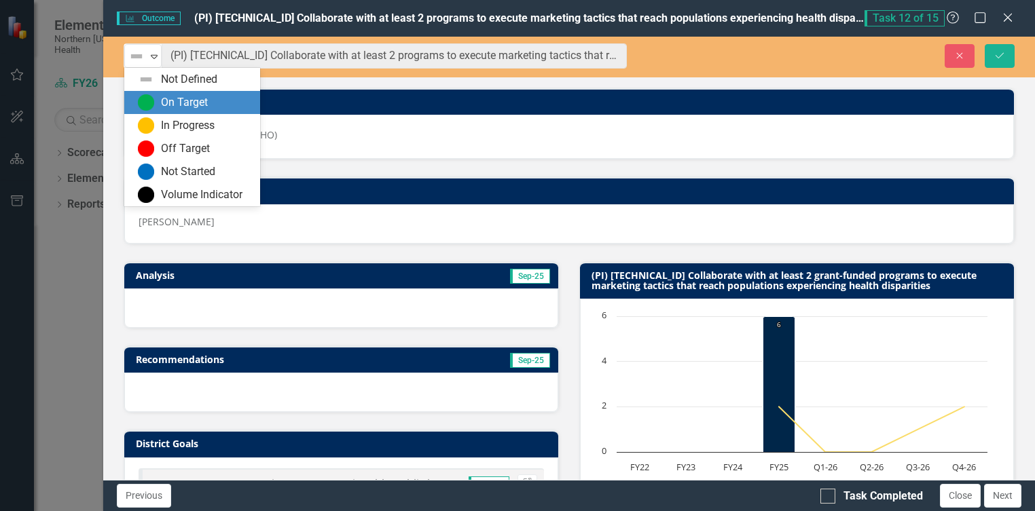
click at [168, 106] on div "On Target" at bounding box center [184, 103] width 47 height 16
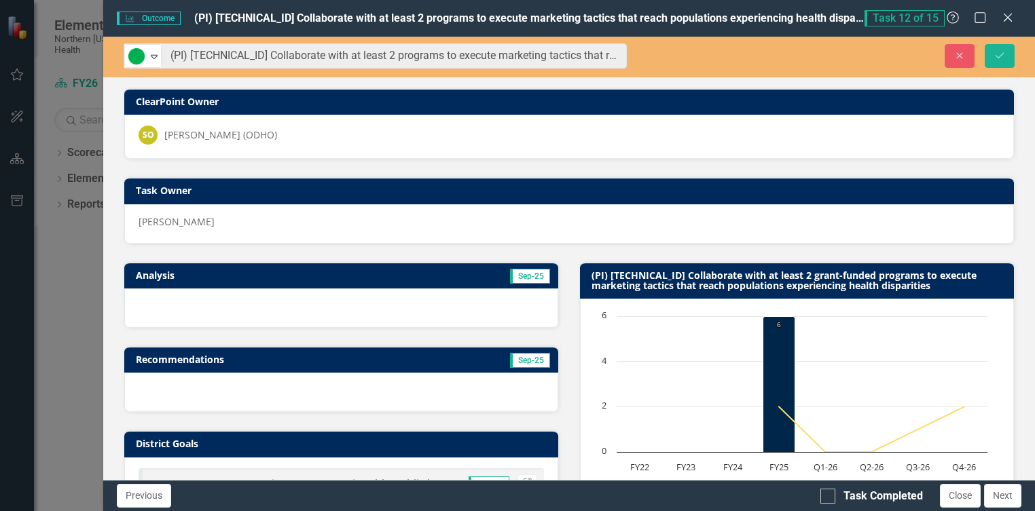
click at [166, 306] on div at bounding box center [341, 308] width 434 height 39
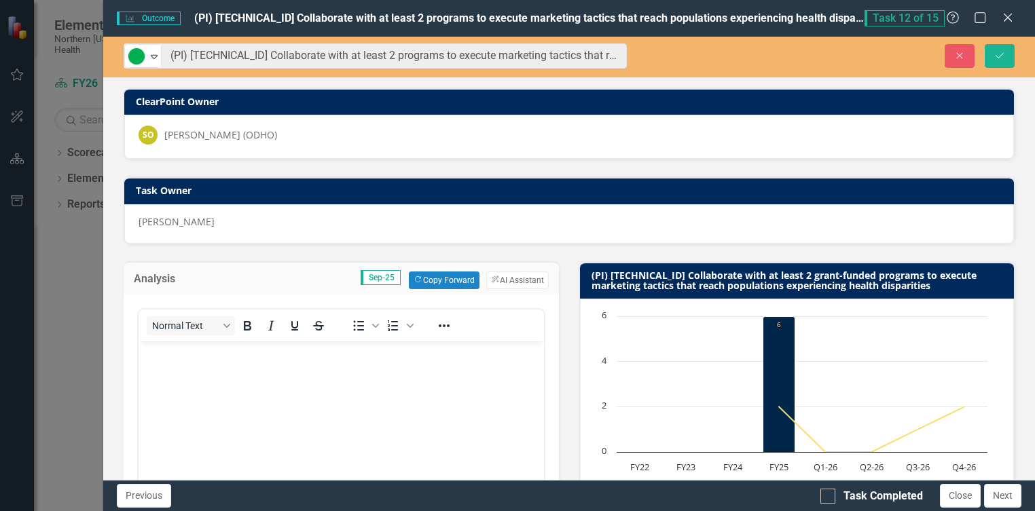
click at [173, 361] on body "Rich Text Area. Press ALT-0 for help." at bounding box center [341, 443] width 405 height 204
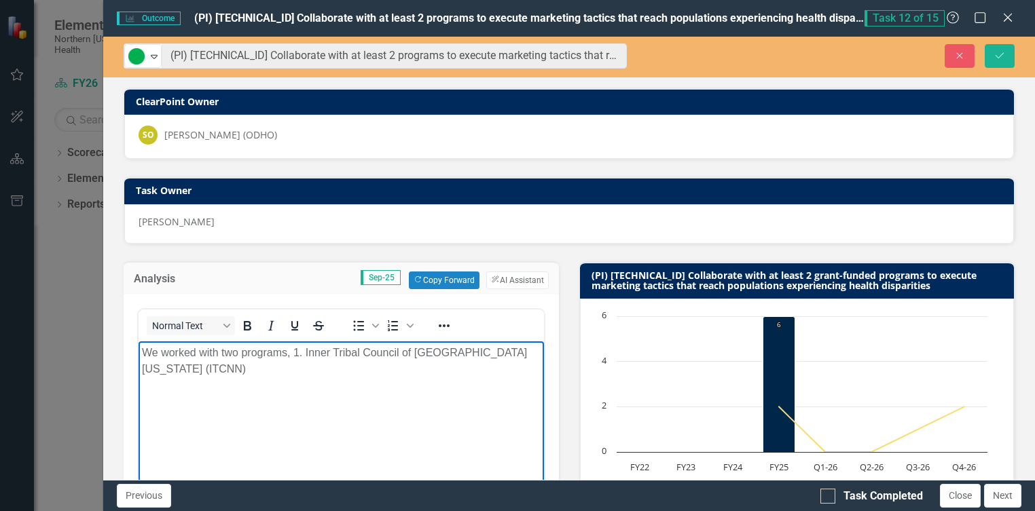
click at [436, 357] on p "We worked with two programs, 1. Inner Tribal Council of Northern Nevada (ITCNN)" at bounding box center [341, 360] width 399 height 33
click at [358, 326] on icon "Bullet list" at bounding box center [359, 326] width 11 height 10
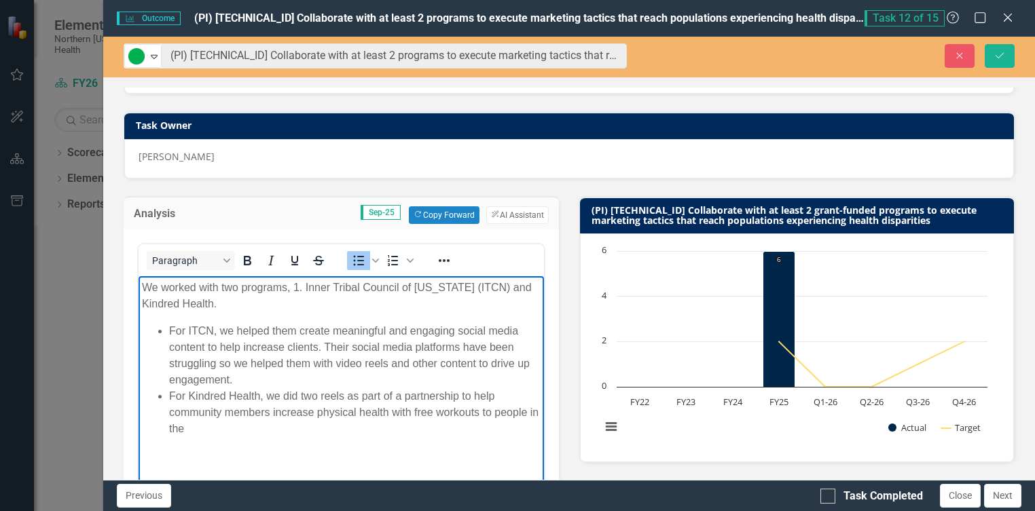
scroll to position [88, 0]
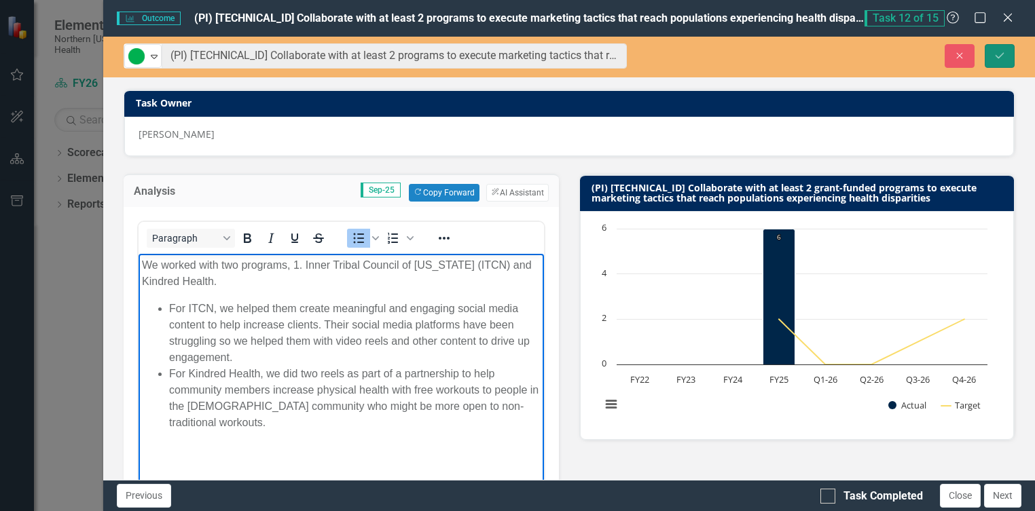
click at [995, 58] on icon "Save" at bounding box center [1000, 56] width 12 height 10
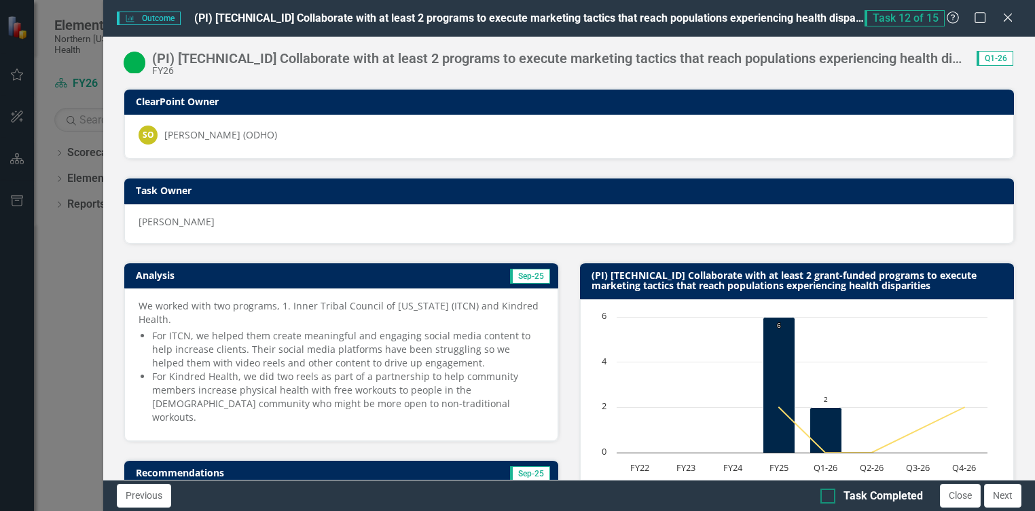
click at [885, 490] on div "Task Completed" at bounding box center [883, 497] width 79 height 16
click at [829, 490] on input "Task Completed" at bounding box center [825, 493] width 9 height 9
checkbox input "true"
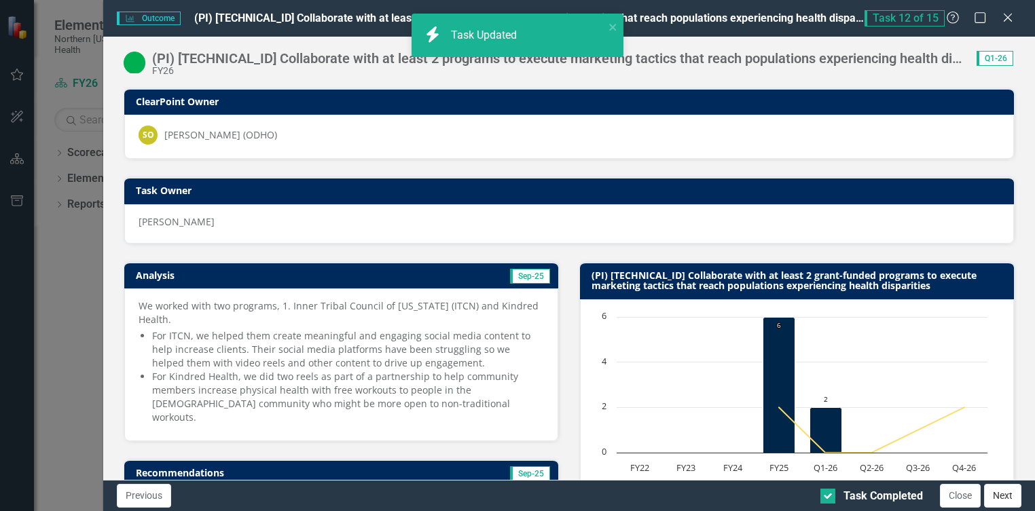
click at [1008, 494] on button "Next" at bounding box center [1002, 496] width 37 height 24
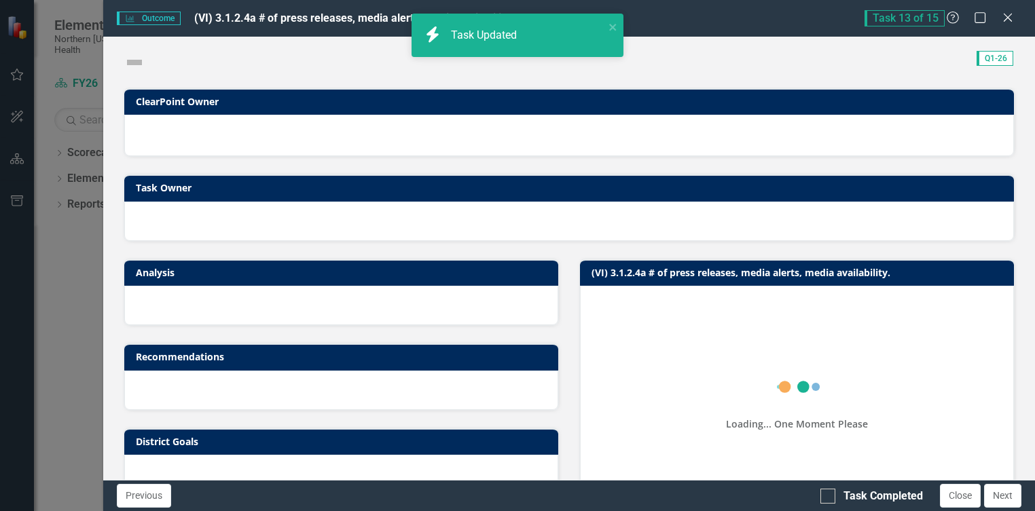
checkbox input "true"
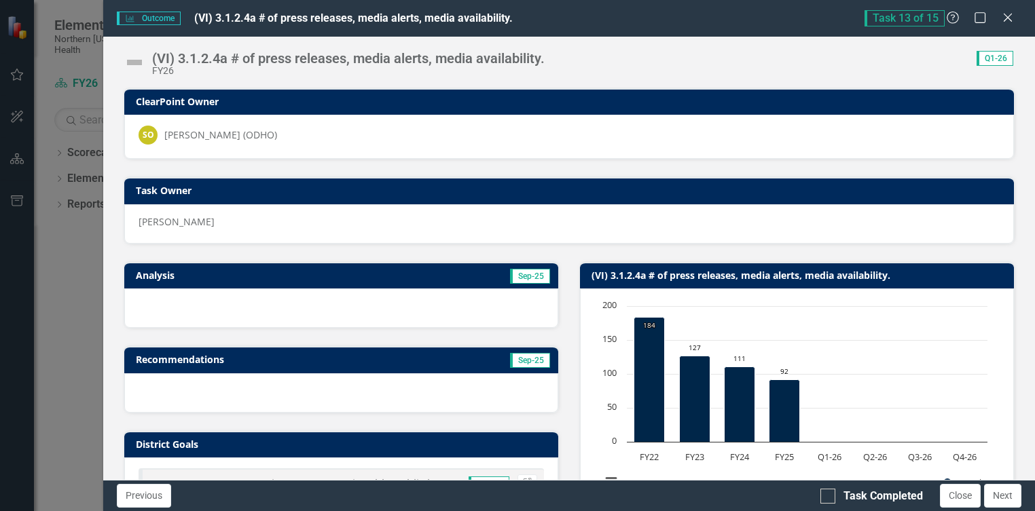
click at [143, 61] on img at bounding box center [135, 63] width 22 height 22
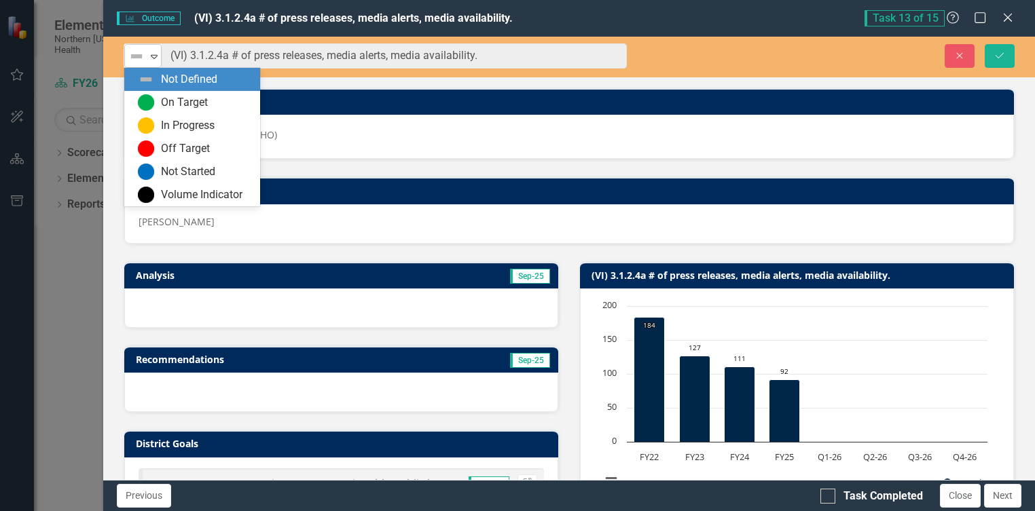
click at [148, 62] on div "Expand" at bounding box center [154, 56] width 14 height 22
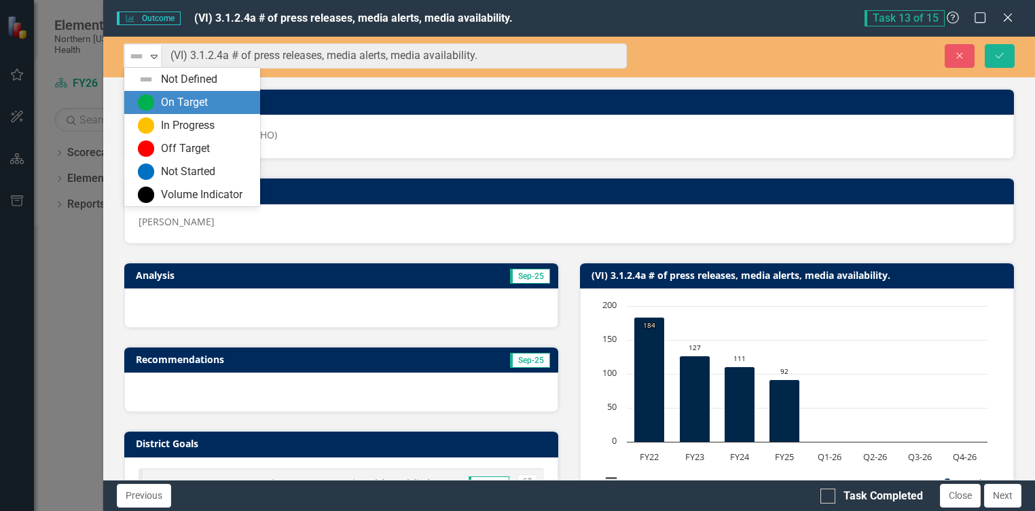
click at [159, 109] on div "On Target" at bounding box center [195, 102] width 114 height 16
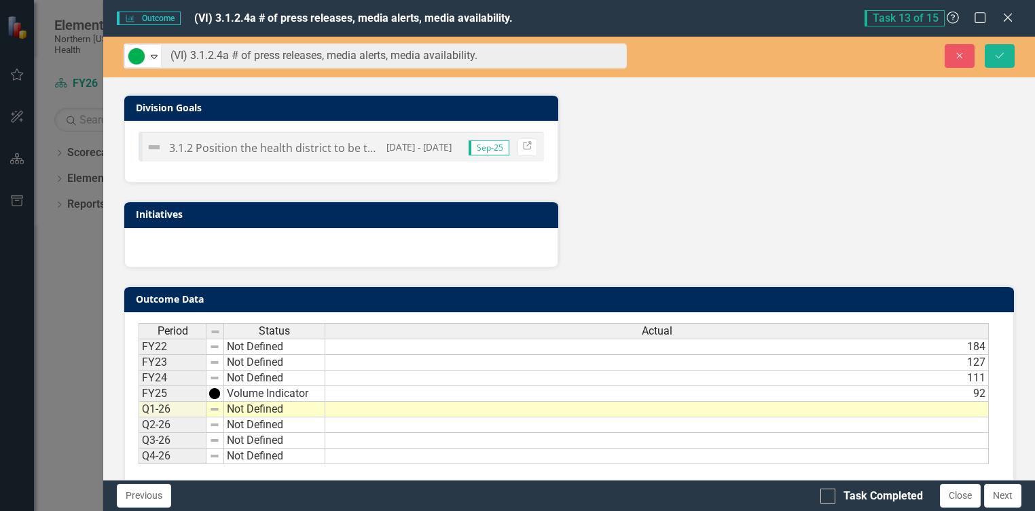
scroll to position [463, 0]
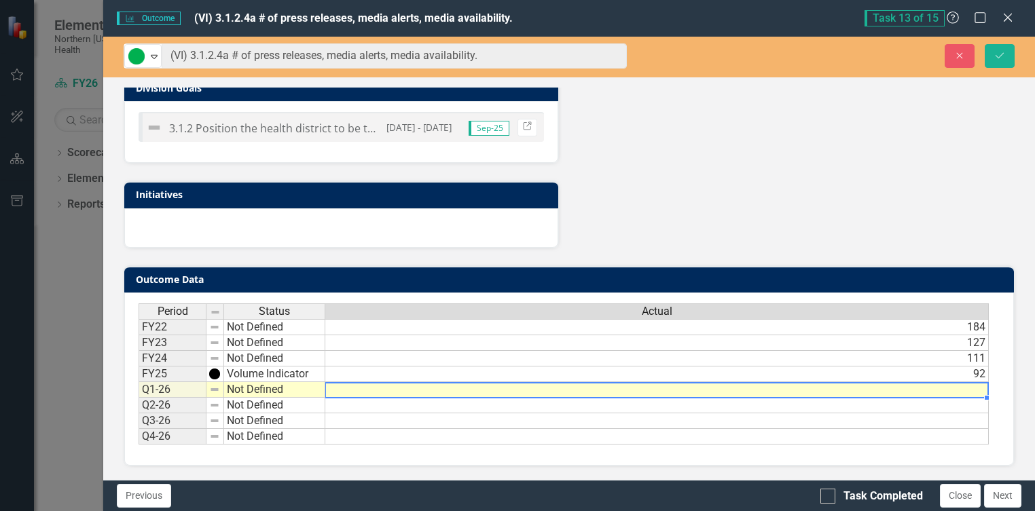
click at [355, 394] on td at bounding box center [657, 390] width 664 height 16
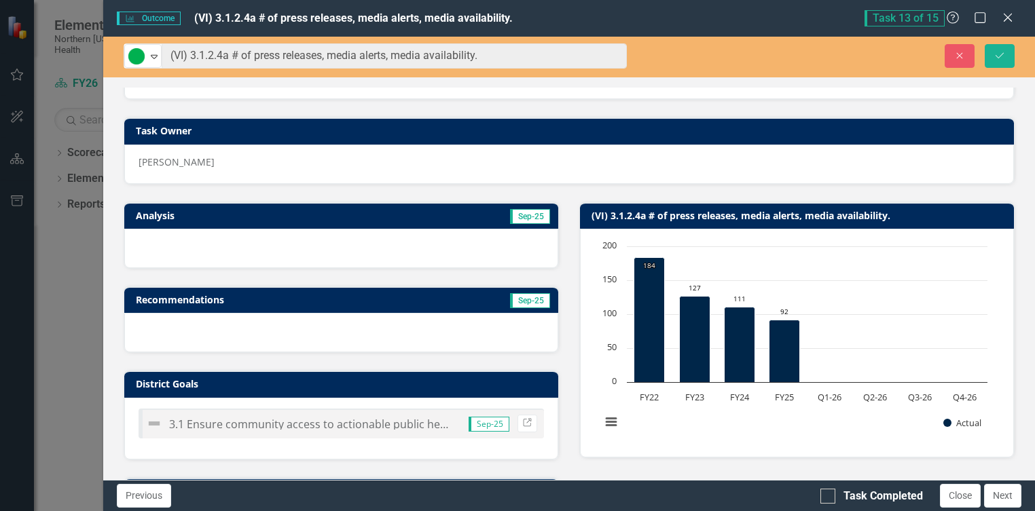
scroll to position [59, 0]
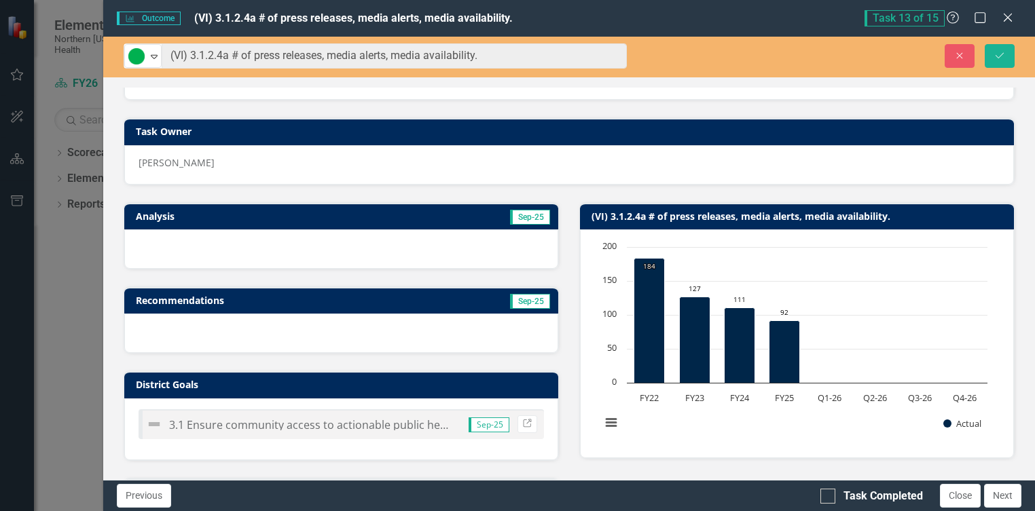
type textarea "14"
click at [193, 249] on div at bounding box center [341, 249] width 434 height 39
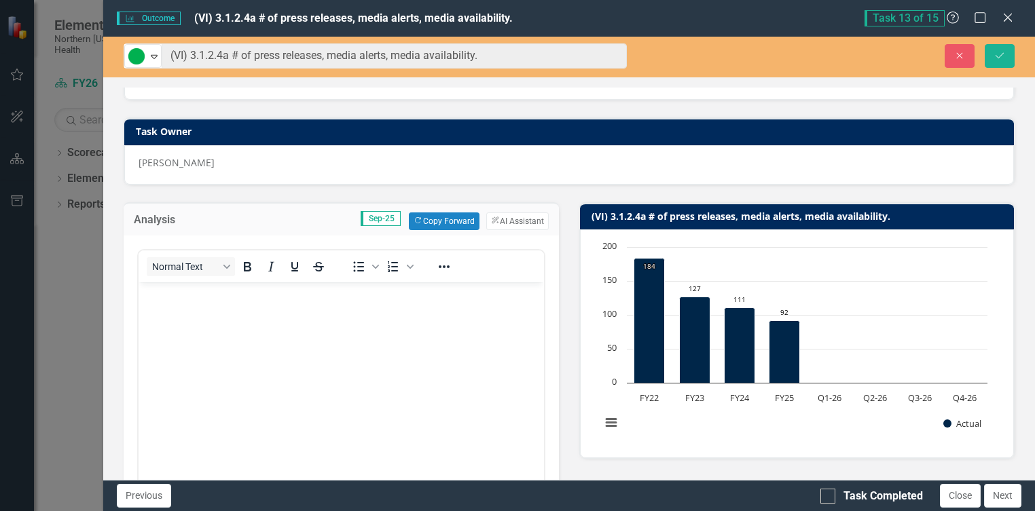
scroll to position [0, 0]
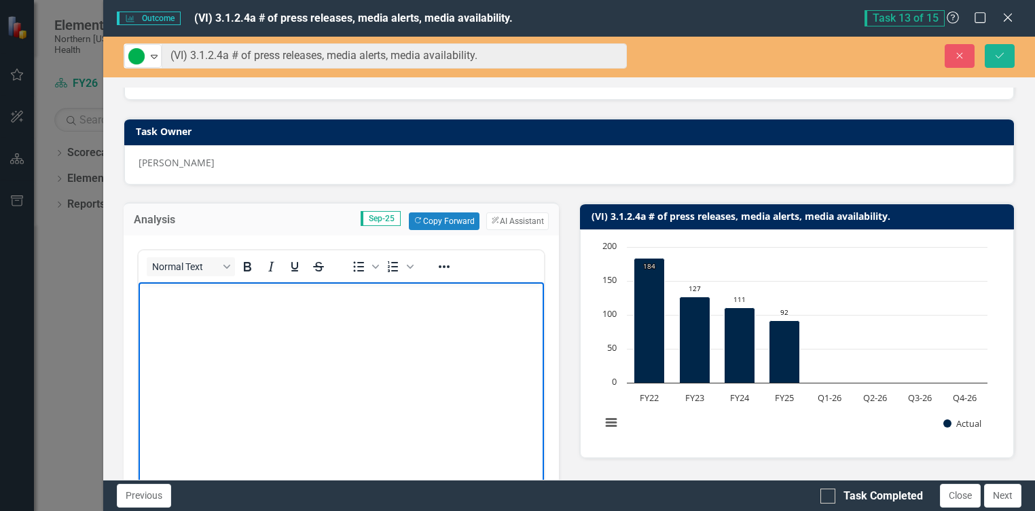
click at [182, 332] on body "Rich Text Area. Press ALT-0 for help." at bounding box center [341, 384] width 405 height 204
click at [261, 295] on p "We distributed" at bounding box center [341, 293] width 399 height 16
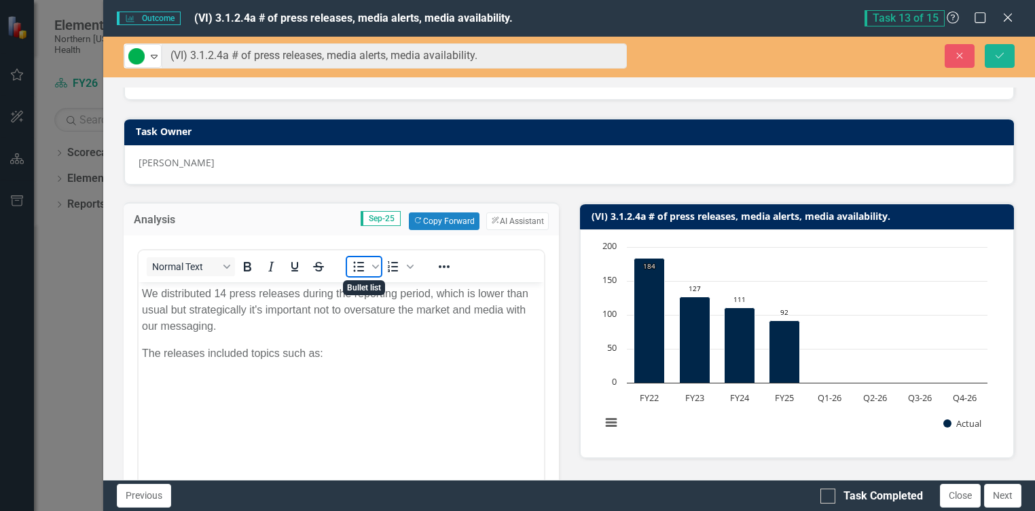
click at [361, 270] on icon "Bullet list" at bounding box center [359, 267] width 11 height 10
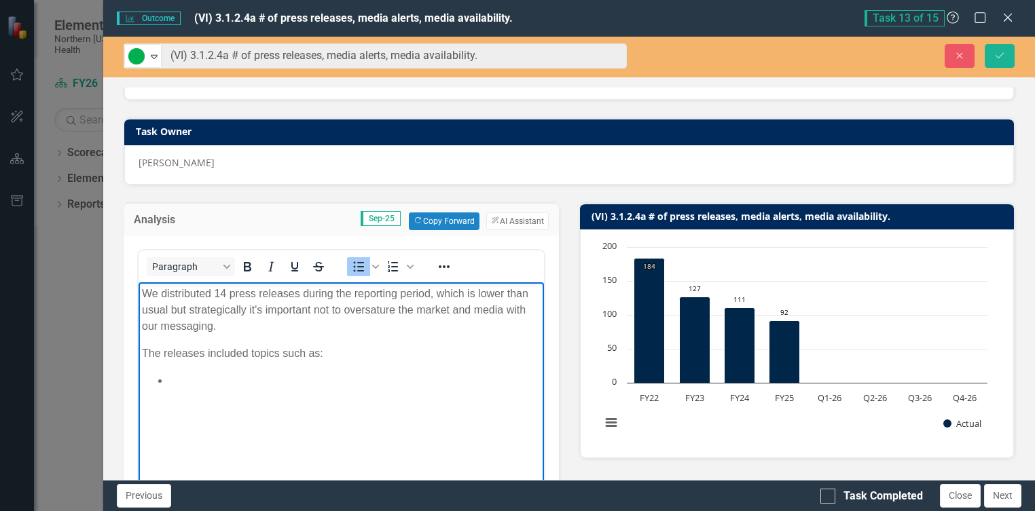
click at [375, 310] on p "We distributed 14 press releases during the reporting period, which is lower th…" at bounding box center [341, 309] width 399 height 49
click at [230, 376] on li "Rich Text Area. Press ALT-0 for help." at bounding box center [355, 380] width 372 height 16
click at [303, 382] on li "Rich Text Area. Press ALT-0 for help." at bounding box center [355, 380] width 372 height 16
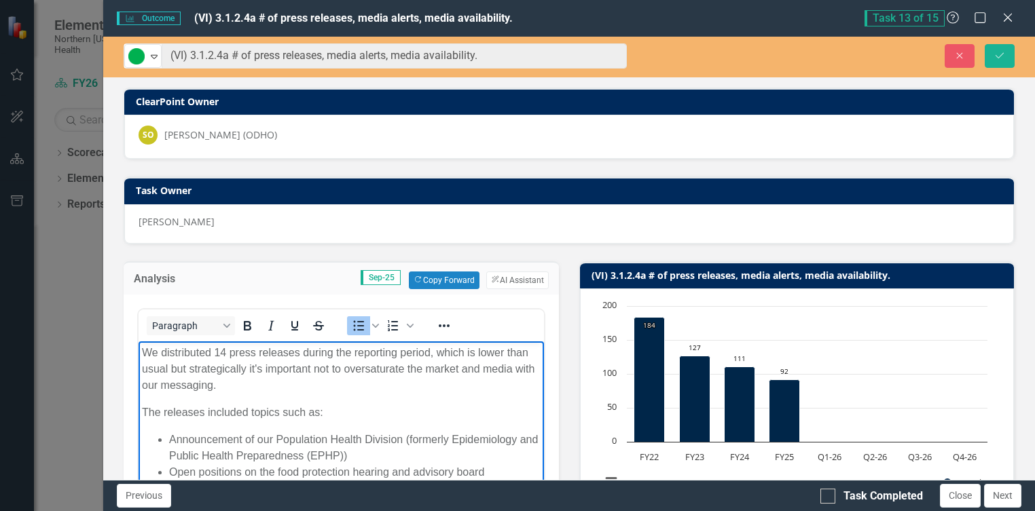
scroll to position [59, 0]
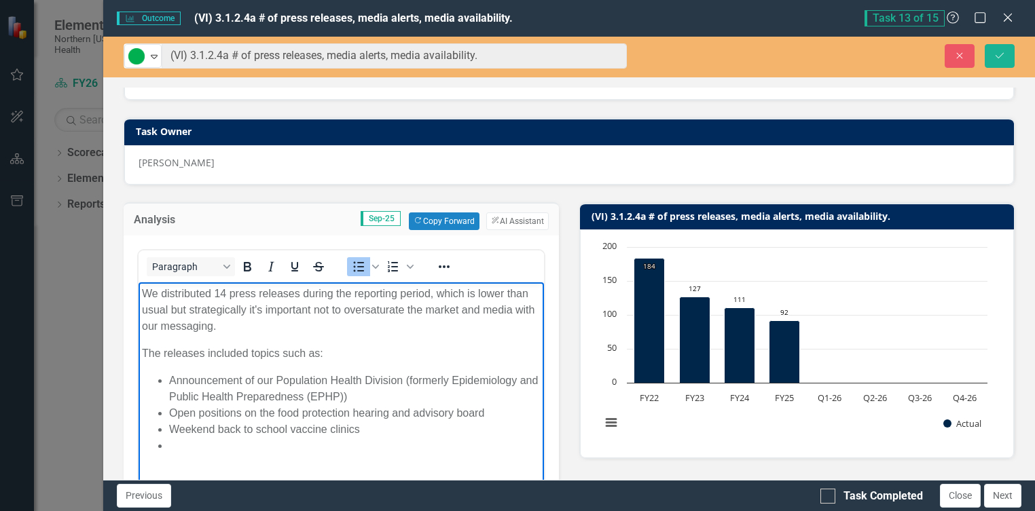
click at [271, 446] on li "Rich Text Area. Press ALT-0 for help." at bounding box center [355, 445] width 372 height 16
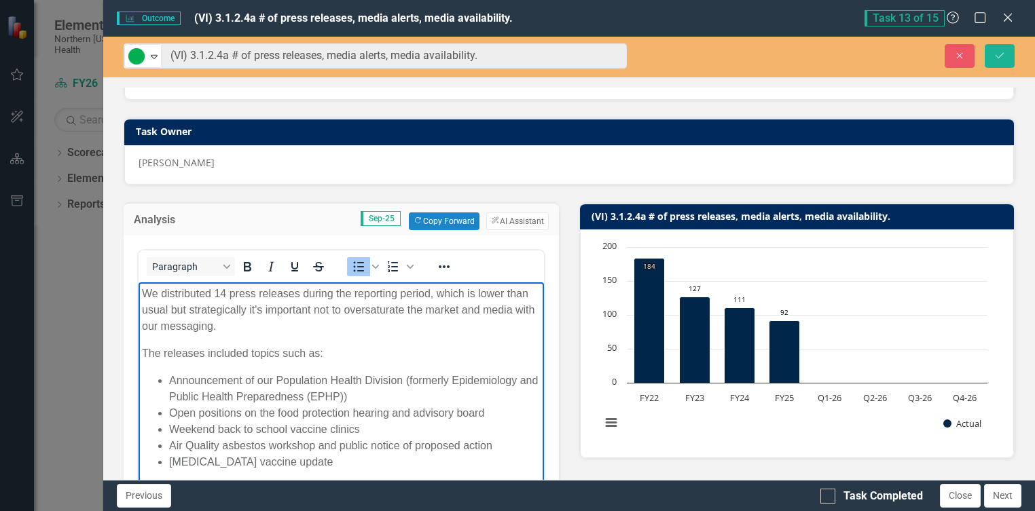
drag, startPoint x: 446, startPoint y: 429, endPoint x: 467, endPoint y: 438, distance: 22.5
click at [446, 429] on li "Weekend back to school vaccine clinics" at bounding box center [355, 429] width 372 height 16
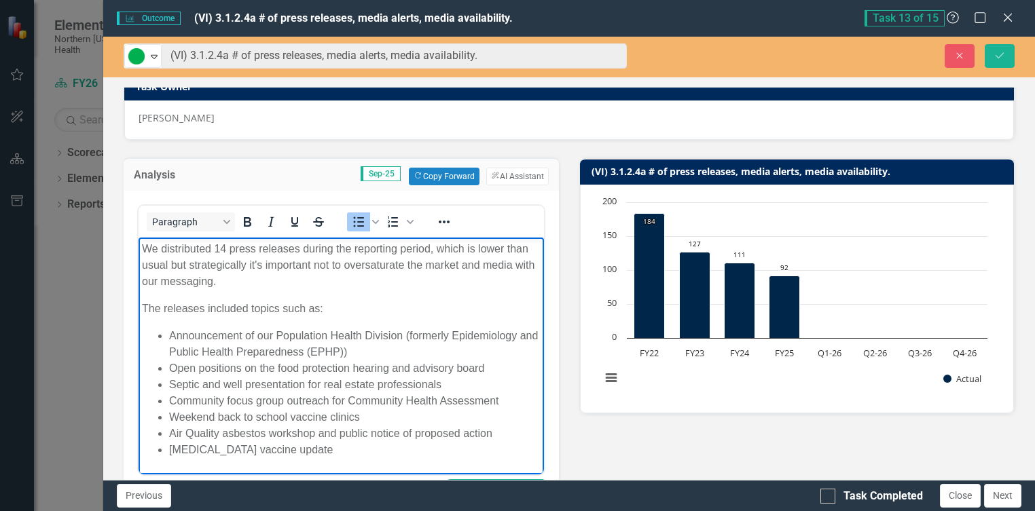
scroll to position [127, 0]
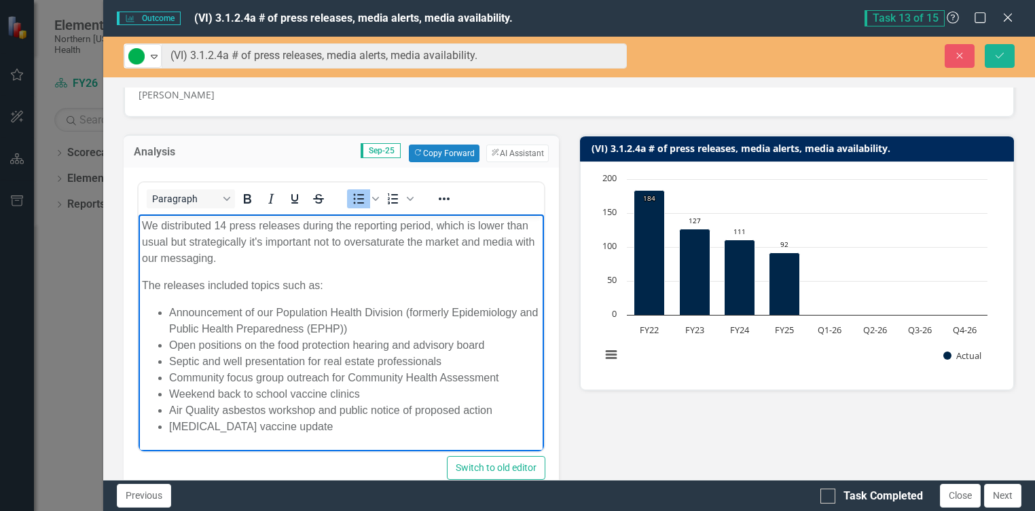
click at [314, 410] on li "Air Quality asbestos workshop and public notice of proposed action" at bounding box center [355, 410] width 372 height 16
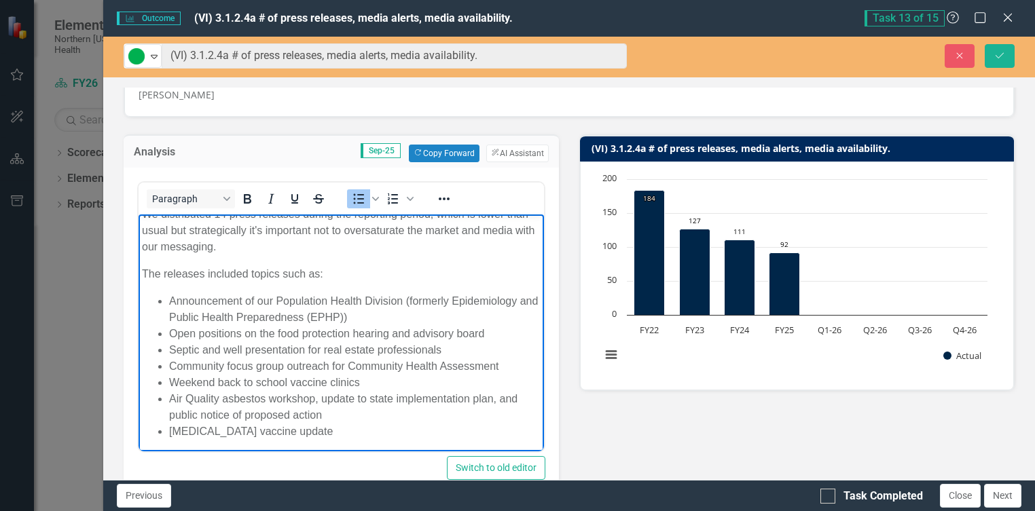
scroll to position [14, 0]
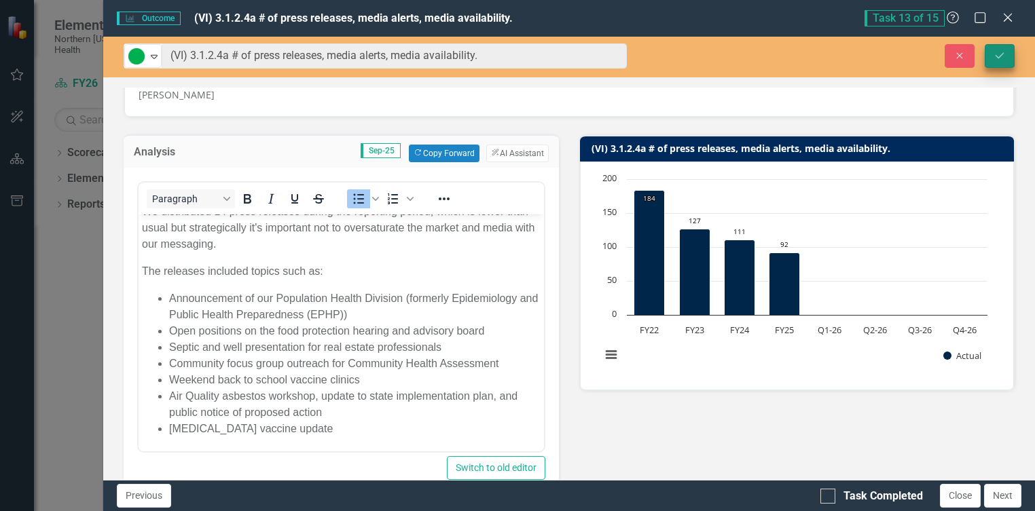
click at [1005, 58] on icon "Save" at bounding box center [1000, 56] width 12 height 10
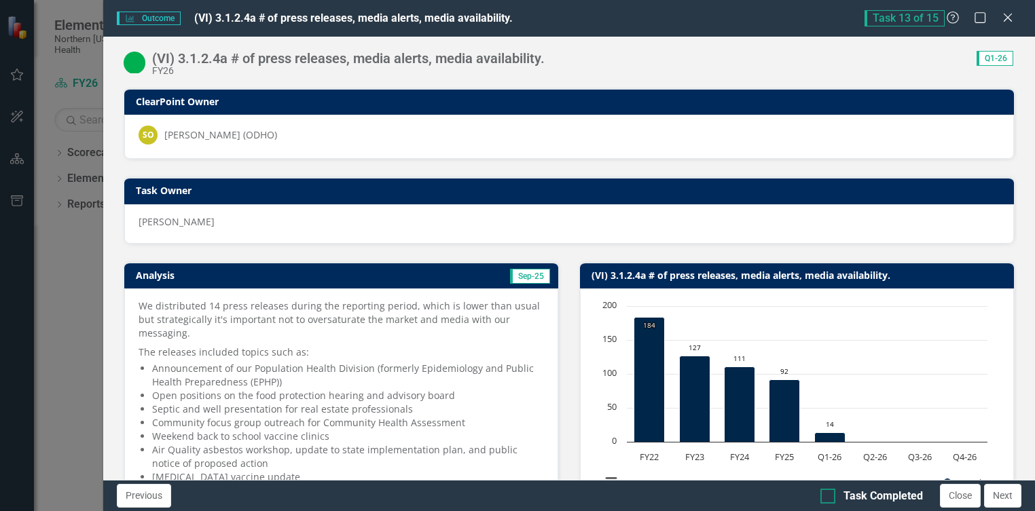
click at [854, 492] on div "Task Completed" at bounding box center [883, 497] width 79 height 16
click at [829, 492] on input "Task Completed" at bounding box center [825, 493] width 9 height 9
checkbox input "true"
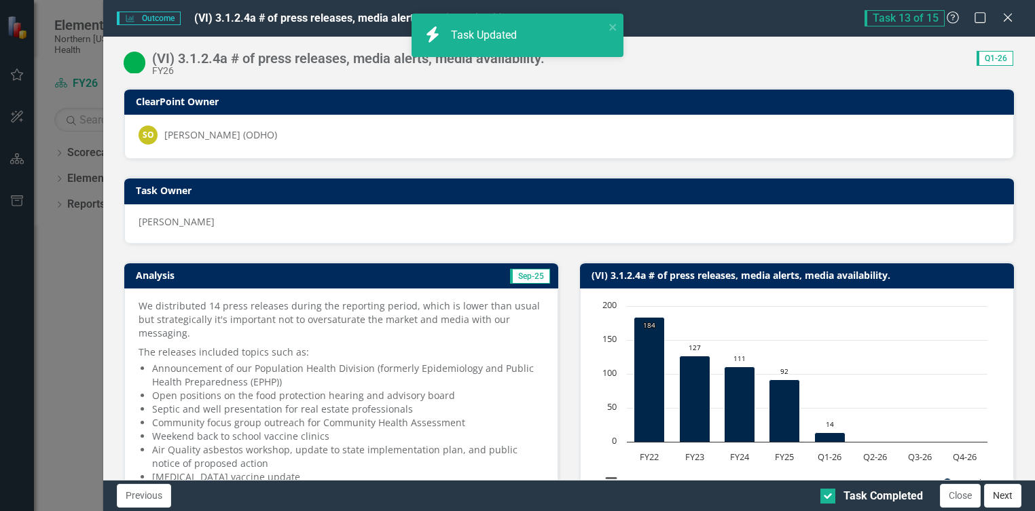
click at [1005, 494] on button "Next" at bounding box center [1002, 496] width 37 height 24
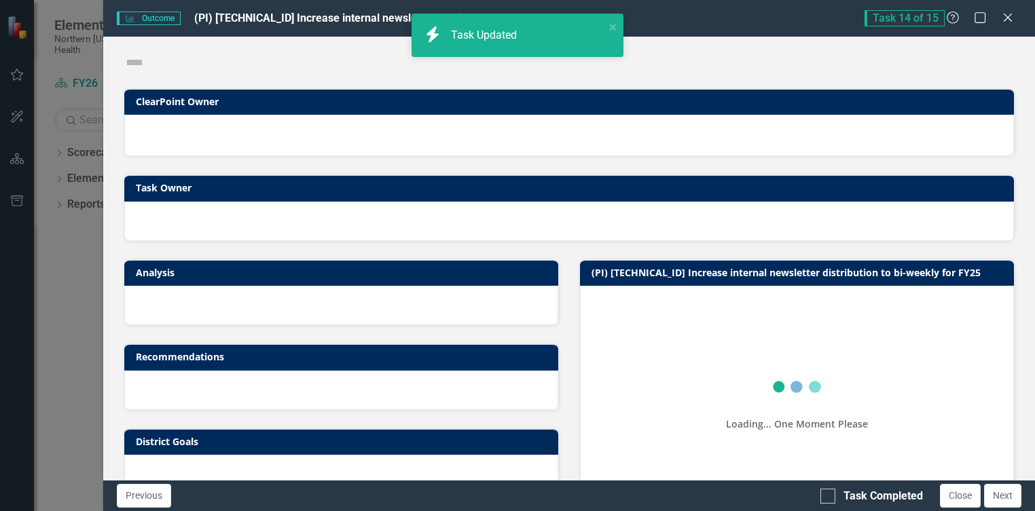
checkbox input "true"
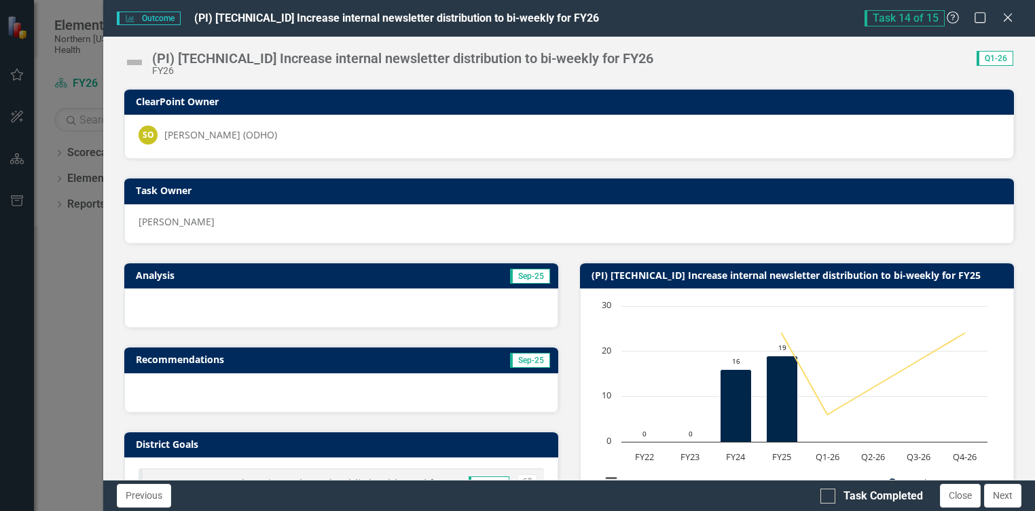
click at [138, 60] on img at bounding box center [135, 63] width 22 height 22
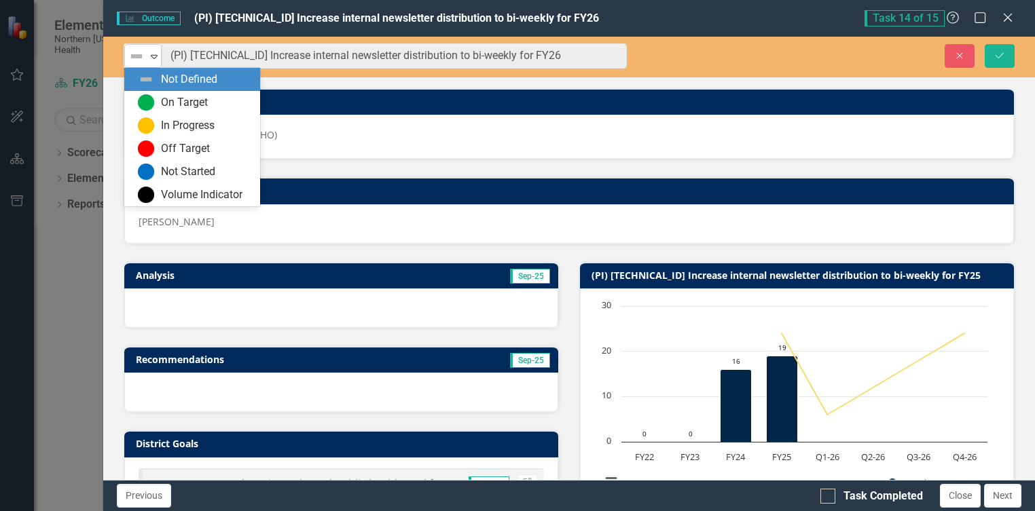
click at [154, 56] on icon "Expand" at bounding box center [154, 56] width 14 height 11
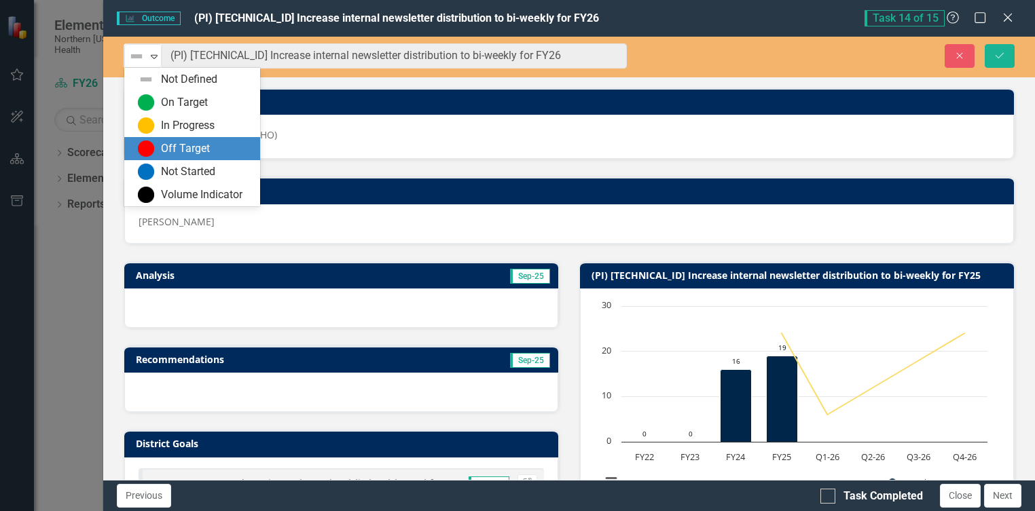
click at [157, 145] on div "Off Target" at bounding box center [195, 149] width 114 height 16
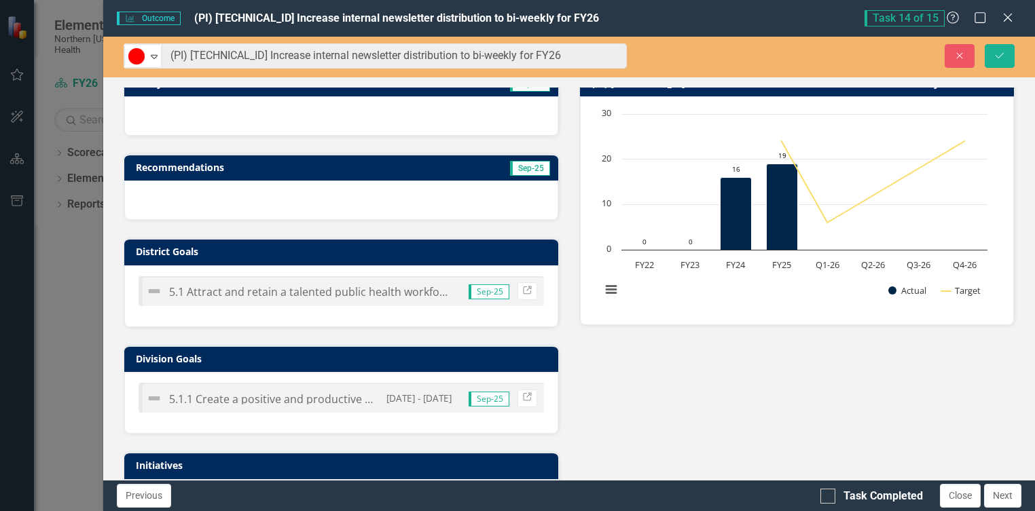
scroll to position [0, 0]
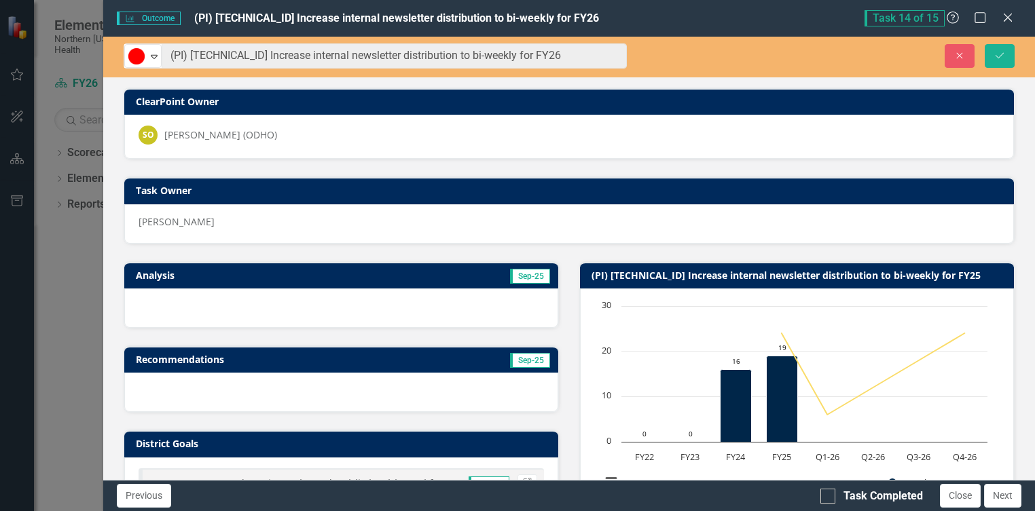
click at [161, 298] on div at bounding box center [341, 308] width 434 height 39
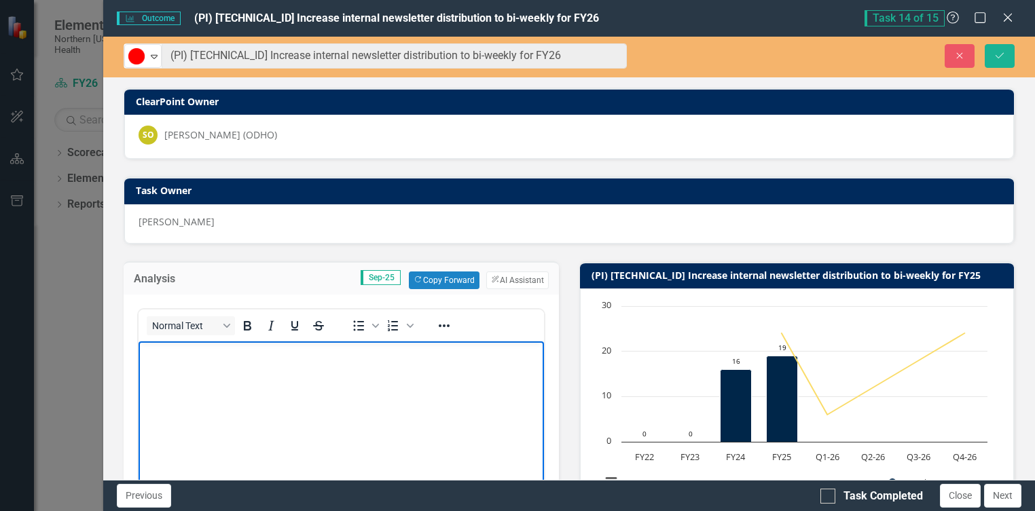
click at [361, 358] on p "Rich Text Area. Press ALT-0 for help." at bounding box center [341, 352] width 399 height 16
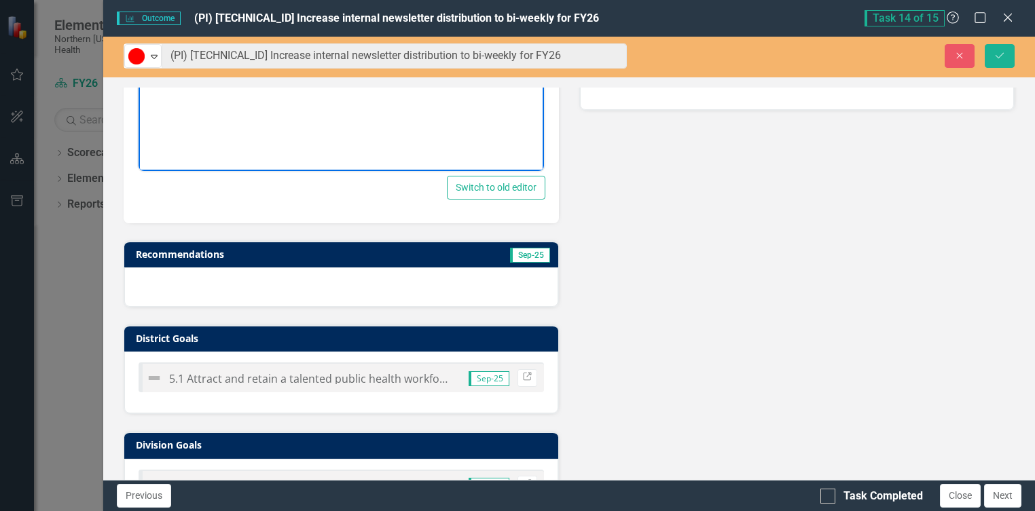
scroll to position [765, 0]
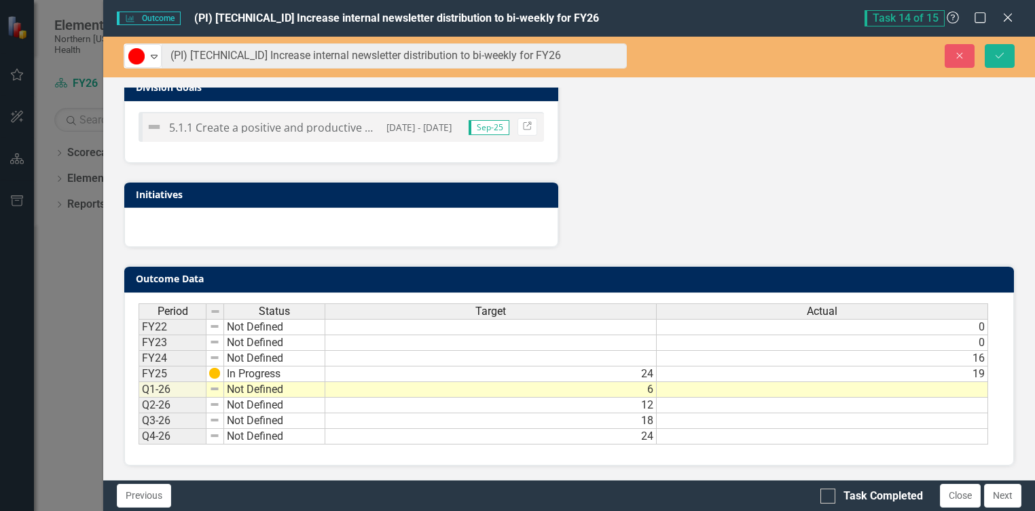
click at [719, 393] on td at bounding box center [822, 390] width 331 height 16
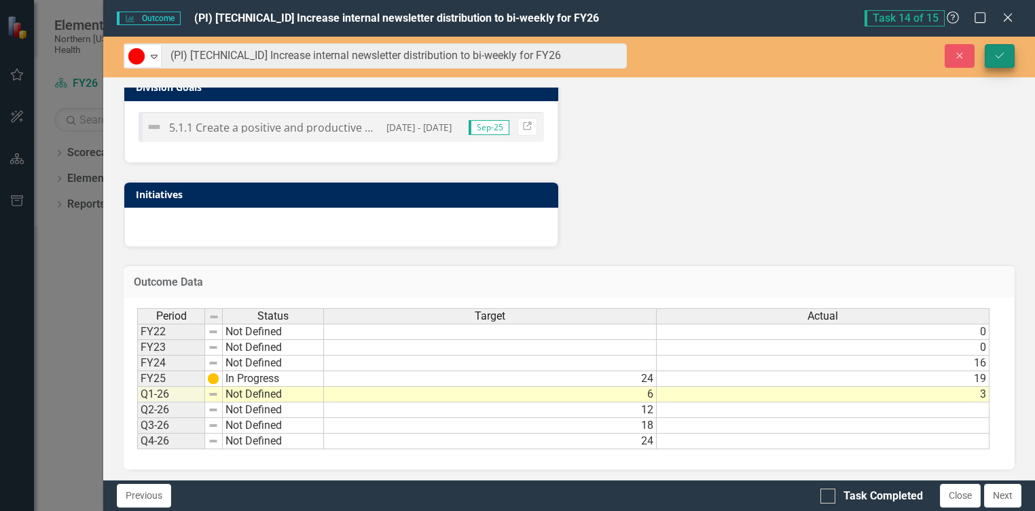
type textarea "3"
click at [1006, 54] on button "Save" at bounding box center [1000, 56] width 30 height 24
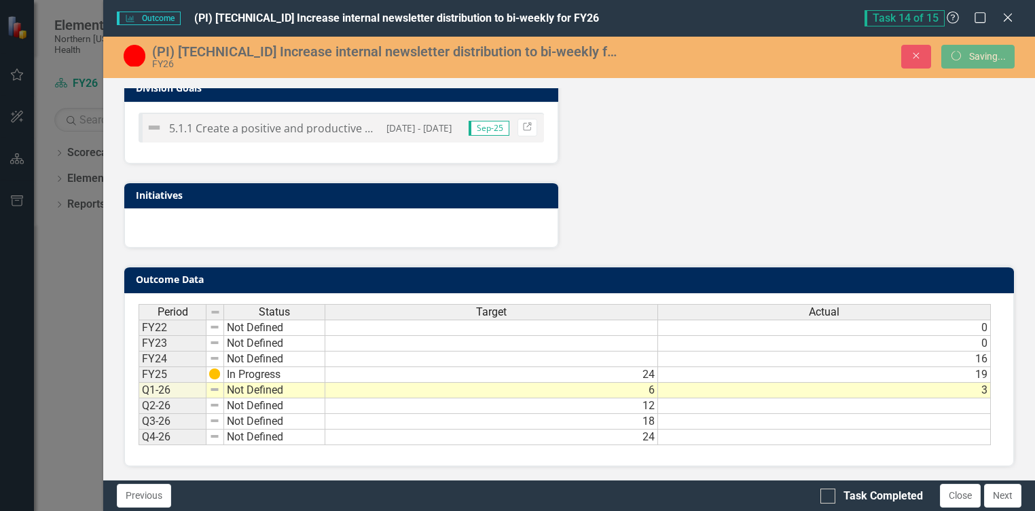
scroll to position [490, 0]
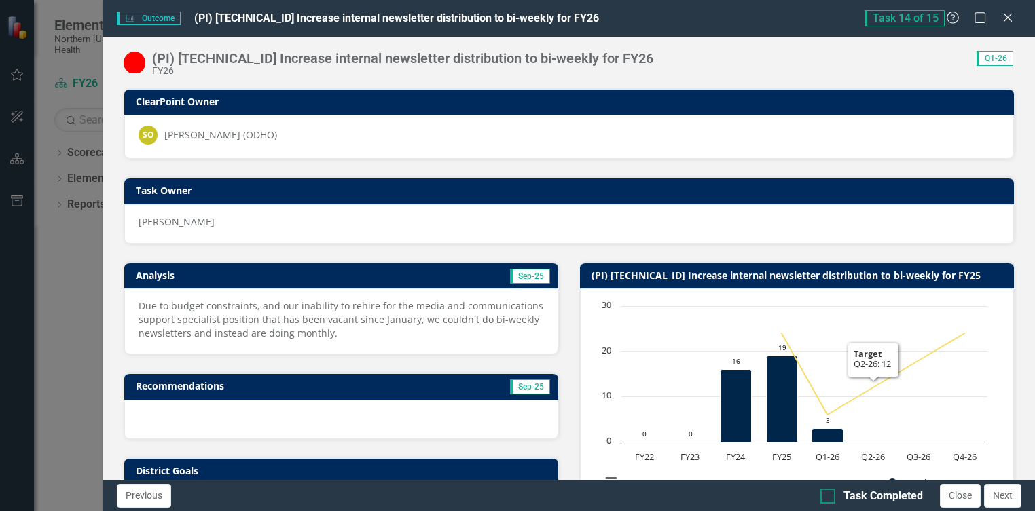
click at [875, 502] on div "Task Completed" at bounding box center [883, 497] width 79 height 16
click at [829, 498] on input "Task Completed" at bounding box center [825, 493] width 9 height 9
checkbox input "true"
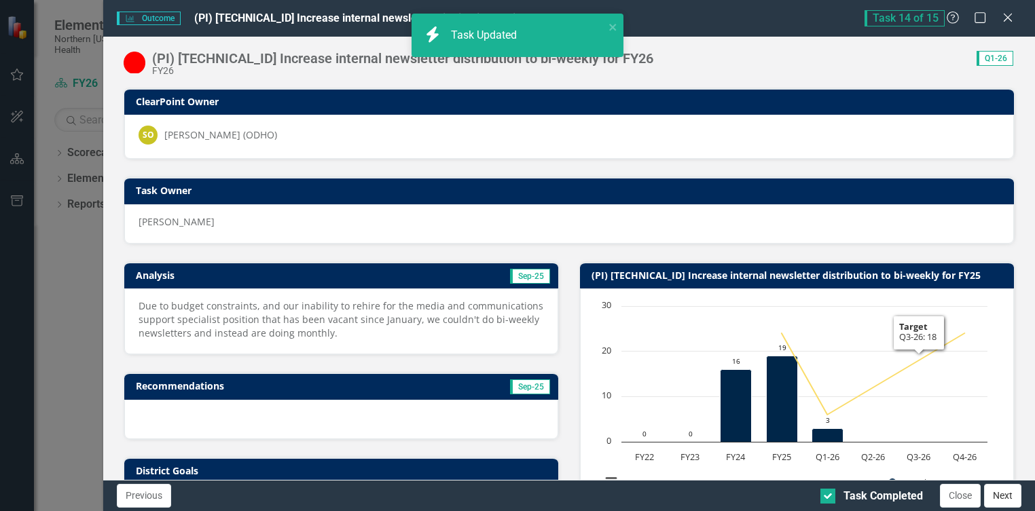
click at [1003, 493] on button "Next" at bounding box center [1002, 496] width 37 height 24
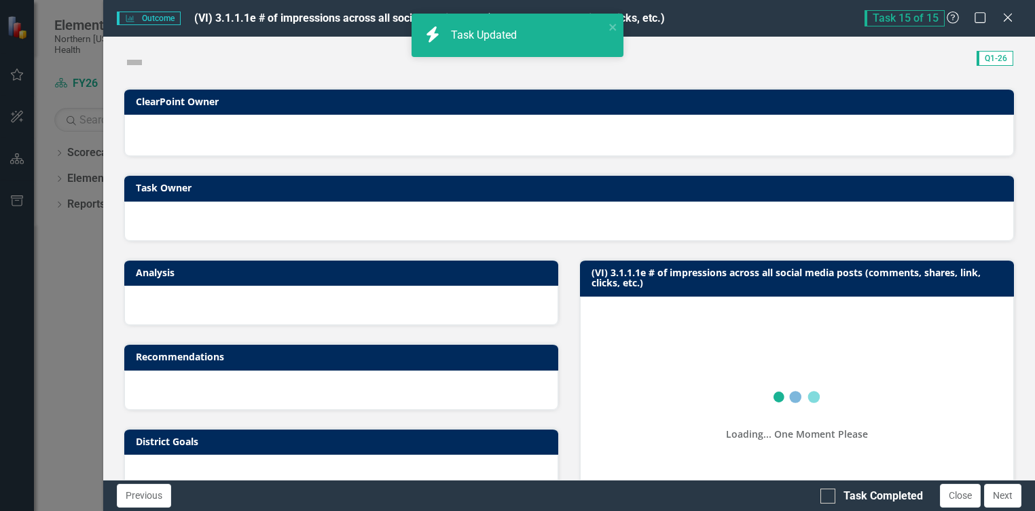
checkbox input "true"
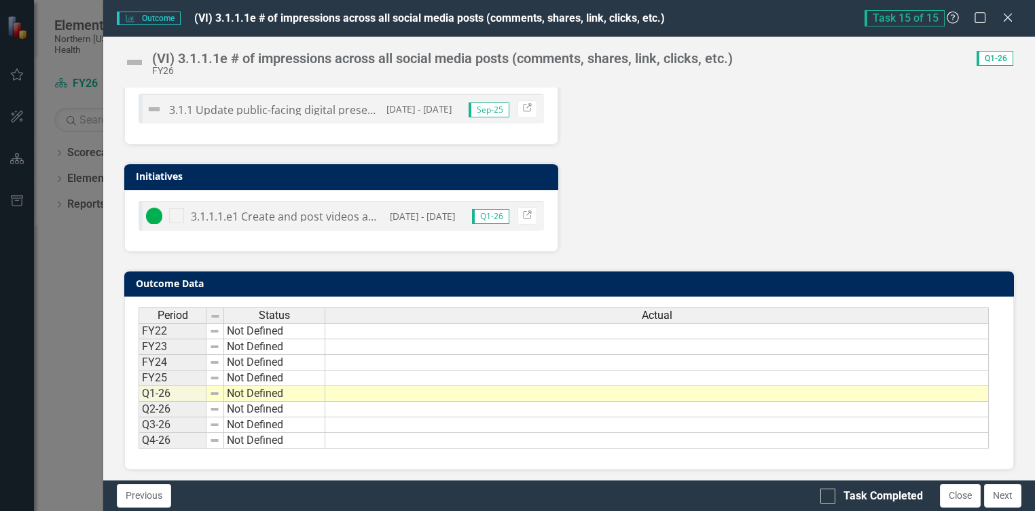
scroll to position [486, 0]
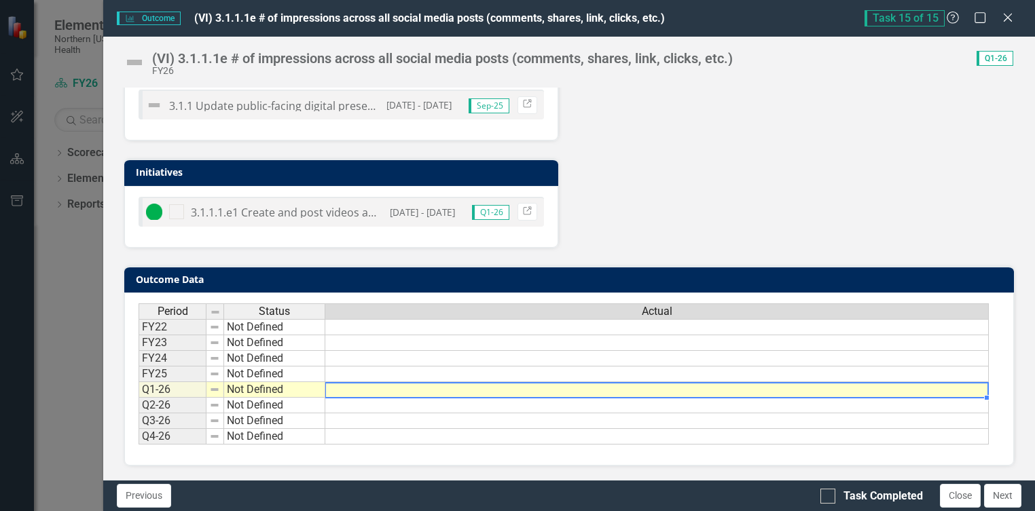
click at [139, 397] on div "Period Status Actual FY22 Not Defined FY23 Not Defined FY24 Not Defined FY25 No…" at bounding box center [139, 374] width 0 height 141
click at [399, 397] on div at bounding box center [657, 397] width 664 height 1
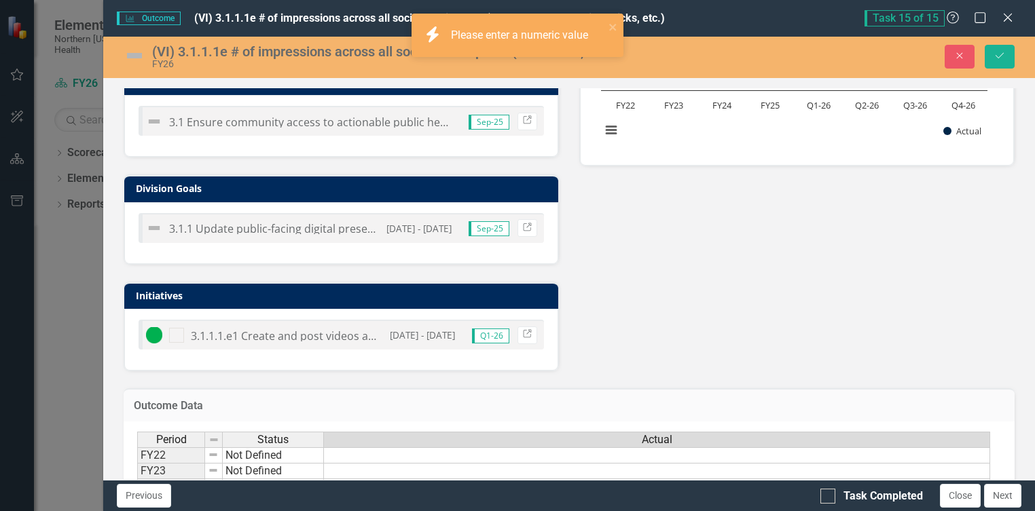
scroll to position [490, 0]
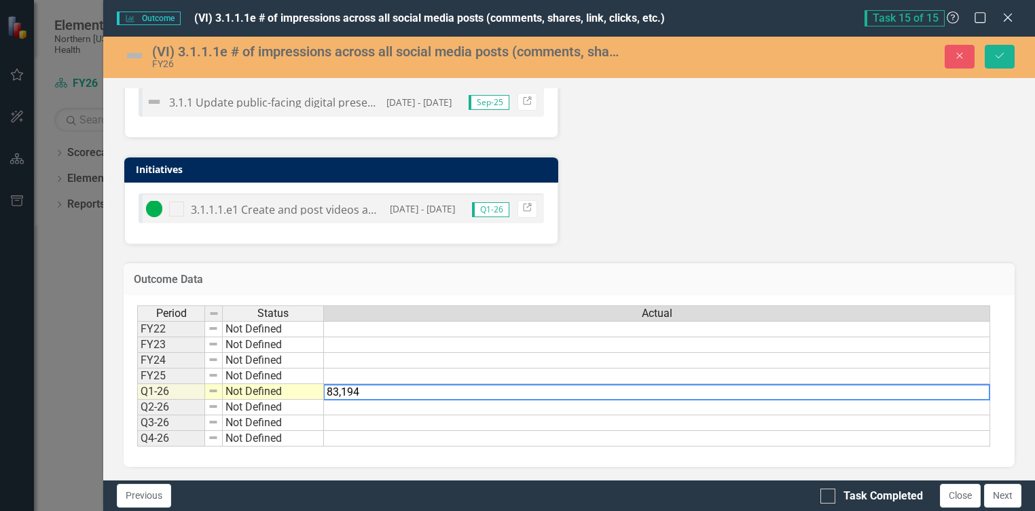
click at [405, 408] on td at bounding box center [657, 408] width 666 height 16
click at [365, 407] on td at bounding box center [657, 408] width 666 height 16
click at [359, 395] on textarea "83,194" at bounding box center [656, 392] width 667 height 16
drag, startPoint x: 369, startPoint y: 395, endPoint x: 309, endPoint y: 399, distance: 59.9
click at [309, 399] on div "Period Status Actual FY22 Not Defined FY23 Not Defined FY24 Not Defined FY25 No…" at bounding box center [563, 377] width 853 height 142
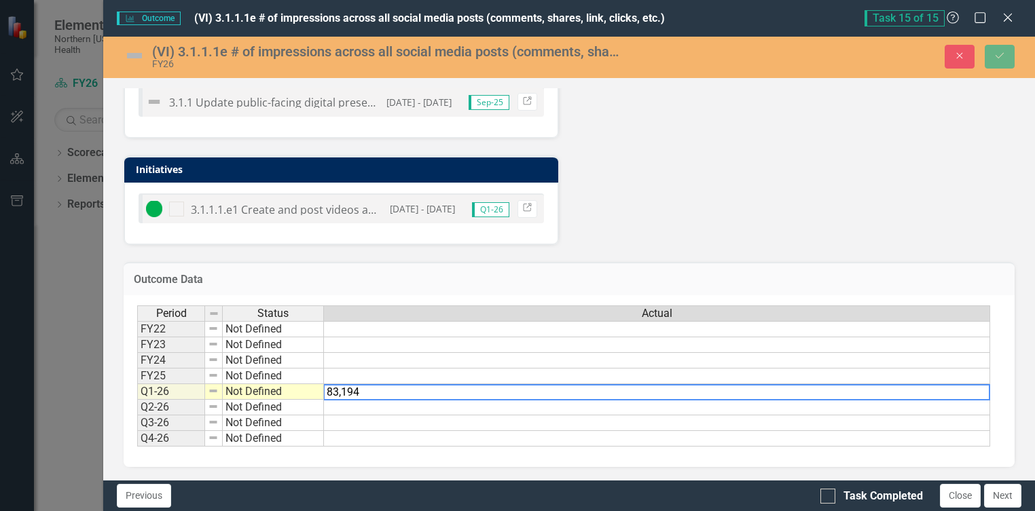
type textarea "83194"
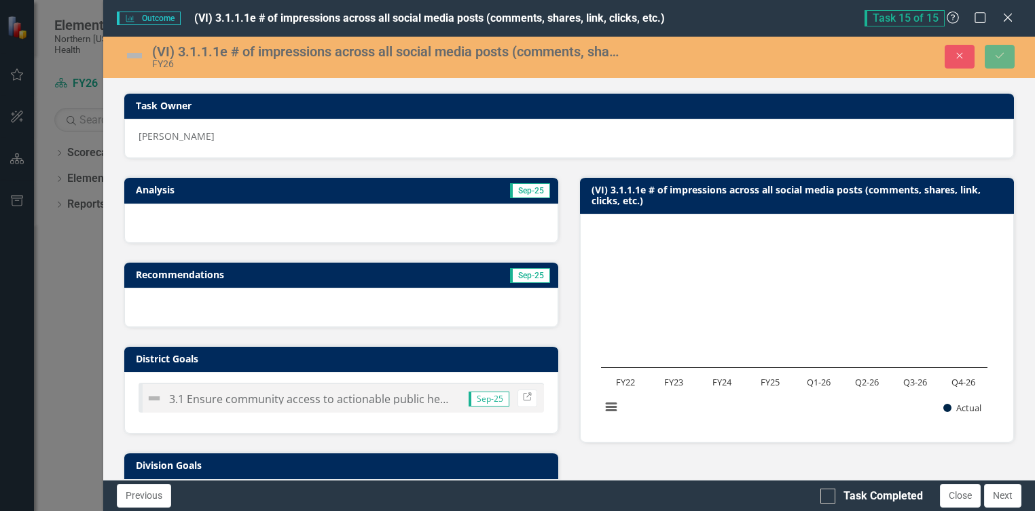
scroll to position [0, 0]
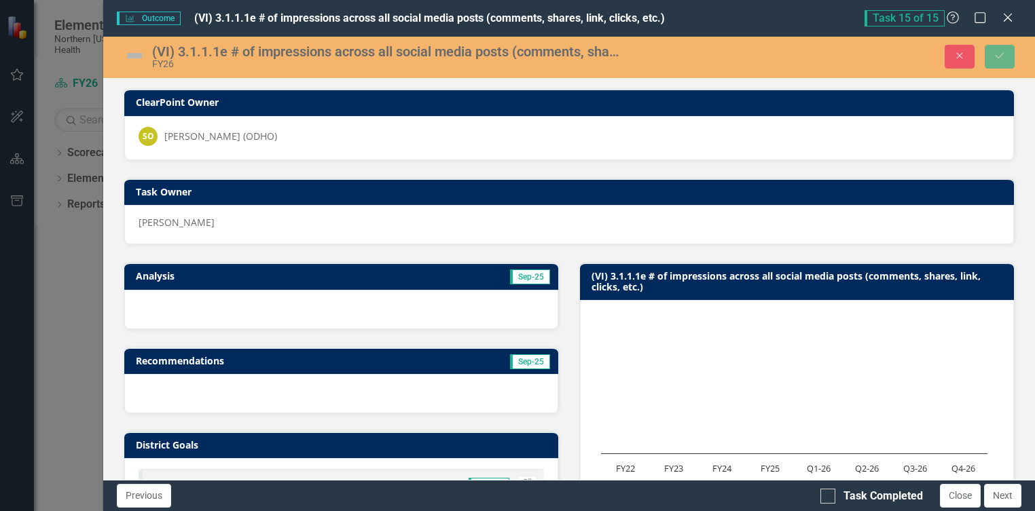
click at [184, 308] on div at bounding box center [341, 309] width 434 height 39
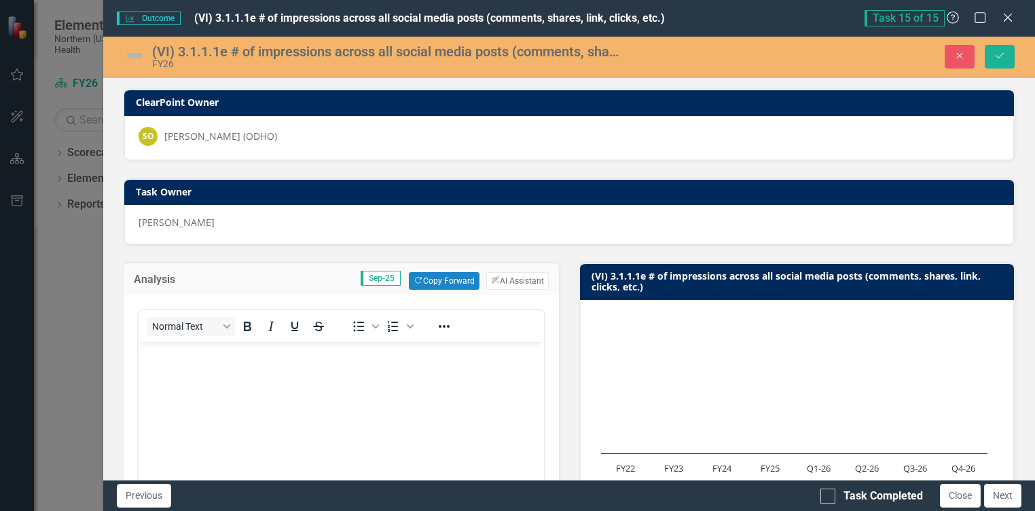
click at [226, 358] on p "Rich Text Area. Press ALT-0 for help." at bounding box center [341, 354] width 399 height 16
click at [140, 50] on img at bounding box center [135, 56] width 22 height 22
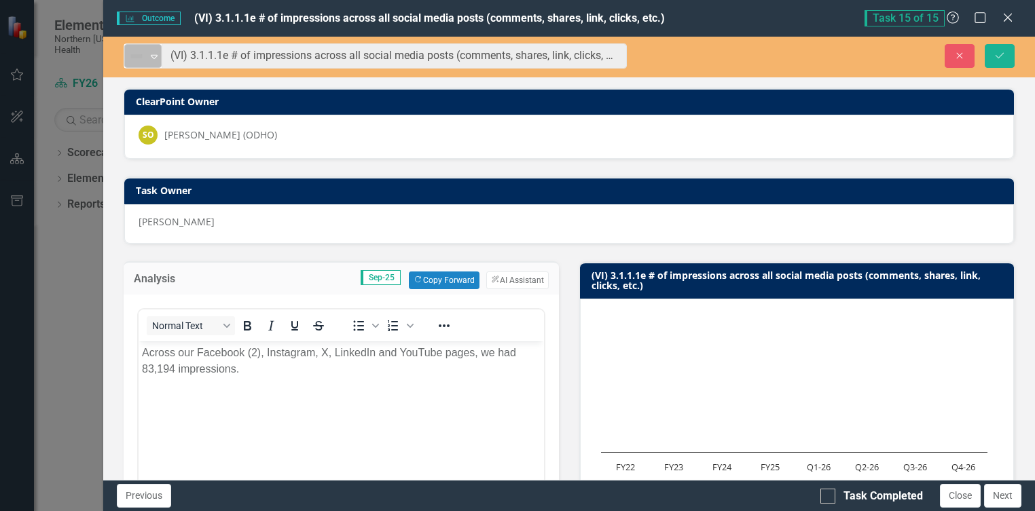
click at [147, 52] on icon "Expand" at bounding box center [154, 56] width 14 height 11
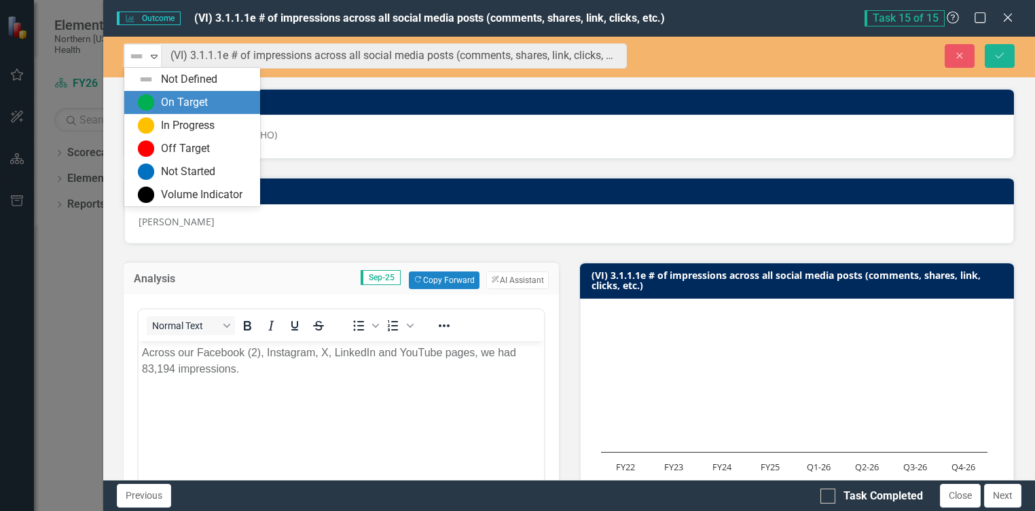
click at [170, 101] on div "On Target" at bounding box center [184, 103] width 47 height 16
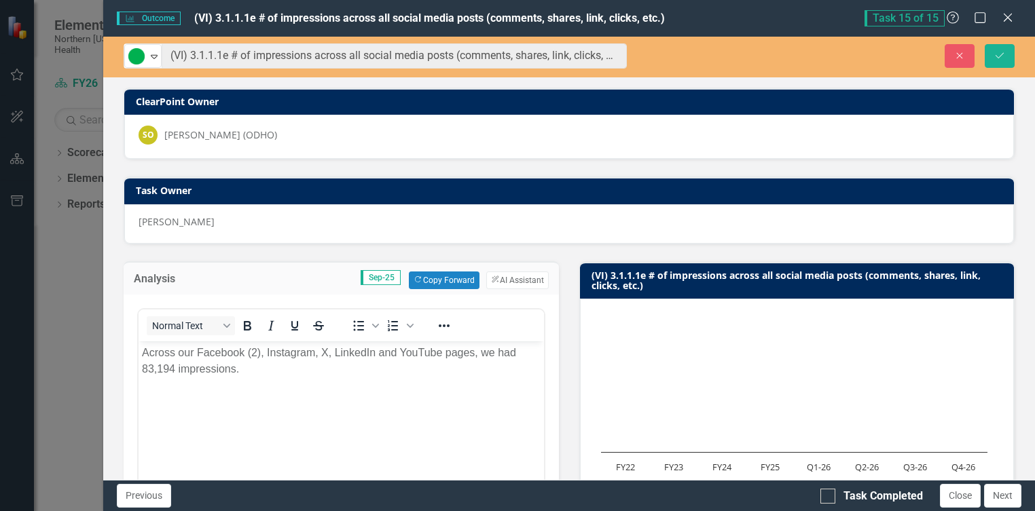
click at [273, 367] on p "Across our Facebook (2), Instagram, X, LinkedIn and YouTube pages, we had 83,19…" at bounding box center [341, 360] width 399 height 33
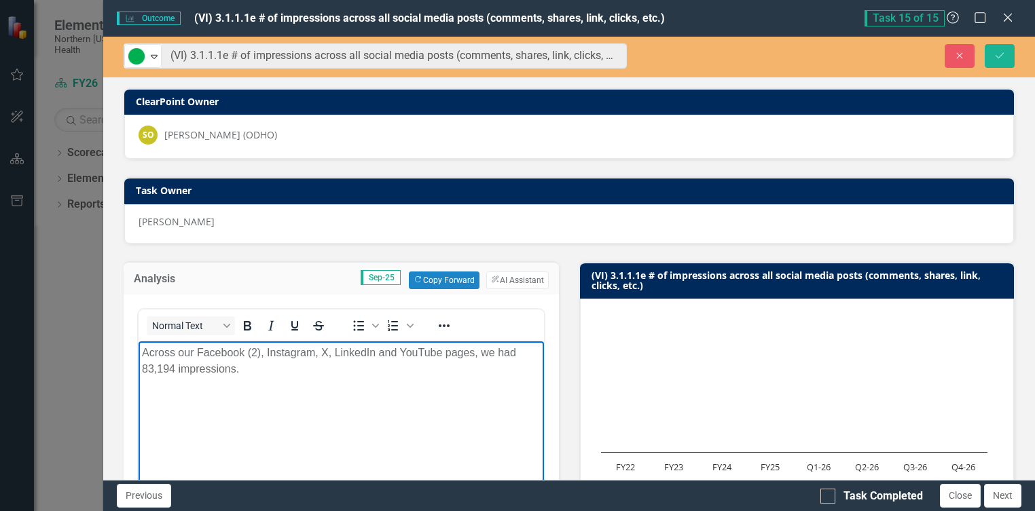
click at [149, 368] on p "Across our Facebook (2), Instagram, X, LinkedIn and YouTube pages, we had 83,19…" at bounding box center [341, 360] width 399 height 33
click at [149, 367] on p "Across our Facebook (2), Instagram, X, LinkedIn and YouTube pages, we had 83,19…" at bounding box center [341, 360] width 399 height 33
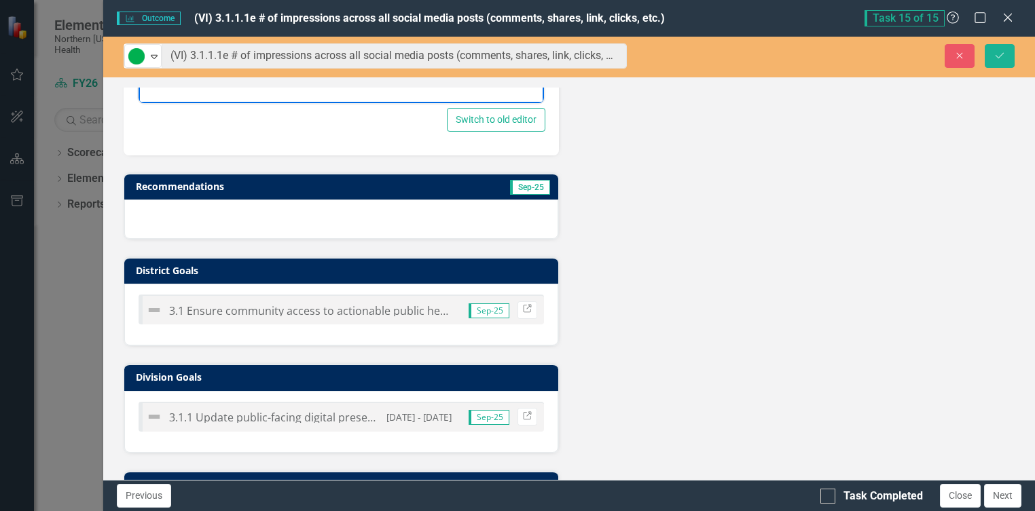
scroll to position [791, 0]
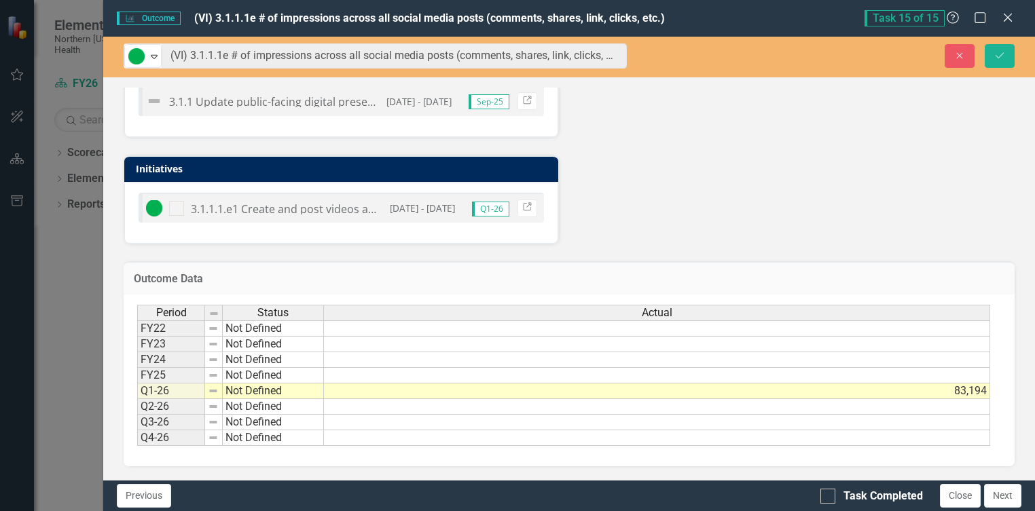
click at [137, 398] on div "Period Status Actual FY22 Not Defined FY23 Not Defined FY24 Not Defined FY25 No…" at bounding box center [137, 375] width 0 height 141
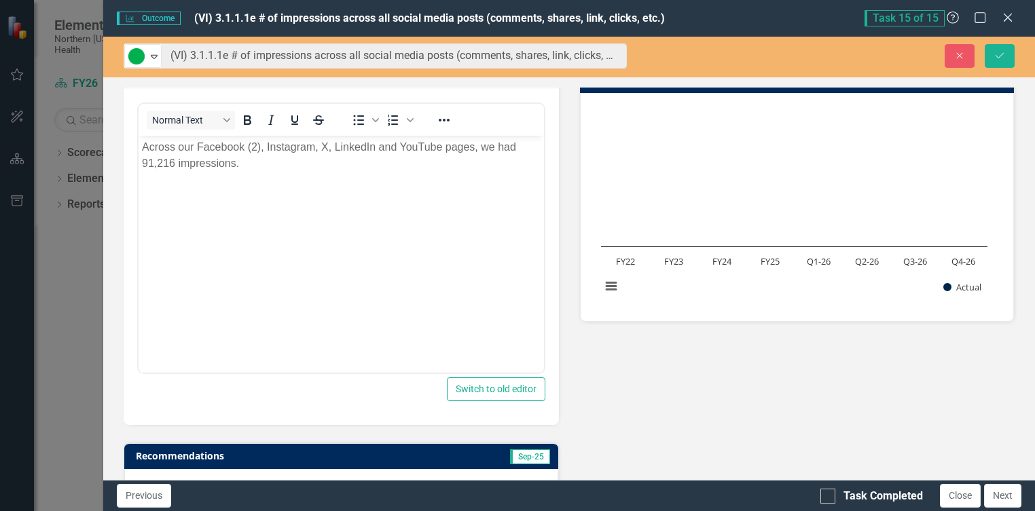
scroll to position [0, 0]
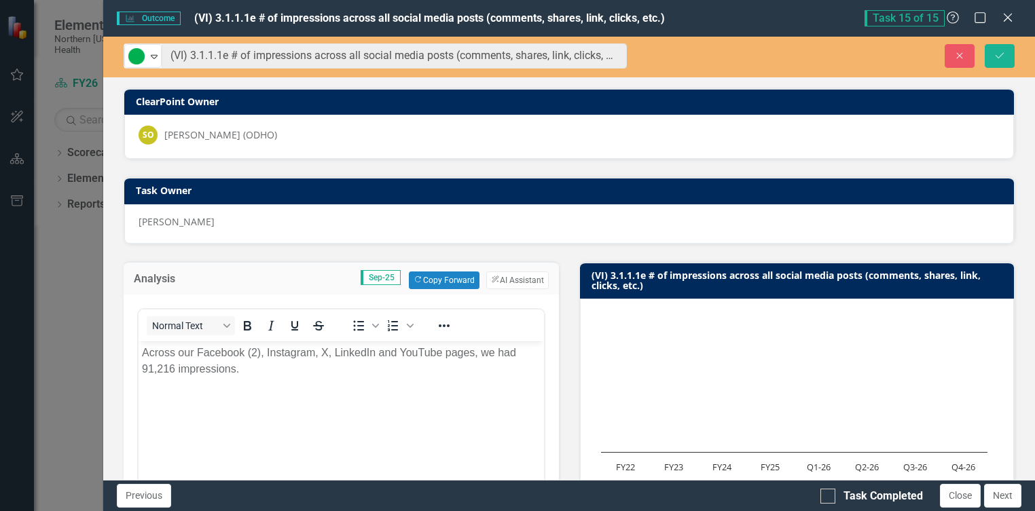
type textarea "91216"
click at [333, 372] on p "Across our Facebook (2), Instagram, X, LinkedIn and YouTube pages, we had 91,21…" at bounding box center [341, 360] width 399 height 33
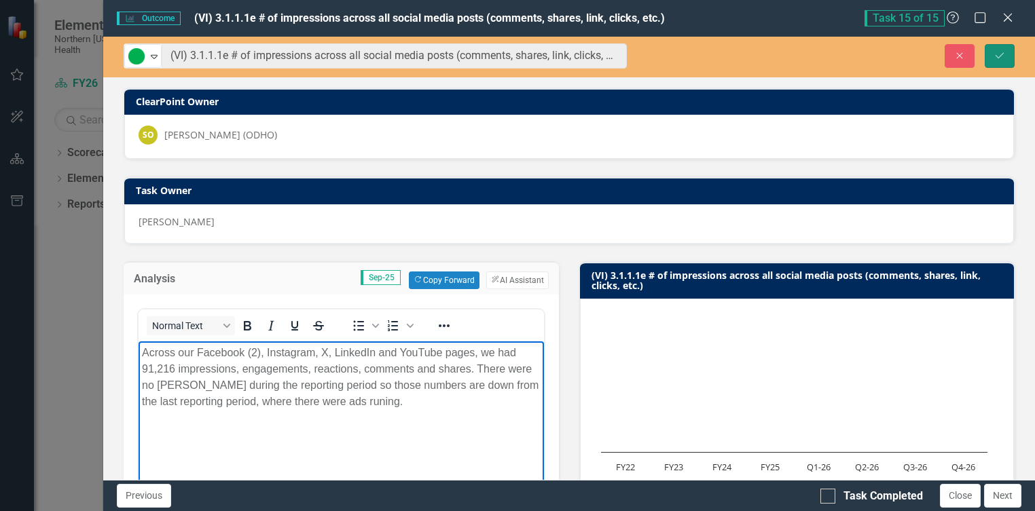
click at [1001, 62] on button "Save" at bounding box center [1000, 56] width 30 height 24
